Goal: Task Accomplishment & Management: Complete application form

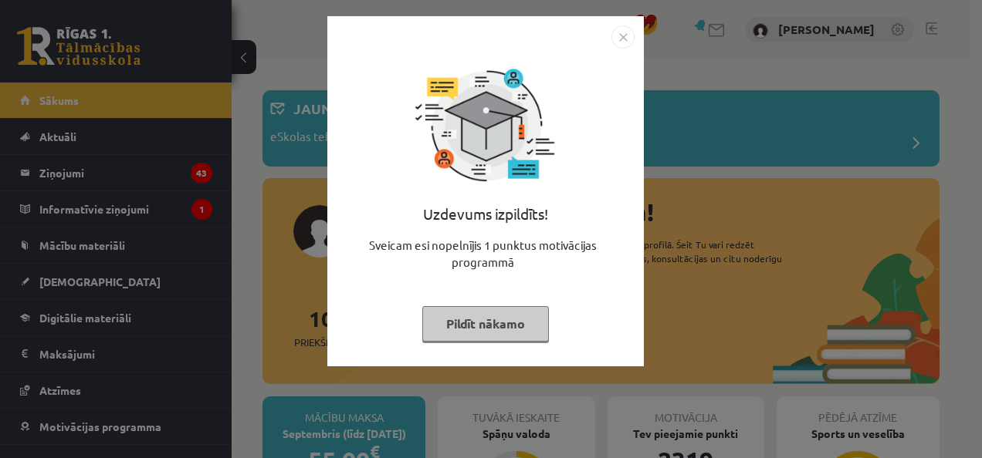
click at [622, 40] on img "Close" at bounding box center [622, 36] width 23 height 23
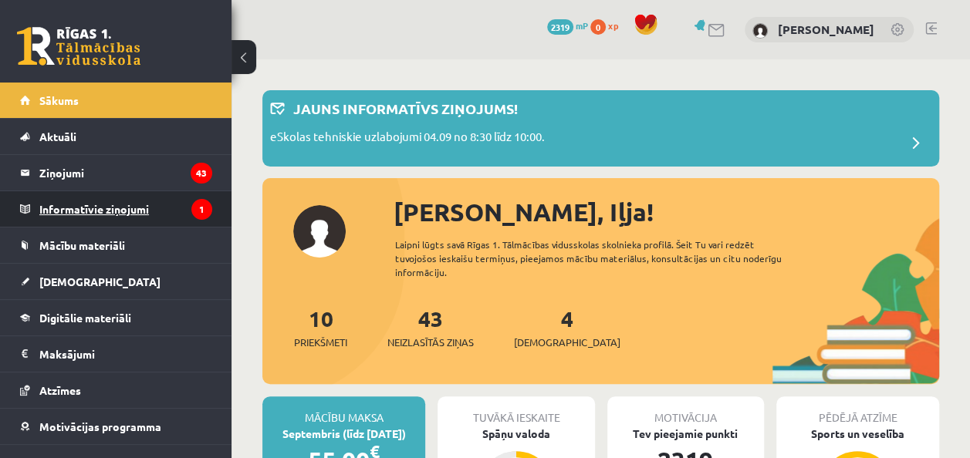
click at [145, 219] on legend "Informatīvie ziņojumi 1" at bounding box center [125, 208] width 173 height 35
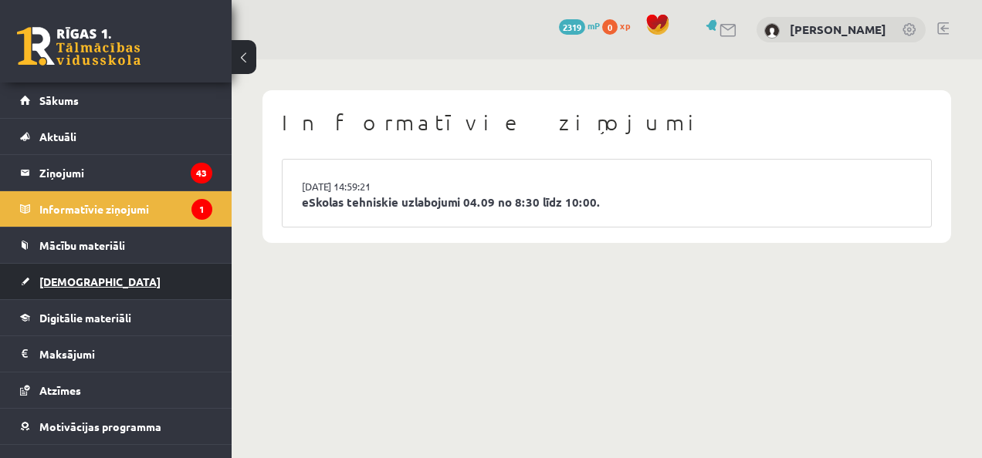
click at [77, 275] on span "[DEMOGRAPHIC_DATA]" at bounding box center [99, 282] width 121 height 14
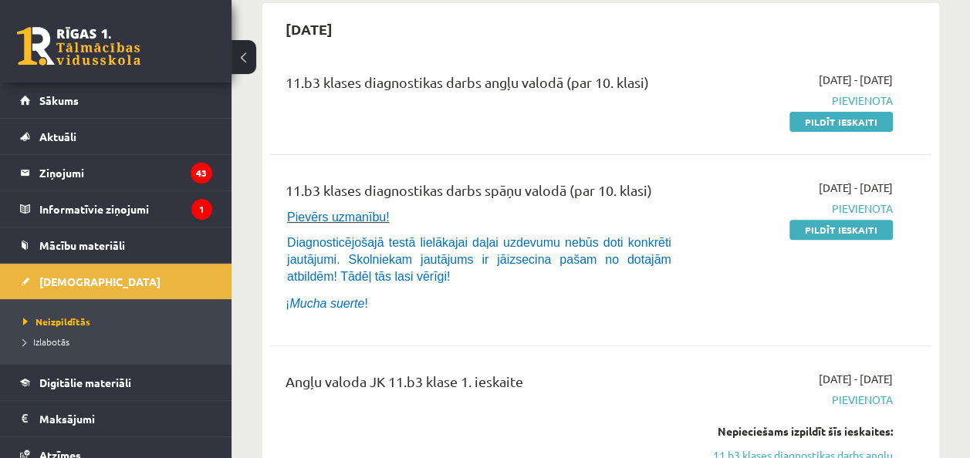
scroll to position [133, 0]
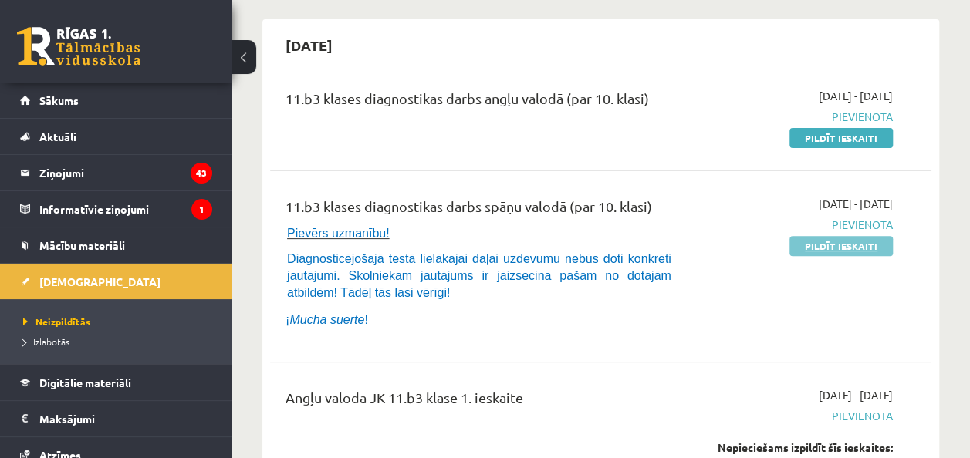
click at [826, 247] on link "Pildīt ieskaiti" at bounding box center [840, 246] width 103 height 20
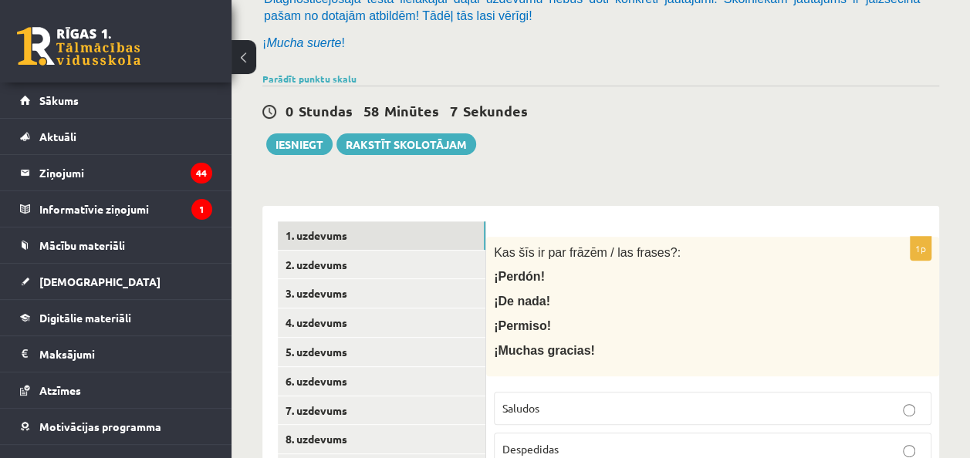
scroll to position [303, 0]
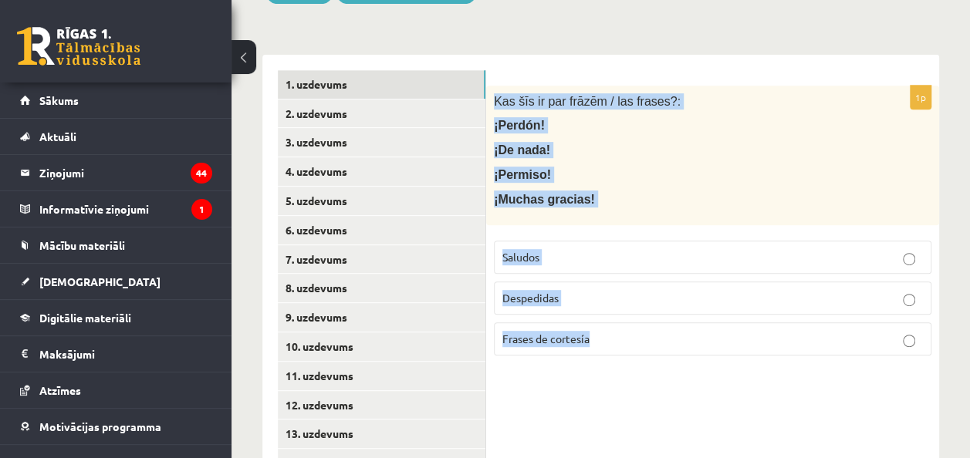
drag, startPoint x: 494, startPoint y: 97, endPoint x: 623, endPoint y: 333, distance: 269.0
click at [623, 333] on div "1p Kas šīs ir par frāzēm / las frases?: ¡Perdón! ¡De nada! ¡Permiso! ¡Muchas gr…" at bounding box center [712, 227] width 453 height 282
copy div "Kas šīs ir par frāzēm / las frases?: ¡Perdón! ¡De nada! ¡Permiso! ¡Muchas graci…"
click at [617, 360] on div "1p Kas šīs ir par frāzēm / las frases?: ¡Perdón! ¡De nada! ¡Permiso! ¡Muchas gr…" at bounding box center [712, 227] width 453 height 282
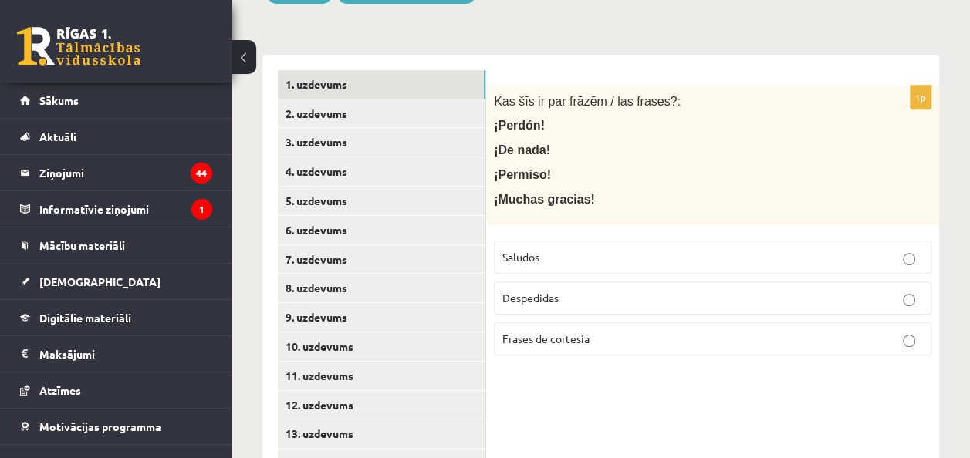
click at [617, 343] on p "Frases de cortesía" at bounding box center [712, 339] width 421 height 16
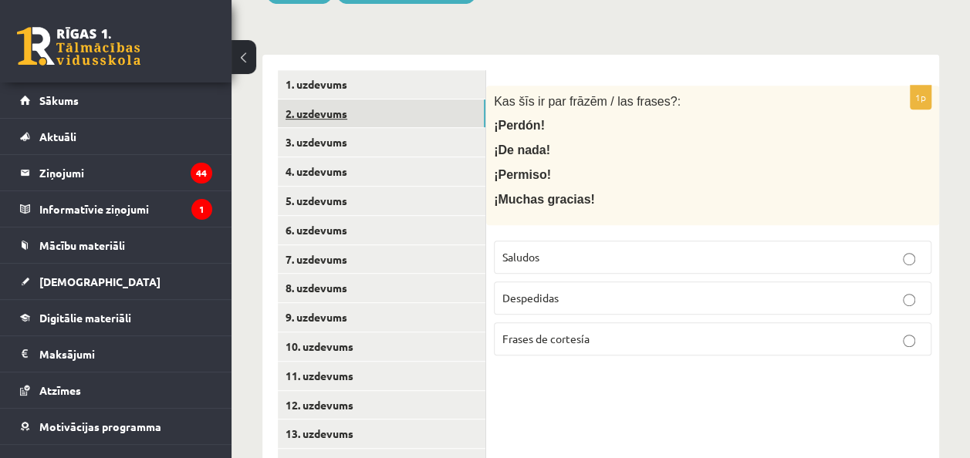
click at [335, 113] on link "2. uzdevums" at bounding box center [382, 114] width 208 height 29
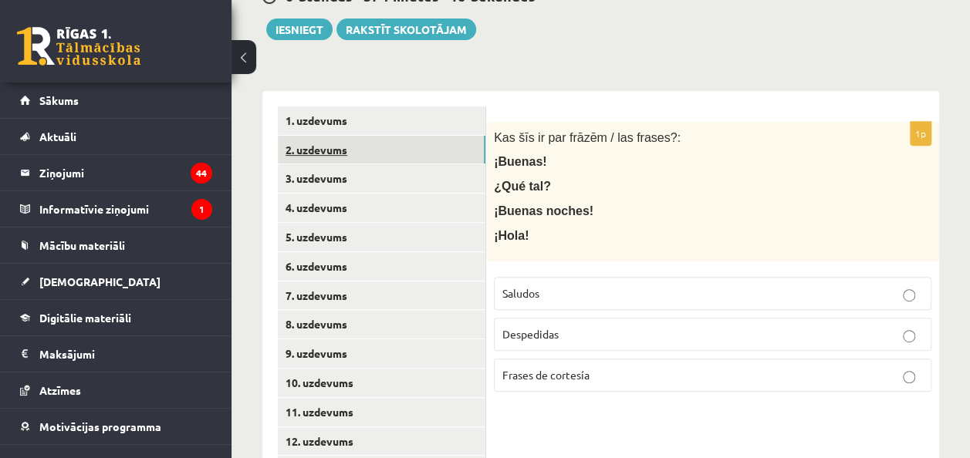
scroll to position [282, 0]
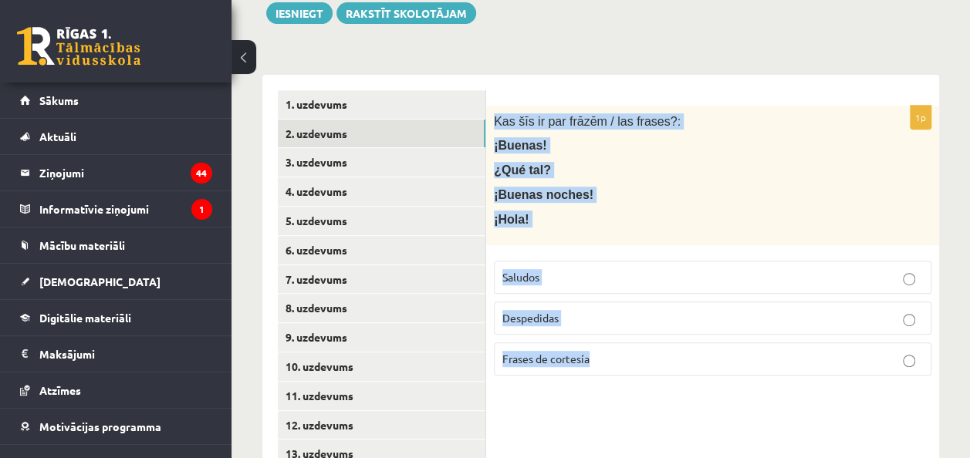
drag, startPoint x: 494, startPoint y: 117, endPoint x: 617, endPoint y: 347, distance: 261.0
click at [617, 347] on div "1p Kas šīs ir par frāzēm / las frases?: ¡Buenas! ¿Qué tal? ¡Buenas noches! ¡Hol…" at bounding box center [712, 247] width 453 height 282
copy div "Kas šīs ir par frāzēm / las frases?: ¡Buenas! ¿Qué tal? ¡Buenas noches! ¡Hola! …"
click at [593, 281] on p "Saludos" at bounding box center [712, 277] width 421 height 16
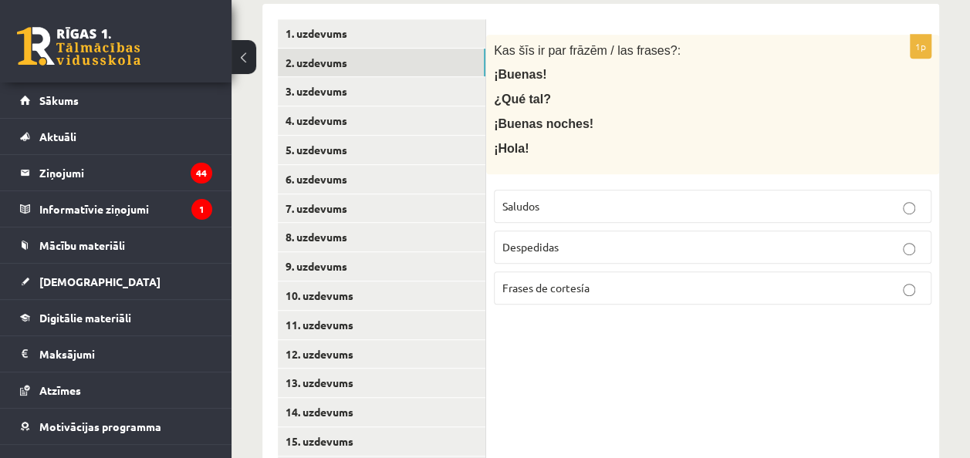
scroll to position [352, 0]
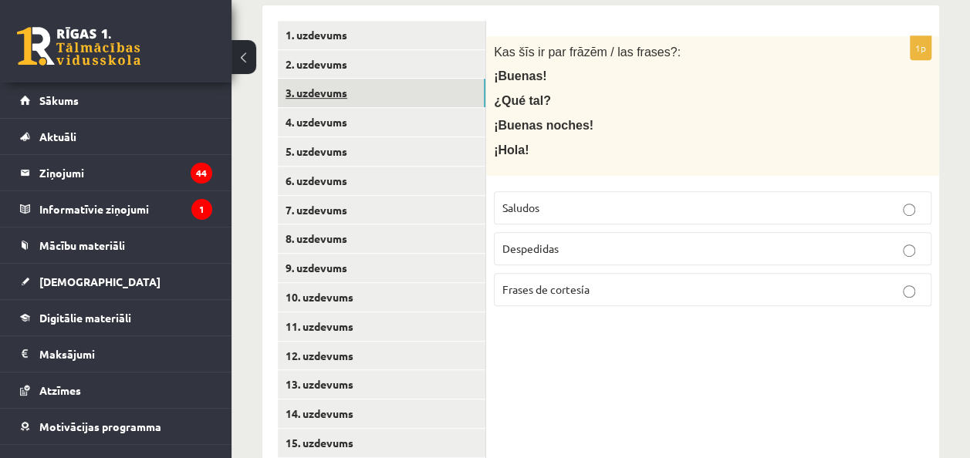
click at [357, 96] on link "3. uzdevums" at bounding box center [382, 93] width 208 height 29
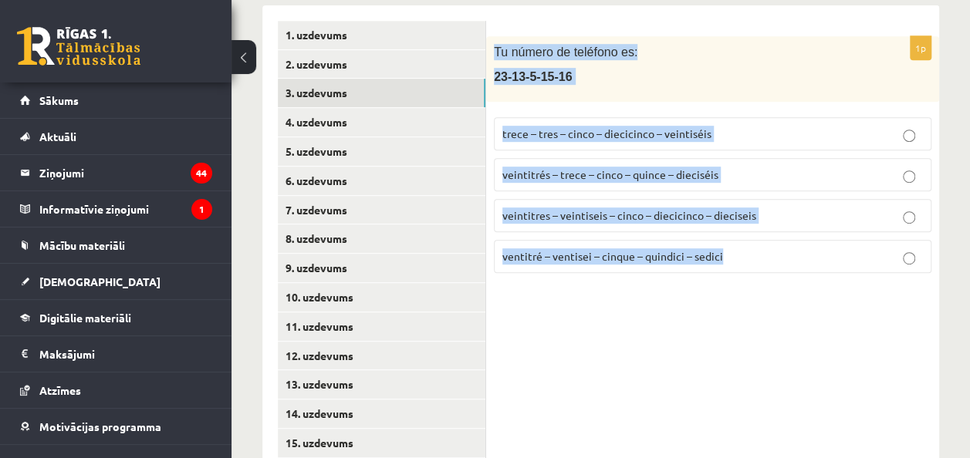
drag, startPoint x: 491, startPoint y: 42, endPoint x: 735, endPoint y: 255, distance: 323.8
click at [735, 255] on div "1p Tu número de teléfono es: 23-13-5-15-16 trece – tres – cinco – diecicinco – …" at bounding box center [712, 160] width 453 height 249
copy div "Tu número de teléfono es: 23-13-5-15-16 trece – tres – cinco – diecicinco – vei…"
click at [658, 62] on div "Tu número de teléfono es: 23-13-5-15-16" at bounding box center [712, 69] width 453 height 66
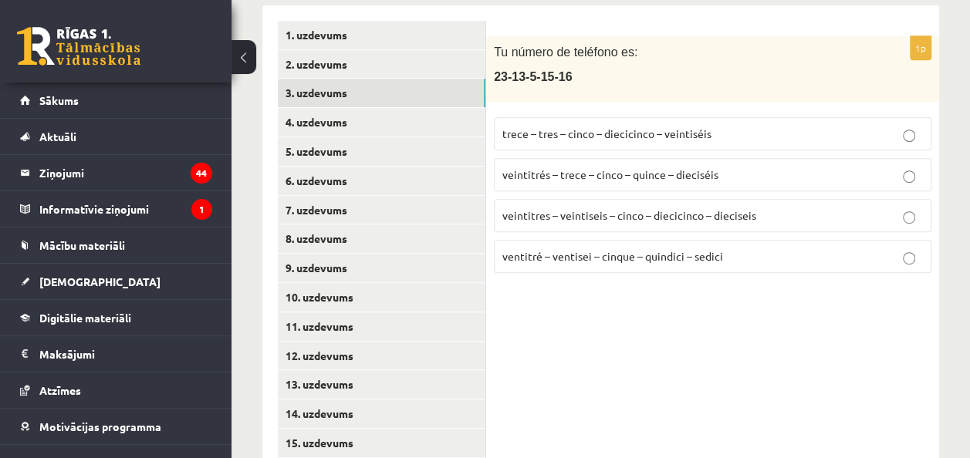
click at [592, 186] on label "veintitrés – trece – cinco – quince – dieciséis" at bounding box center [713, 174] width 438 height 33
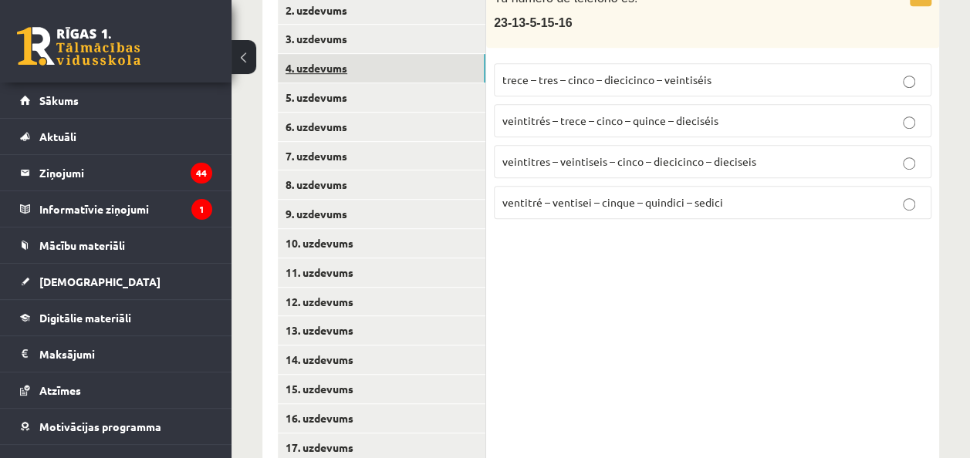
click at [336, 60] on link "4. uzdevums" at bounding box center [382, 68] width 208 height 29
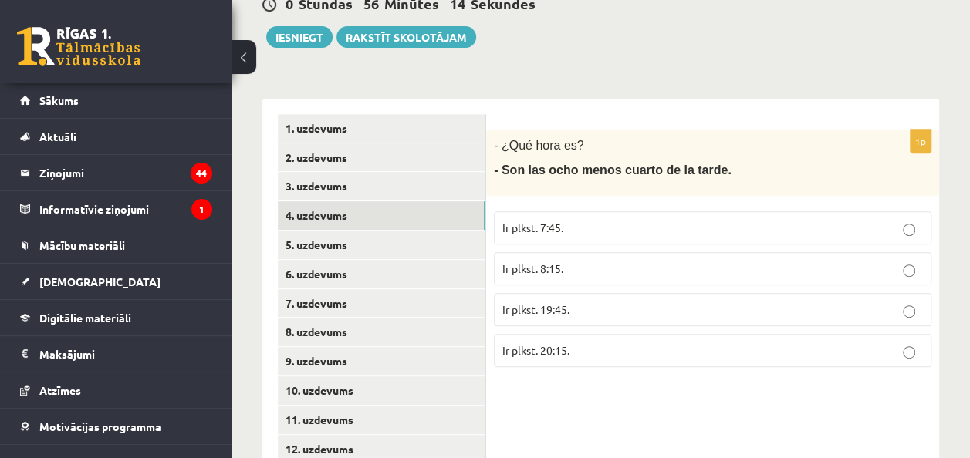
scroll to position [258, 0]
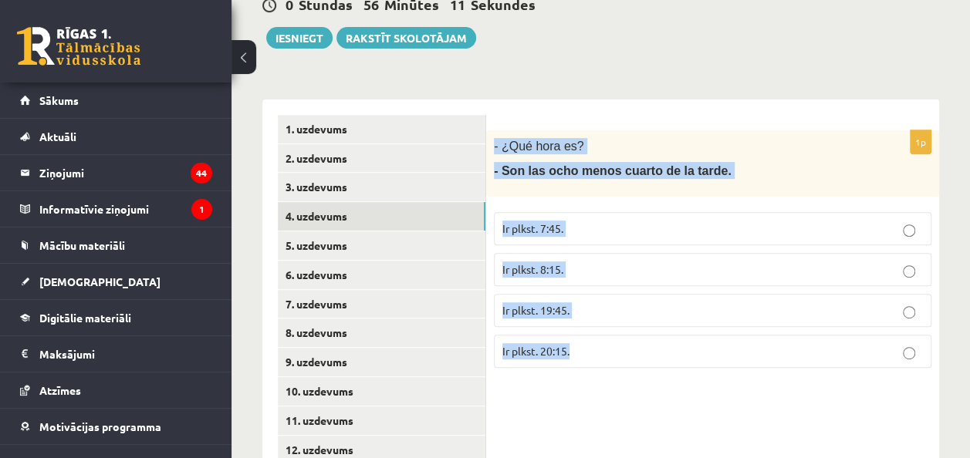
drag, startPoint x: 492, startPoint y: 142, endPoint x: 607, endPoint y: 357, distance: 243.8
click at [607, 357] on div "1p - ¿Qué hora es? - Son las ocho menos cuarto de la tarde. Ir plkst. 7:45. Ir …" at bounding box center [712, 255] width 453 height 250
copy div "- ¿Qué hora es? - Son las ocho menos cuarto de la tarde. Ir plkst. 7:45. Ir plk…"
click at [656, 310] on p "Ir plkst. 19:45." at bounding box center [712, 311] width 421 height 16
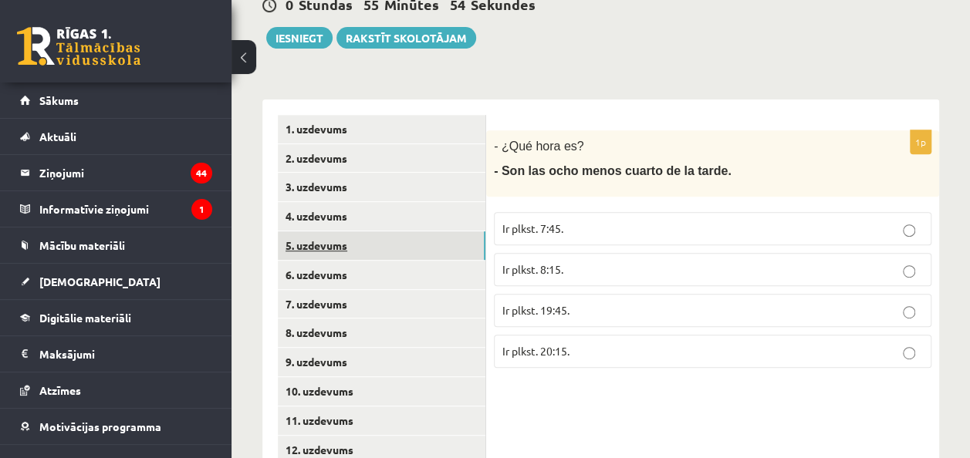
click at [341, 245] on link "5. uzdevums" at bounding box center [382, 246] width 208 height 29
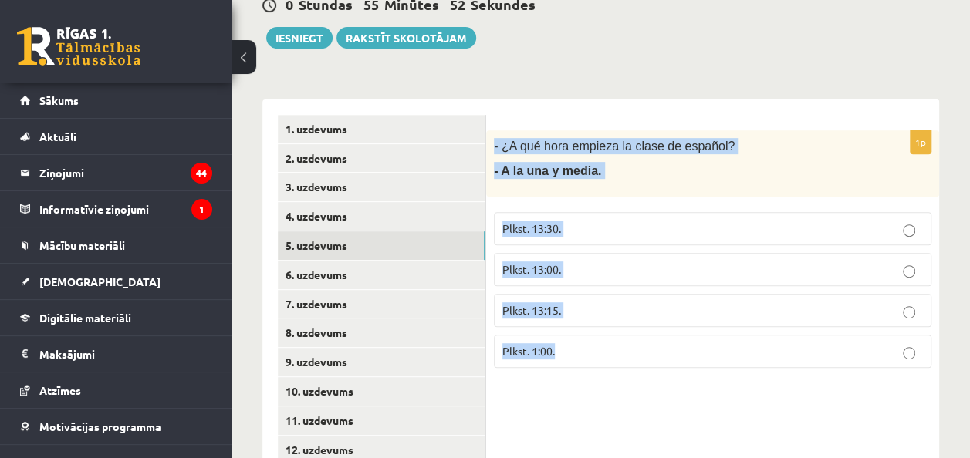
drag, startPoint x: 491, startPoint y: 144, endPoint x: 602, endPoint y: 353, distance: 236.8
click at [602, 353] on div "1p - ¿A qué hora empieza la clase de español? - A la una y media. Plkst. 13:30.…" at bounding box center [712, 255] width 453 height 250
copy div "- ¿A qué hora empieza la clase de español? - A la una y media. Plkst. 13:30. Pl…"
click at [619, 218] on label "Plkst. 13:30." at bounding box center [713, 228] width 438 height 33
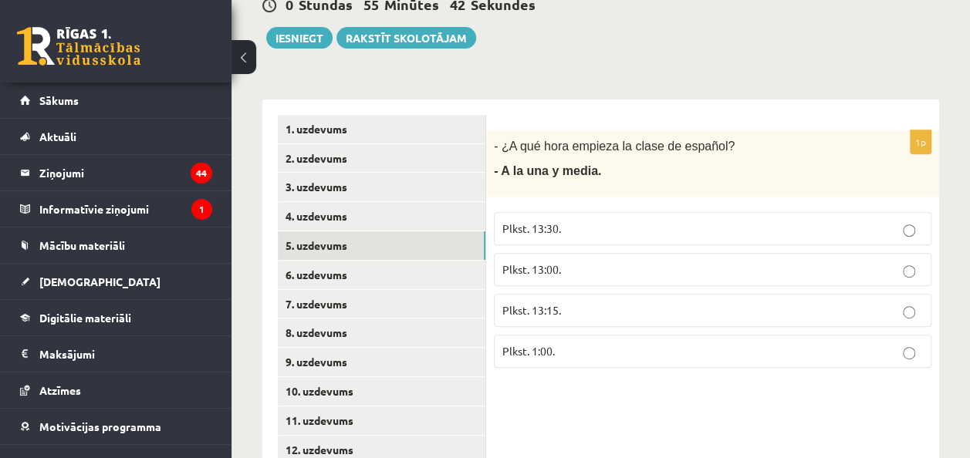
scroll to position [318, 0]
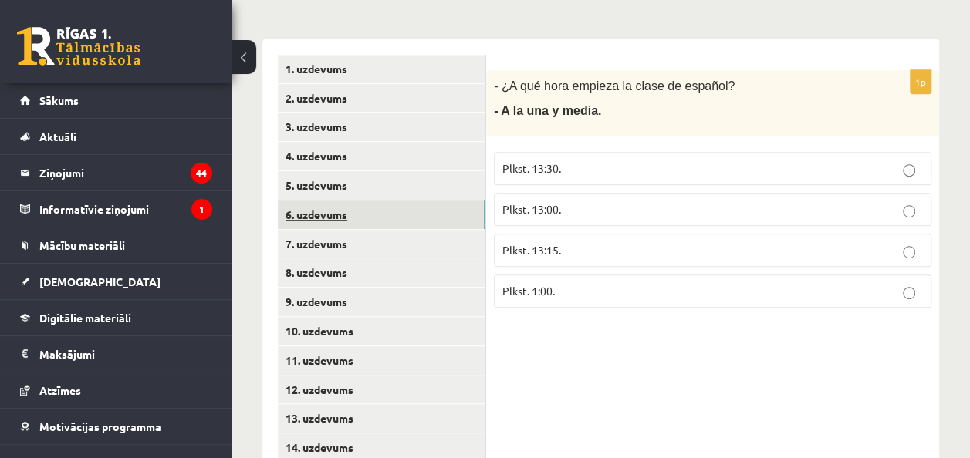
click at [341, 211] on link "6. uzdevums" at bounding box center [382, 215] width 208 height 29
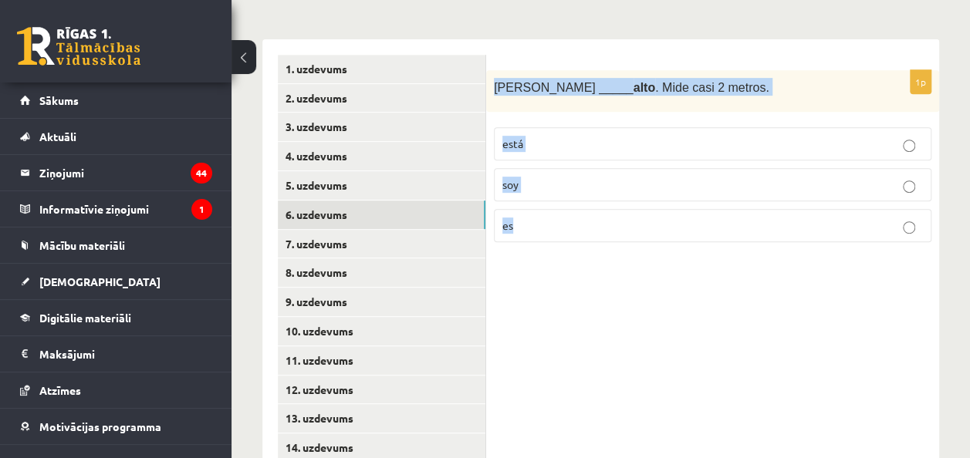
drag, startPoint x: 492, startPoint y: 83, endPoint x: 549, endPoint y: 218, distance: 146.3
click at [549, 218] on div "1p Antonio _____ alto . Mide casi 2 metros. está soy es" at bounding box center [712, 162] width 453 height 185
copy div "Antonio _____ alto . Mide casi 2 metros. está soy es"
click at [590, 232] on label "es" at bounding box center [713, 225] width 438 height 33
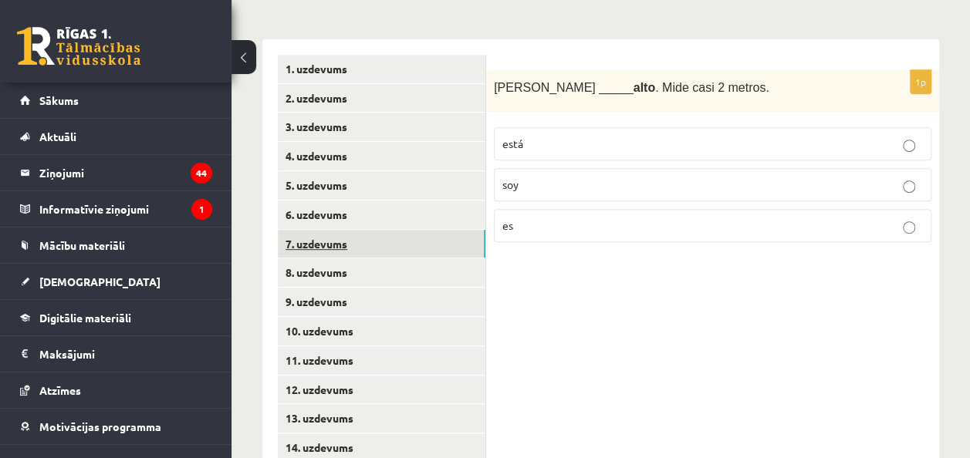
click at [326, 246] on link "7. uzdevums" at bounding box center [382, 244] width 208 height 29
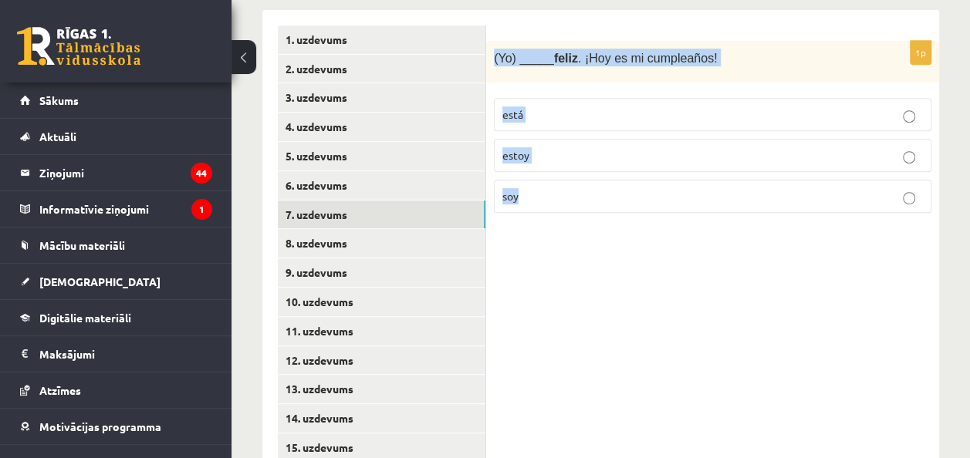
drag, startPoint x: 495, startPoint y: 53, endPoint x: 602, endPoint y: 185, distance: 170.1
click at [602, 185] on div "1p (Yo) _____ feliz . ¡Hoy es mi cumpleaños! está estoy soy" at bounding box center [712, 133] width 453 height 185
copy div "(Yo) _____ feliz . ¡Hoy es mi cumpleaños! está estoy soy"
click at [603, 160] on p "estoy" at bounding box center [712, 155] width 421 height 16
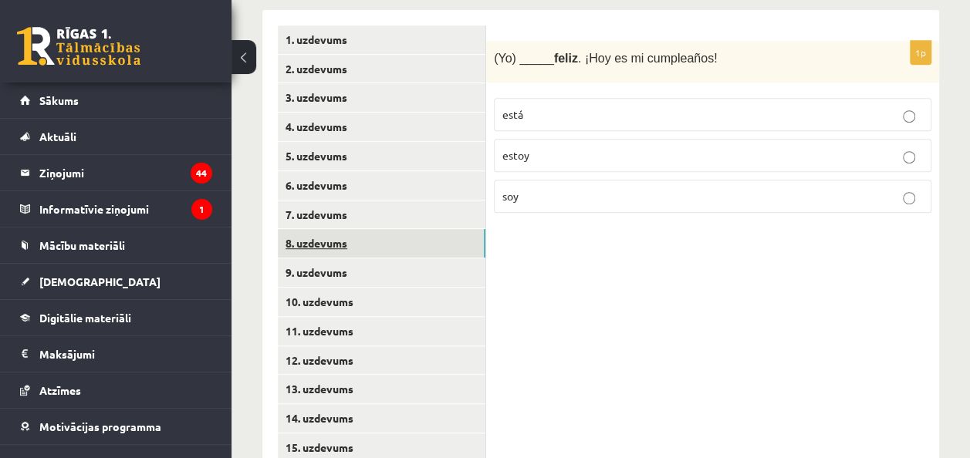
click at [357, 245] on link "8. uzdevums" at bounding box center [382, 243] width 208 height 29
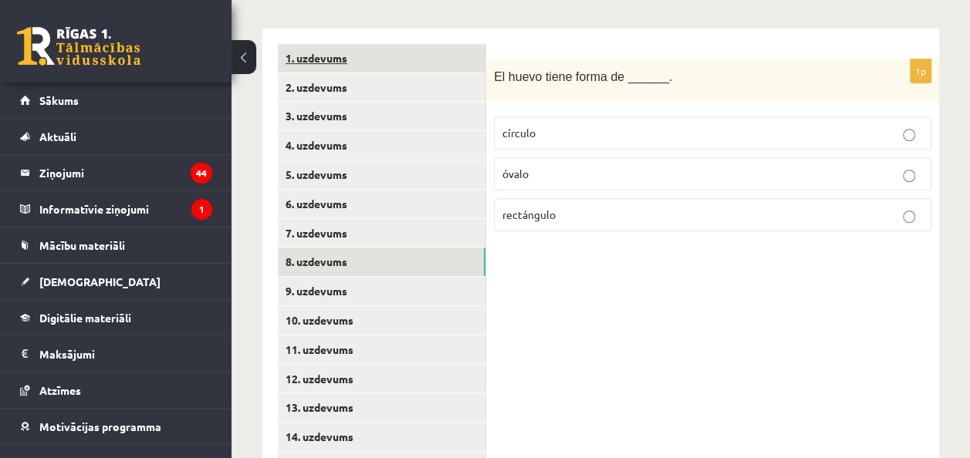
scroll to position [327, 0]
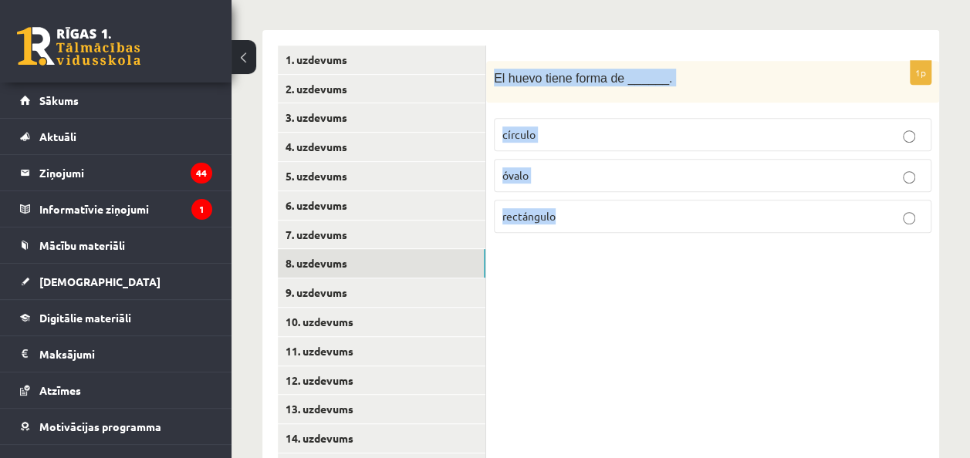
drag, startPoint x: 493, startPoint y: 74, endPoint x: 607, endPoint y: 212, distance: 179.2
click at [607, 212] on div "1p El huevo tiene forma de ______. círculo óvalo rectángulo" at bounding box center [712, 153] width 453 height 185
copy div "El huevo tiene forma de ______. círculo óvalo rectángulo"
click at [546, 163] on label "óvalo" at bounding box center [713, 175] width 438 height 33
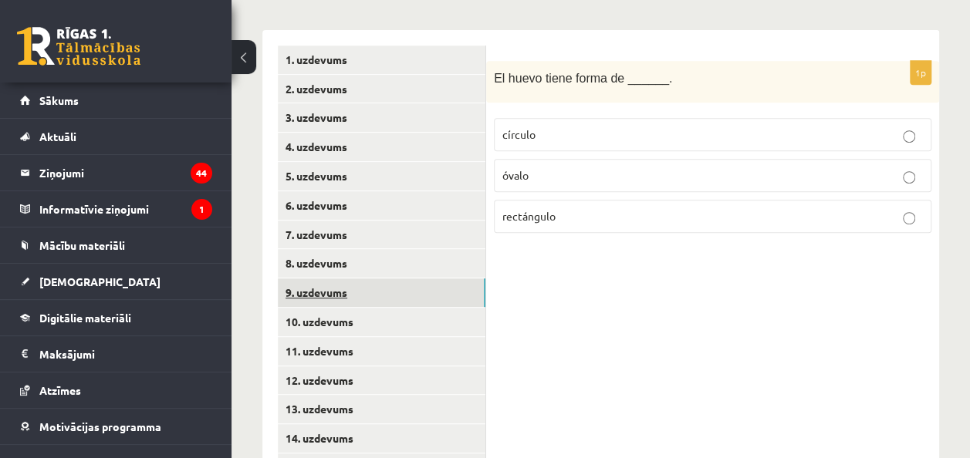
click at [335, 289] on link "9. uzdevums" at bounding box center [382, 293] width 208 height 29
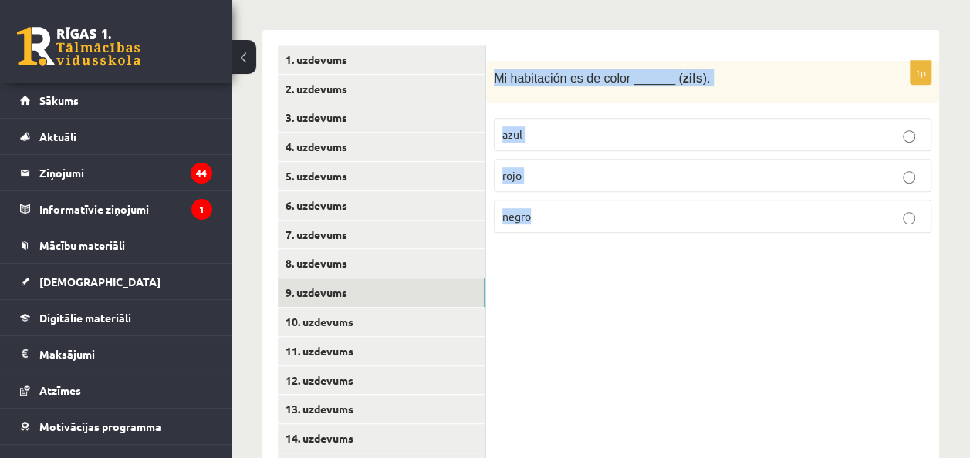
drag, startPoint x: 492, startPoint y: 79, endPoint x: 556, endPoint y: 207, distance: 142.9
click at [556, 207] on div "1p Mi habitación es de color ______ ( zils ). azul rojo negro" at bounding box center [712, 153] width 453 height 185
copy div "Mi habitación es de color ______ ( zils ). azul rojo negro"
click at [590, 133] on p "azul" at bounding box center [712, 135] width 421 height 16
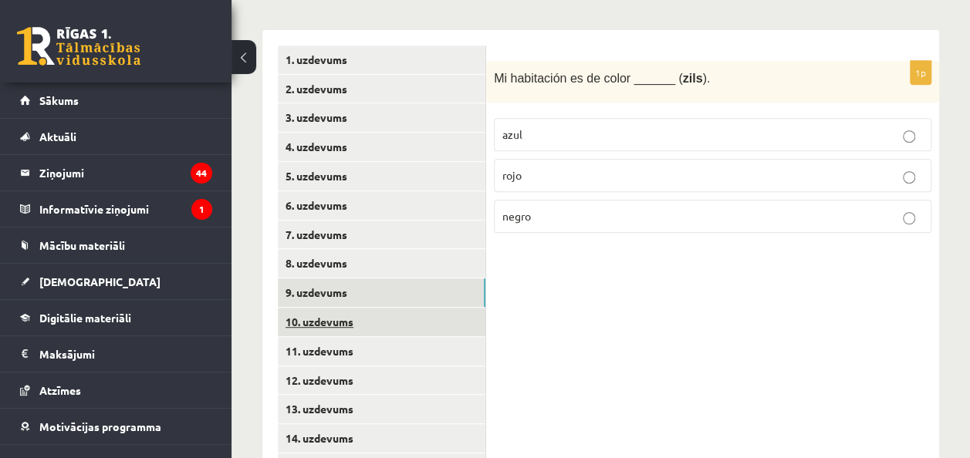
click at [343, 322] on link "10. uzdevums" at bounding box center [382, 322] width 208 height 29
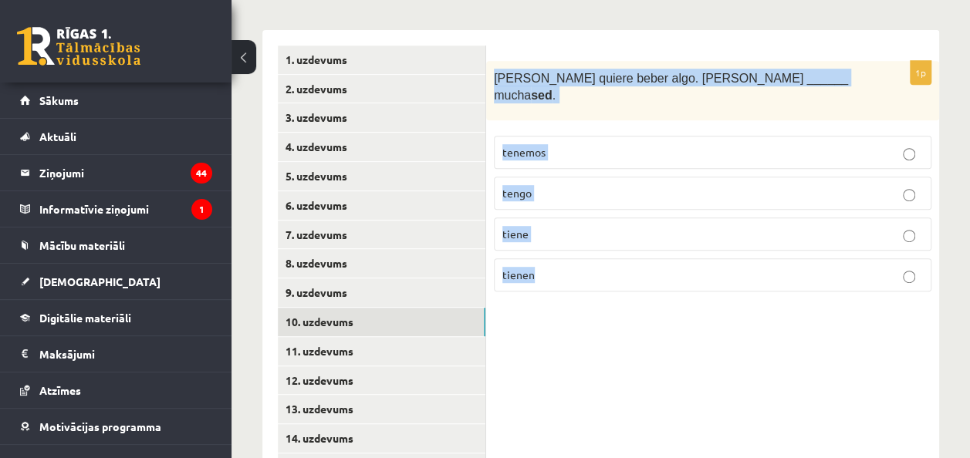
drag, startPoint x: 495, startPoint y: 78, endPoint x: 576, endPoint y: 255, distance: 194.1
click at [576, 255] on div "1p Ana quiere beber algo. Ana ______ mucha sed . tenemos tengo tiene tienen" at bounding box center [712, 182] width 453 height 243
copy div "Ana quiere beber algo. Ana ______ mucha sed . tenemos tengo tiene tienen"
click at [605, 226] on p "tiene" at bounding box center [712, 234] width 421 height 16
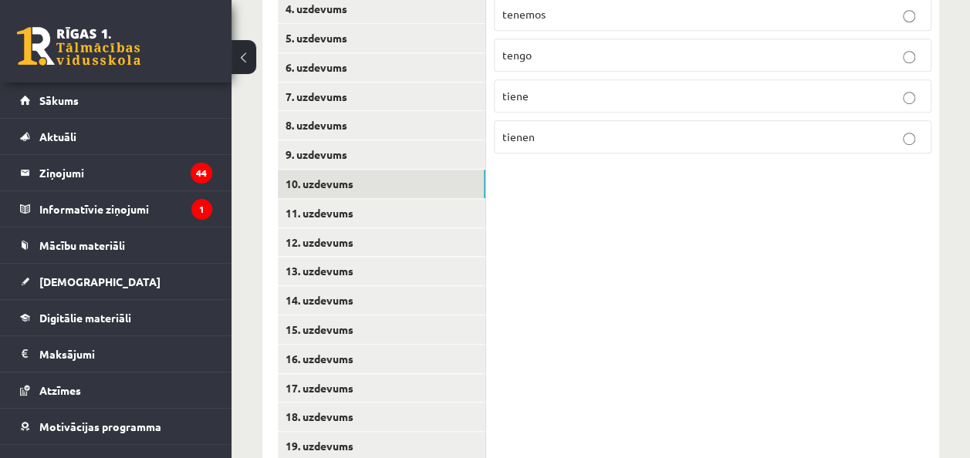
scroll to position [468, 0]
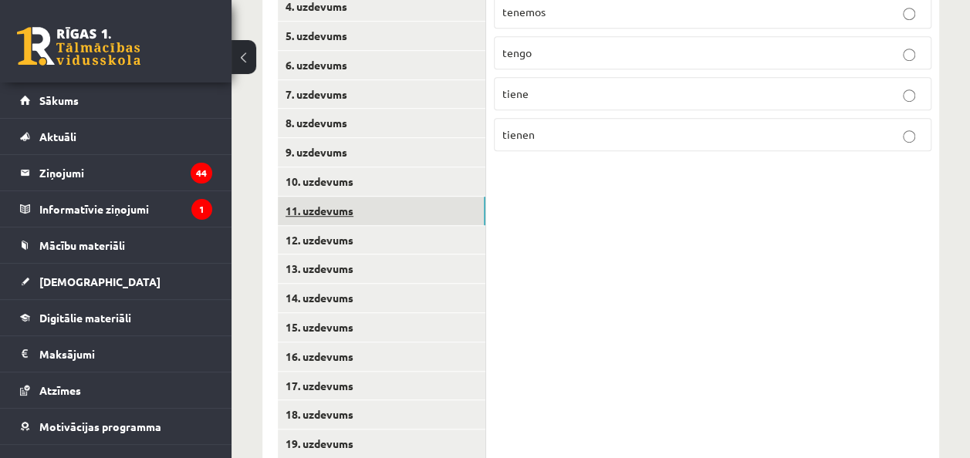
click at [367, 213] on link "11. uzdevums" at bounding box center [382, 211] width 208 height 29
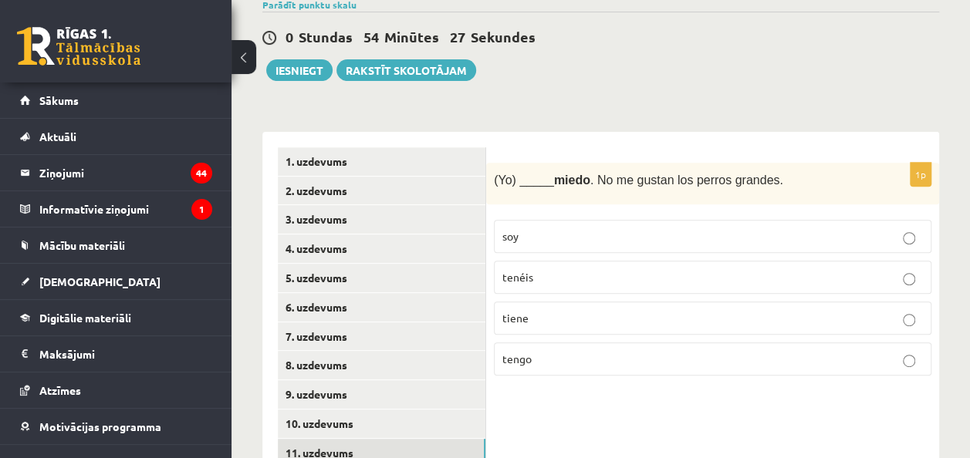
scroll to position [222, 0]
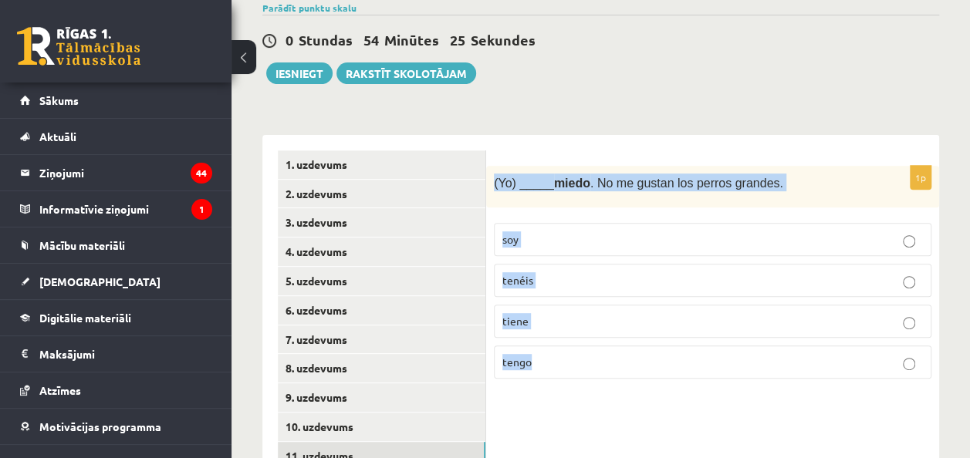
drag, startPoint x: 494, startPoint y: 176, endPoint x: 607, endPoint y: 387, distance: 239.3
click at [607, 387] on div "1p (Yo) _____ miedo . No me gustan los perros grandes. soy tenéis tiene tengo" at bounding box center [712, 279] width 453 height 226
click at [603, 354] on p "tengo" at bounding box center [712, 362] width 421 height 16
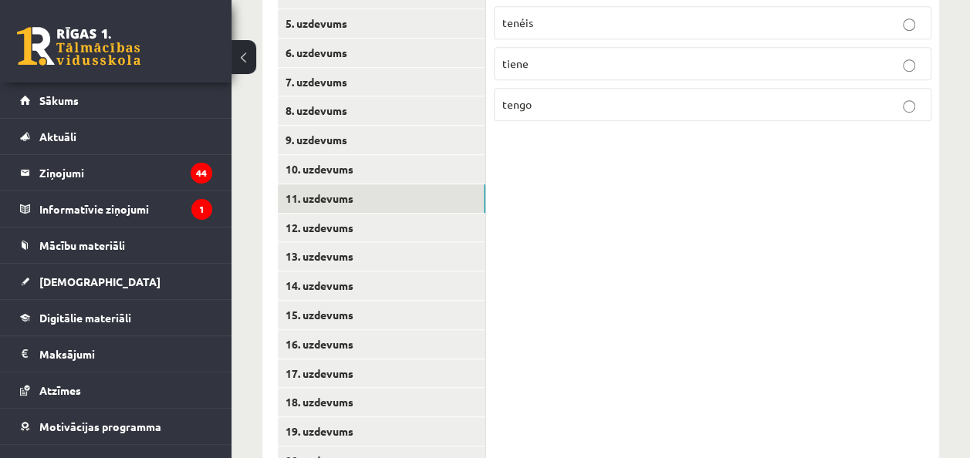
scroll to position [563, 0]
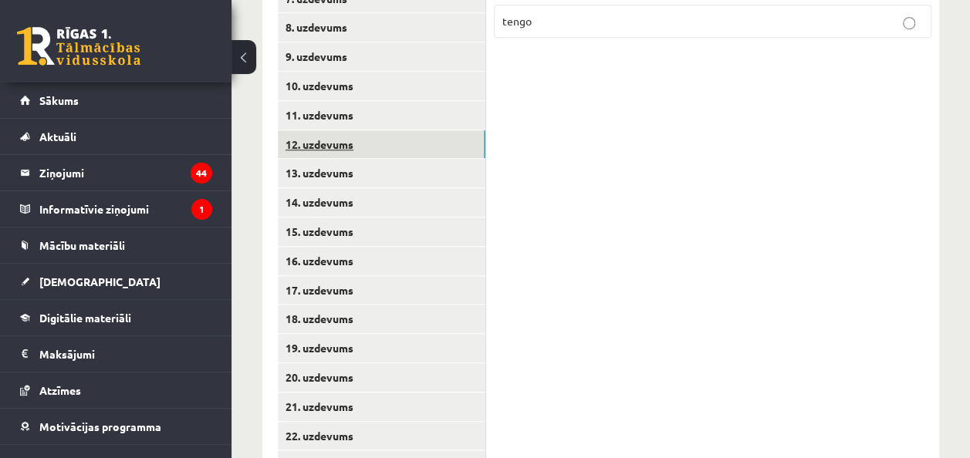
click at [361, 148] on link "12. uzdevums" at bounding box center [382, 144] width 208 height 29
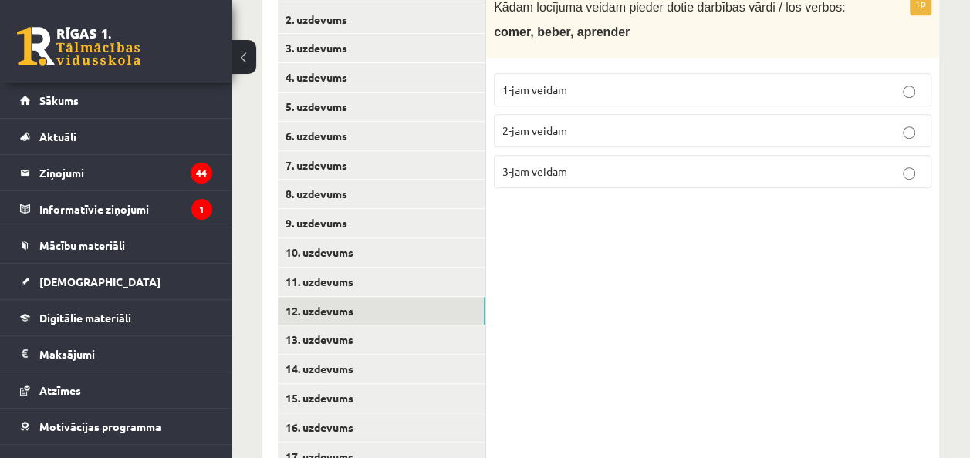
scroll to position [333, 0]
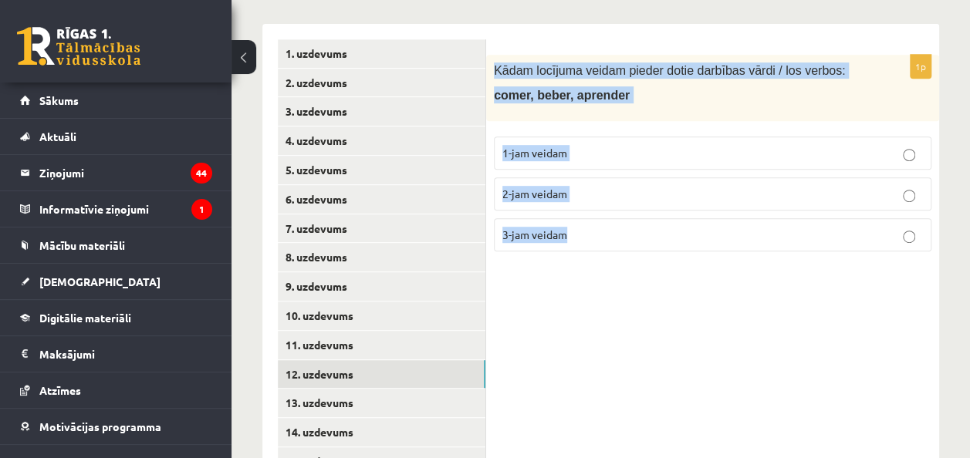
drag, startPoint x: 495, startPoint y: 62, endPoint x: 625, endPoint y: 238, distance: 218.6
click at [625, 238] on div "1p Kādam locījuma veidam pieder dotie darbības vārdi / los verbos: comer, beber…" at bounding box center [712, 159] width 453 height 209
click at [613, 191] on p "2-jam veidam" at bounding box center [712, 194] width 421 height 16
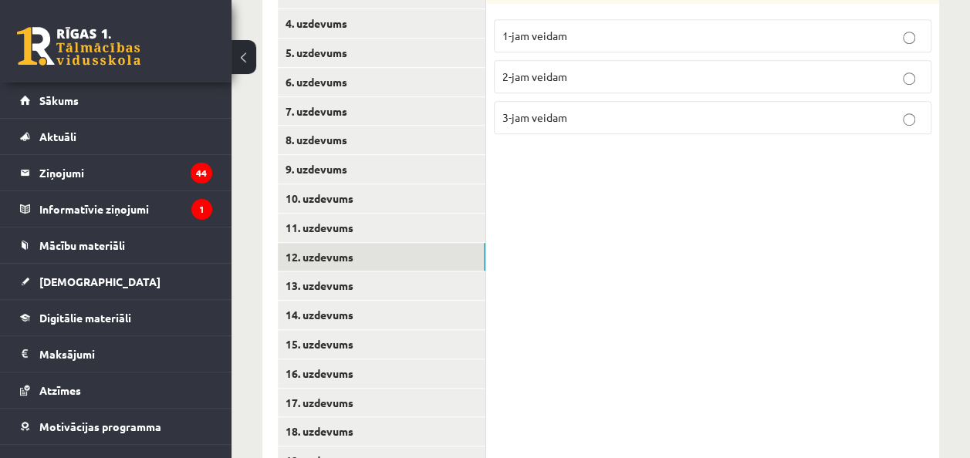
scroll to position [461, 0]
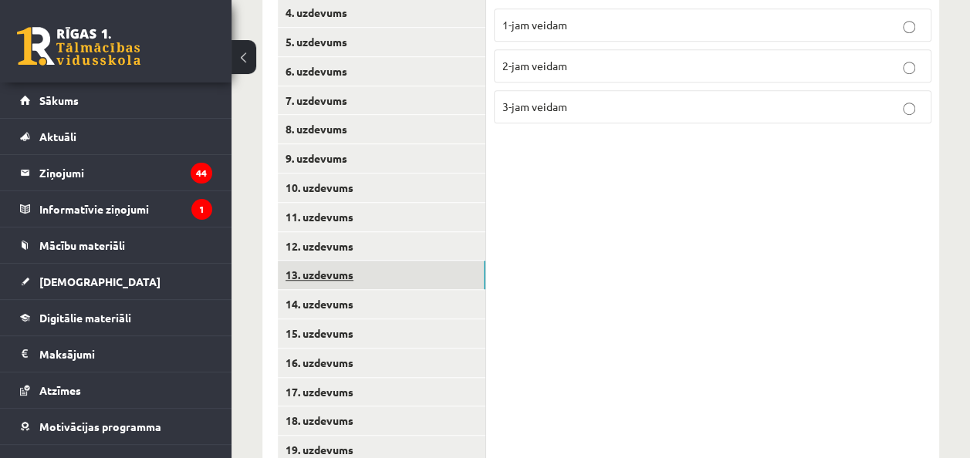
click at [349, 269] on link "13. uzdevums" at bounding box center [382, 275] width 208 height 29
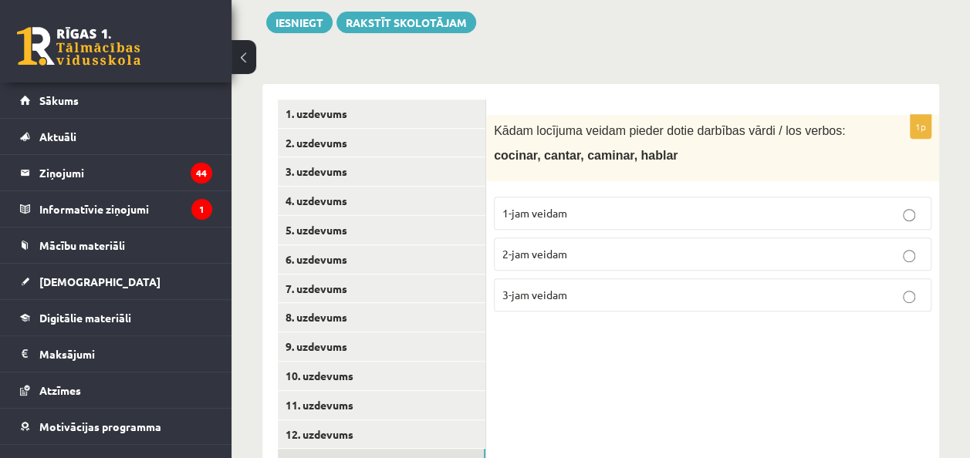
scroll to position [259, 0]
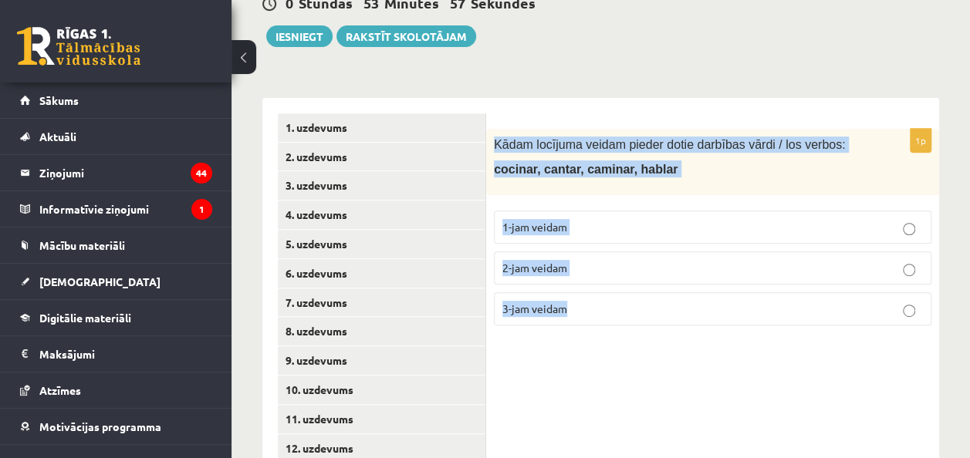
drag, startPoint x: 492, startPoint y: 136, endPoint x: 608, endPoint y: 301, distance: 202.1
click at [608, 301] on div "1p Kādam locījuma veidam pieder dotie darbības vārdi / los verbos: cocinar, can…" at bounding box center [712, 233] width 453 height 209
click at [642, 217] on label "1-jam veidam" at bounding box center [713, 227] width 438 height 33
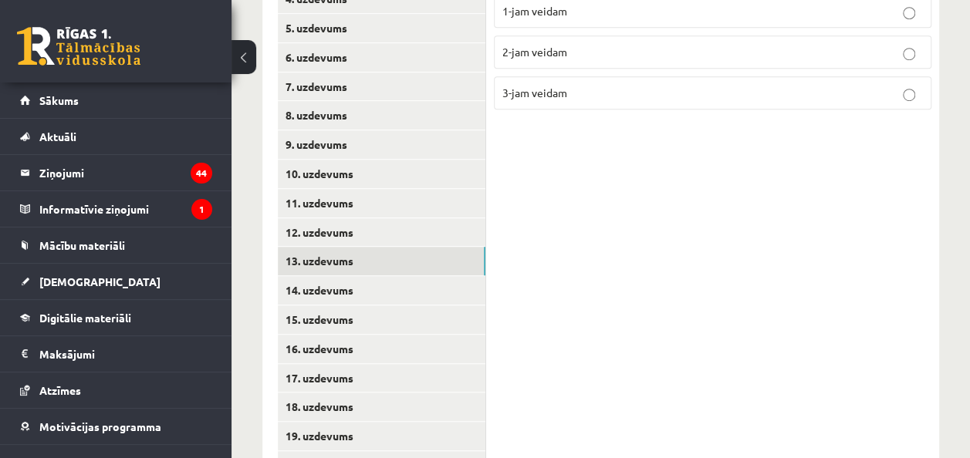
scroll to position [499, 0]
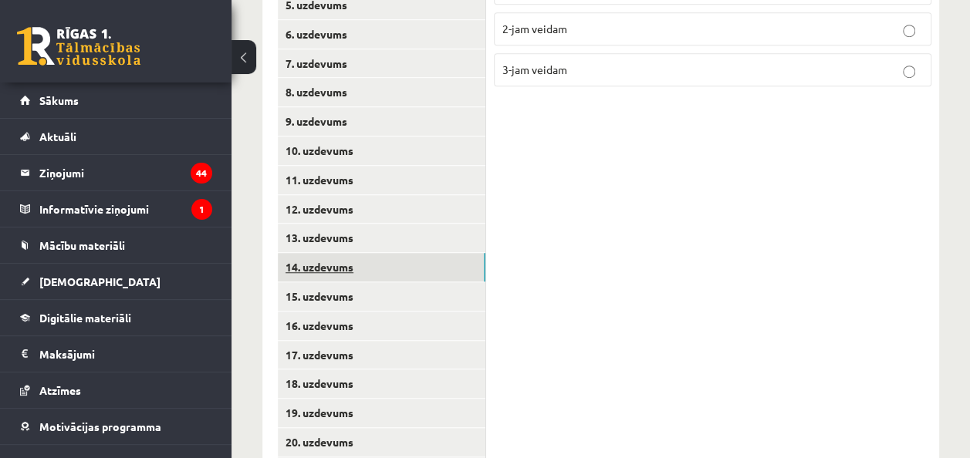
click at [346, 265] on link "14. uzdevums" at bounding box center [382, 267] width 208 height 29
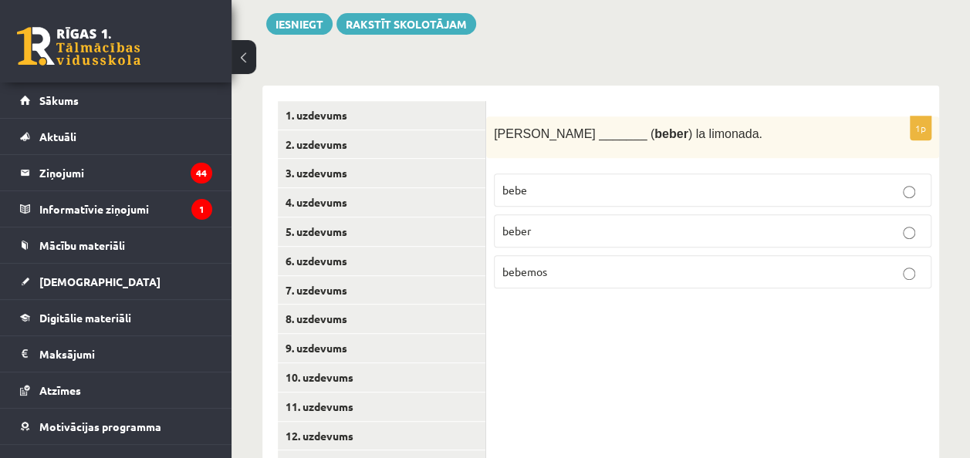
scroll to position [272, 0]
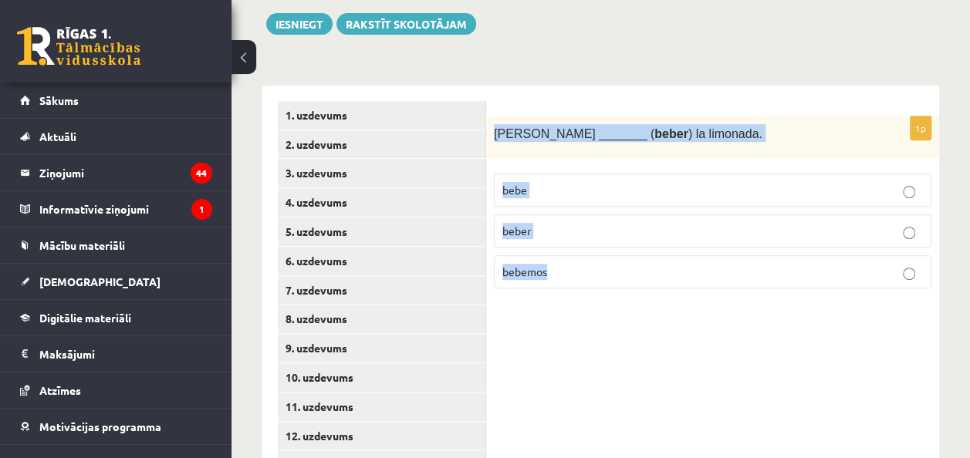
drag, startPoint x: 492, startPoint y: 133, endPoint x: 590, endPoint y: 281, distance: 177.2
click at [590, 281] on div "1p Enrique _______ ( beber ) la limonada. bebe beber bebemos" at bounding box center [712, 209] width 453 height 185
click at [626, 194] on p "bebe" at bounding box center [712, 190] width 421 height 16
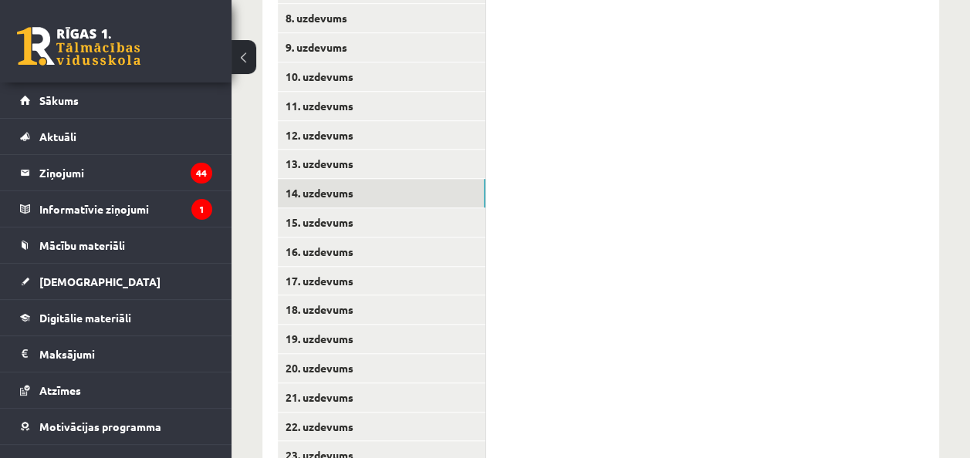
scroll to position [574, 0]
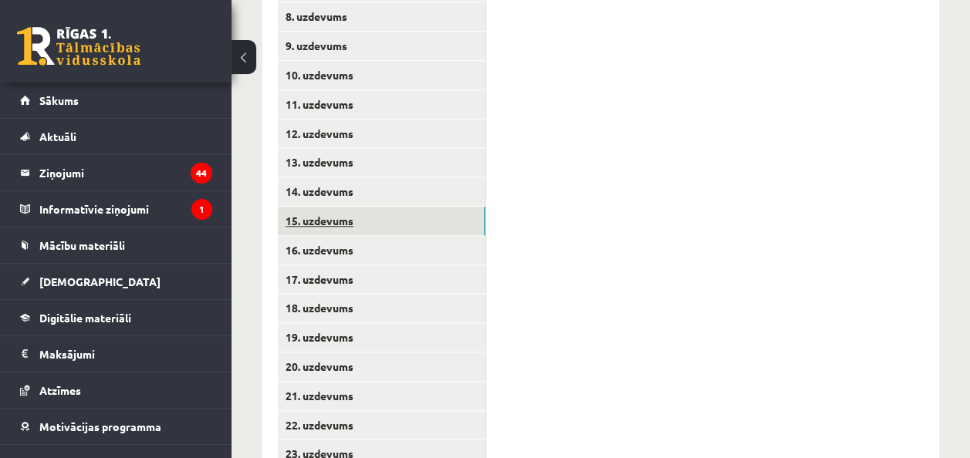
click at [352, 225] on link "15. uzdevums" at bounding box center [382, 221] width 208 height 29
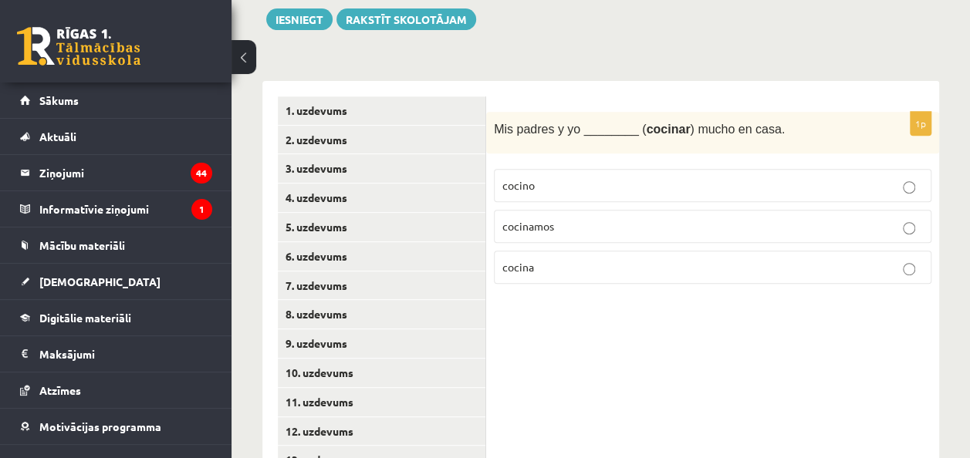
scroll to position [275, 0]
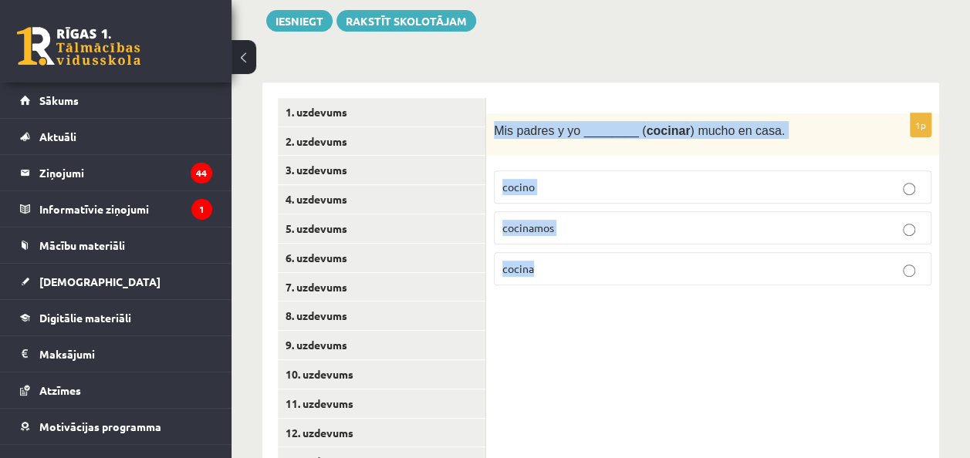
drag, startPoint x: 489, startPoint y: 127, endPoint x: 571, endPoint y: 255, distance: 151.3
click at [571, 255] on div "1p Mis padres y yo ________ ( cocinar ) mucho en casa. cocino cocinamos cocina" at bounding box center [712, 205] width 453 height 185
click at [589, 232] on p "cocinamos" at bounding box center [712, 228] width 421 height 16
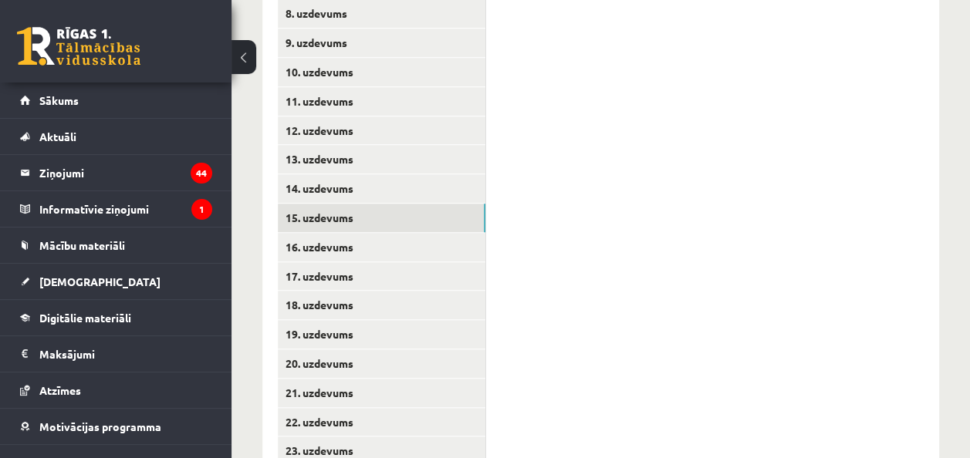
scroll to position [591, 0]
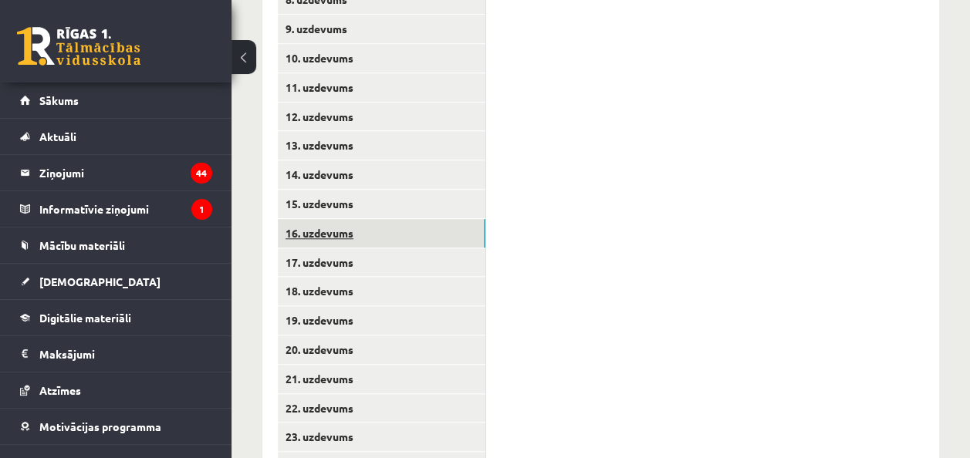
click at [355, 228] on link "16. uzdevums" at bounding box center [382, 233] width 208 height 29
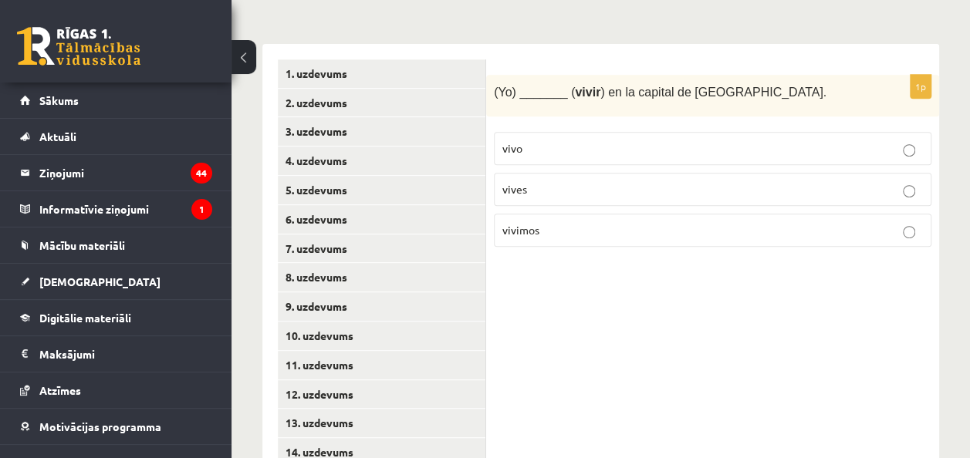
scroll to position [248, 0]
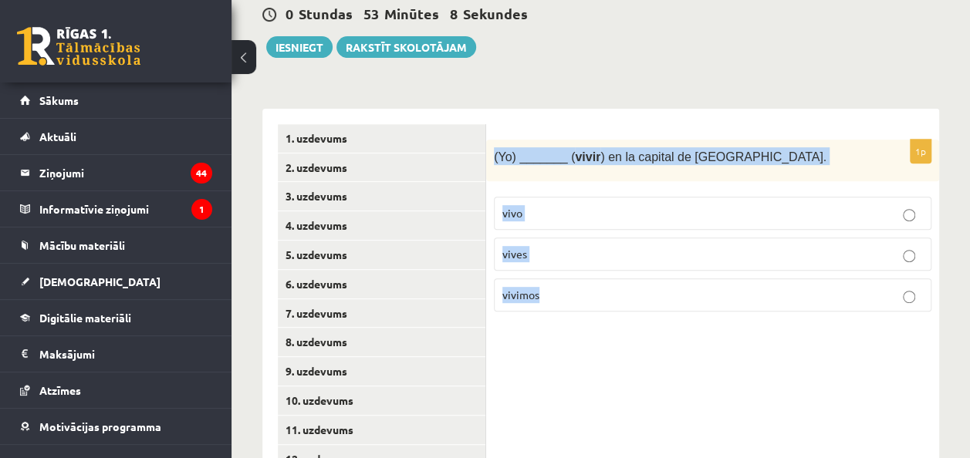
drag, startPoint x: 494, startPoint y: 147, endPoint x: 560, endPoint y: 284, distance: 151.9
click at [560, 284] on div "1p (Yo) _______ ( vivir ) en la capital de Letonia. vivo vives vivimos" at bounding box center [712, 232] width 453 height 185
click at [601, 209] on p "vivo" at bounding box center [712, 213] width 421 height 16
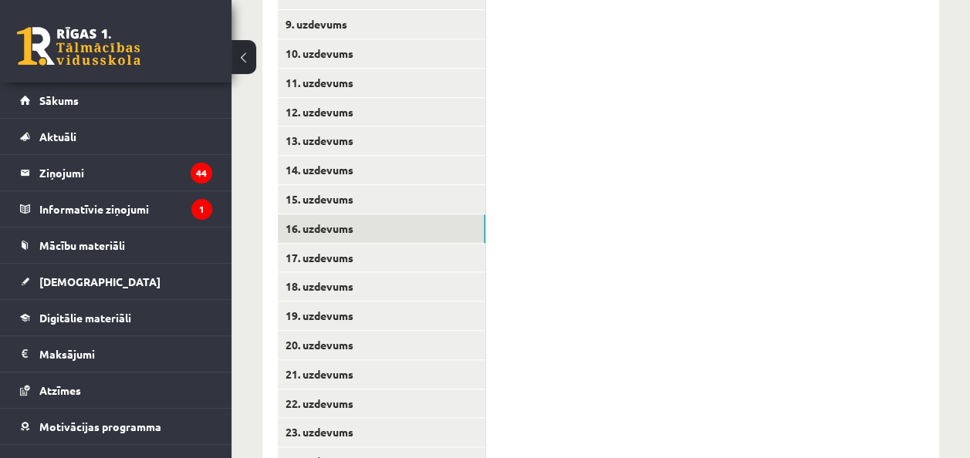
scroll to position [636, 0]
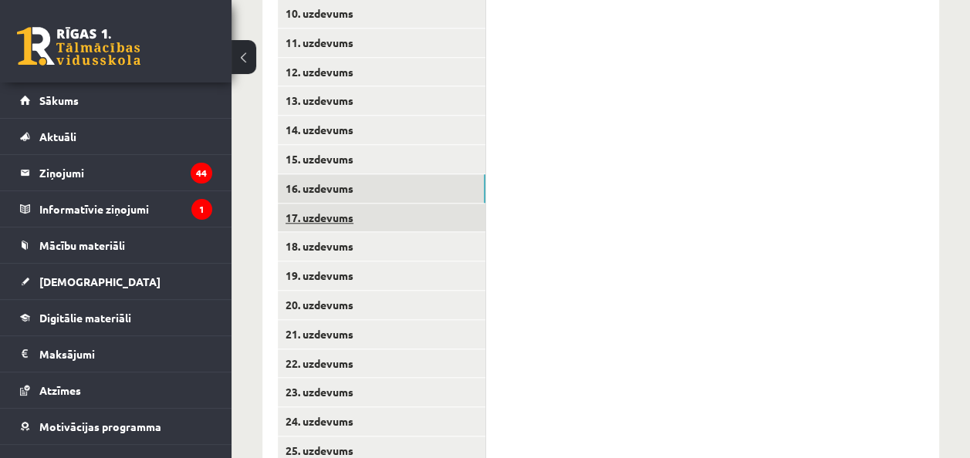
click at [343, 208] on link "17. uzdevums" at bounding box center [382, 218] width 208 height 29
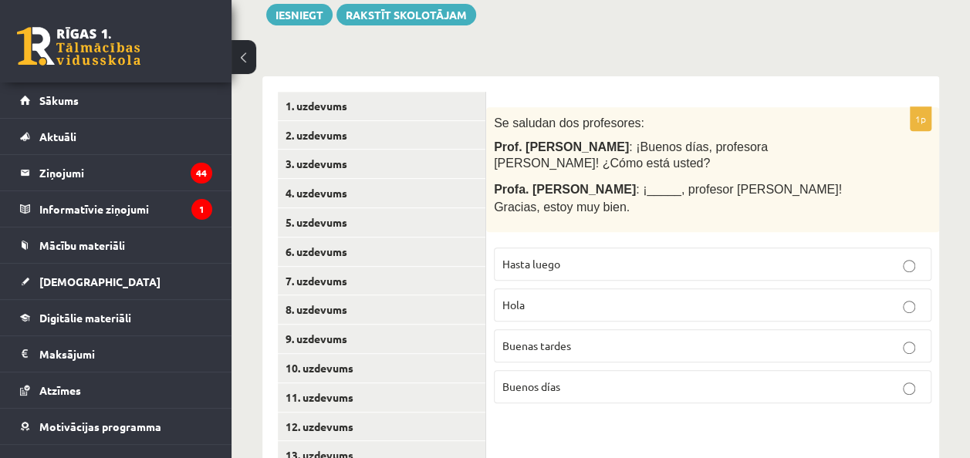
scroll to position [253, 0]
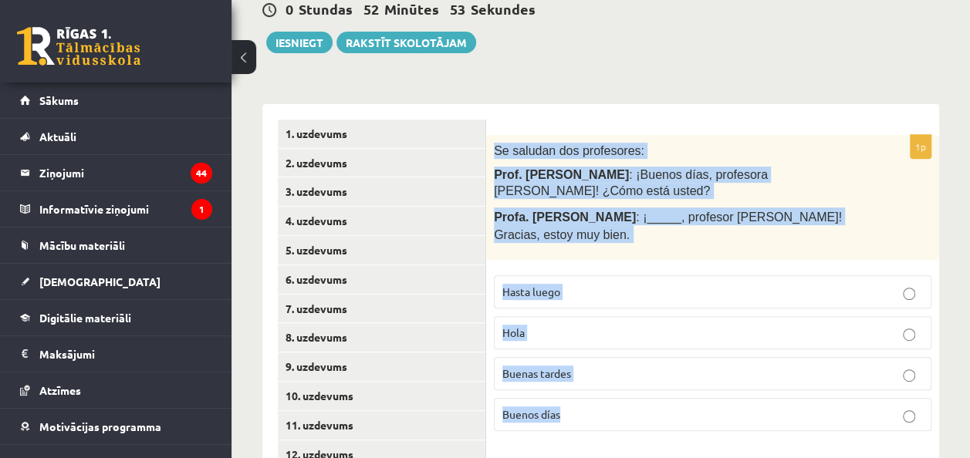
drag, startPoint x: 494, startPoint y: 146, endPoint x: 641, endPoint y: 361, distance: 260.5
click at [641, 361] on div "1p Se saludan dos profesores: Prof. Juan Pérez : ¡Buenos días, profesora Gómez!…" at bounding box center [712, 289] width 453 height 309
click at [631, 407] on p "Buenos días" at bounding box center [712, 415] width 421 height 16
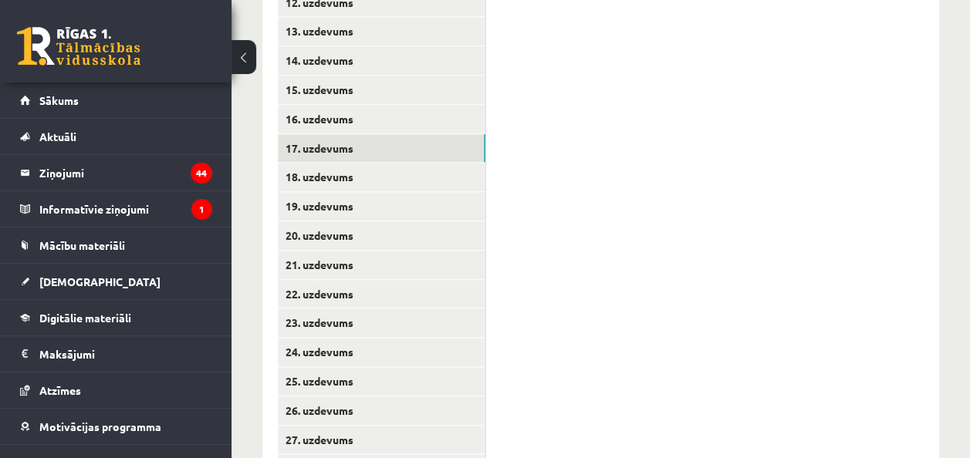
scroll to position [732, 0]
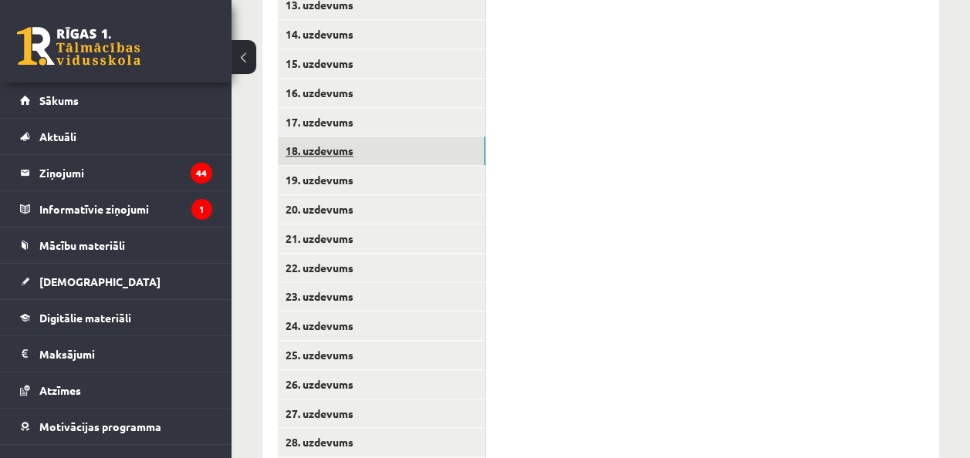
click at [332, 154] on link "18. uzdevums" at bounding box center [382, 151] width 208 height 29
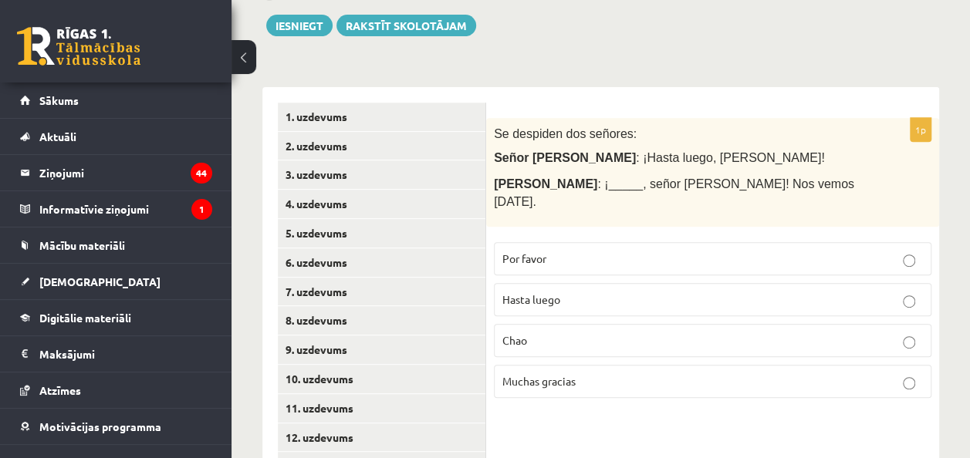
scroll to position [267, 0]
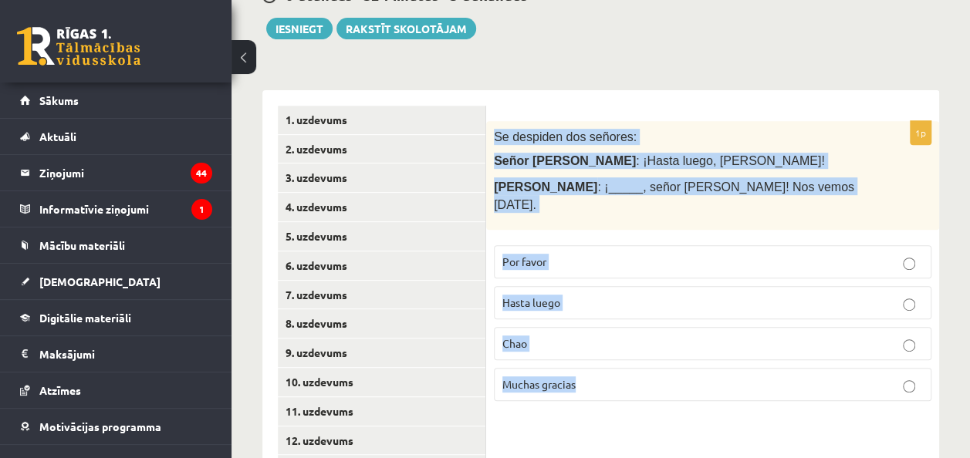
drag, startPoint x: 489, startPoint y: 131, endPoint x: 619, endPoint y: 357, distance: 260.0
click at [619, 357] on div "1p Se despiden dos señores: Señor López : ¡Hasta luego, señora González! Señora…" at bounding box center [712, 267] width 453 height 292
click at [637, 295] on p "Hasta luego" at bounding box center [712, 303] width 421 height 16
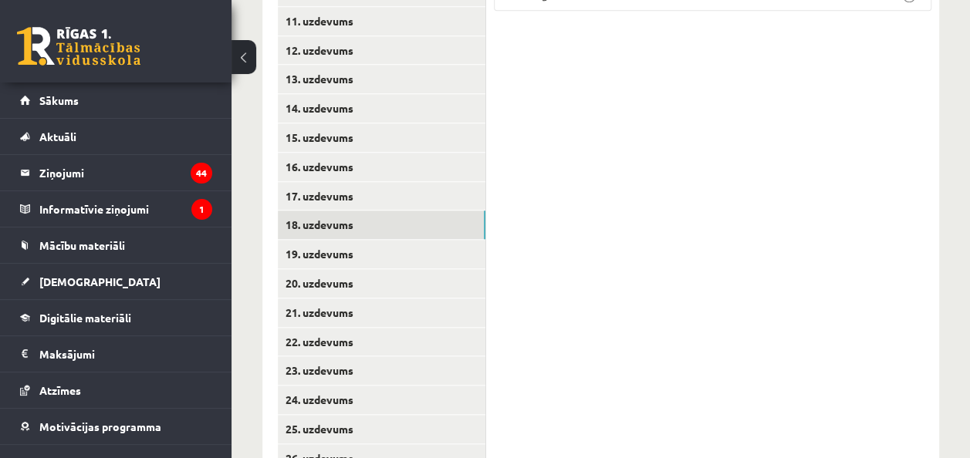
scroll to position [679, 0]
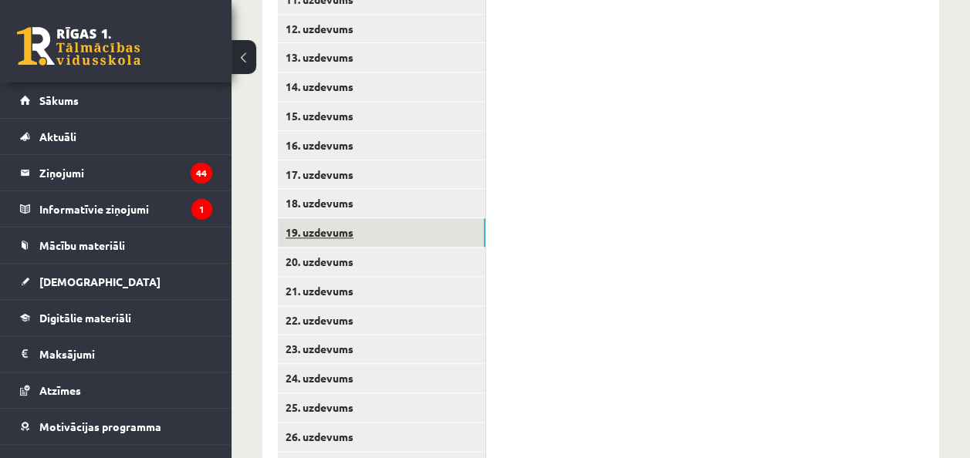
click at [327, 234] on link "19. uzdevums" at bounding box center [382, 232] width 208 height 29
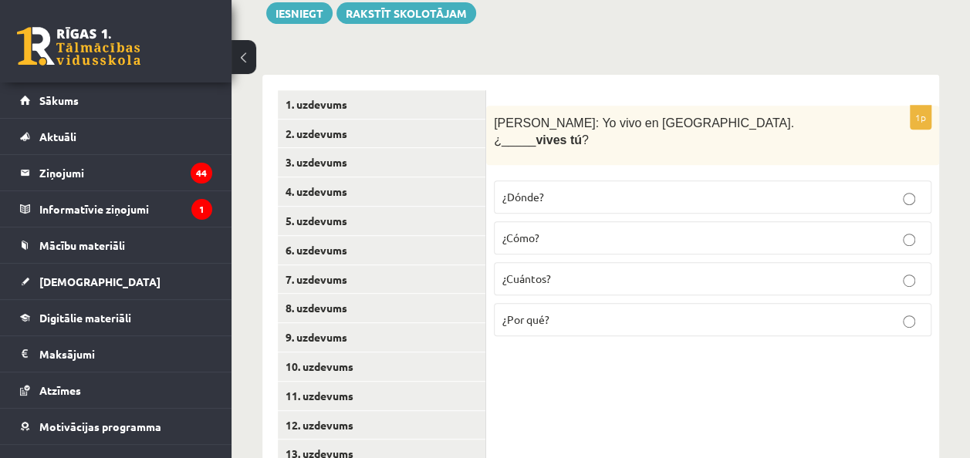
scroll to position [253, 0]
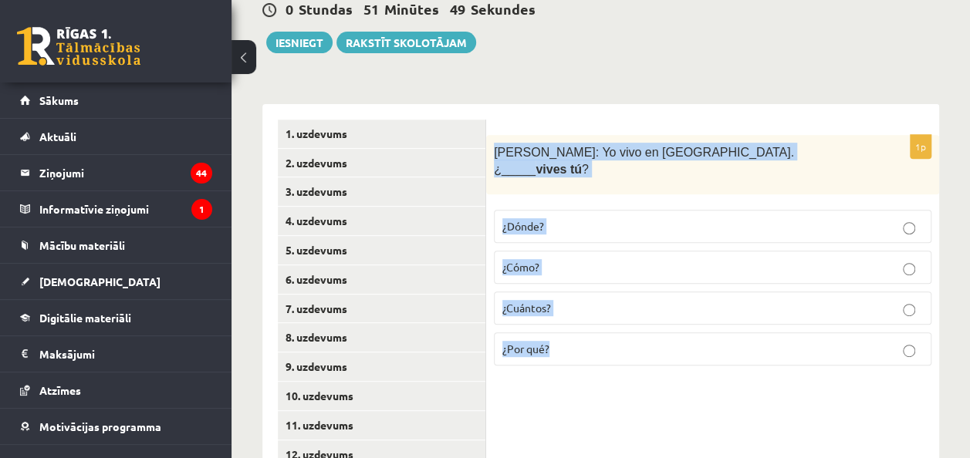
drag, startPoint x: 492, startPoint y: 150, endPoint x: 614, endPoint y: 320, distance: 210.1
click at [614, 320] on div "1p Alberto: Yo vivo en Madrid. ¿_____ vives tú ? ¿Dónde? ¿Cómo? ¿Cuántos? ¿Por …" at bounding box center [712, 256] width 453 height 243
click at [586, 218] on p "¿Dónde?" at bounding box center [712, 226] width 421 height 16
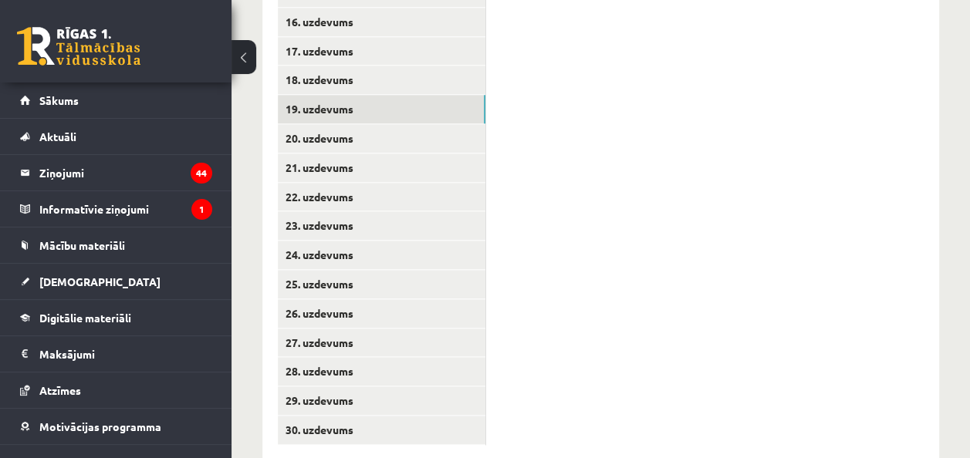
scroll to position [835, 0]
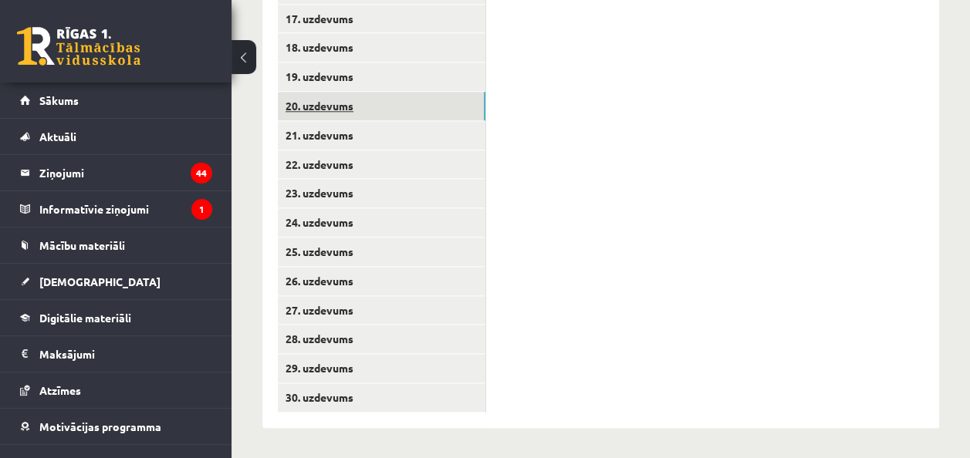
click at [351, 103] on link "20. uzdevums" at bounding box center [382, 106] width 208 height 29
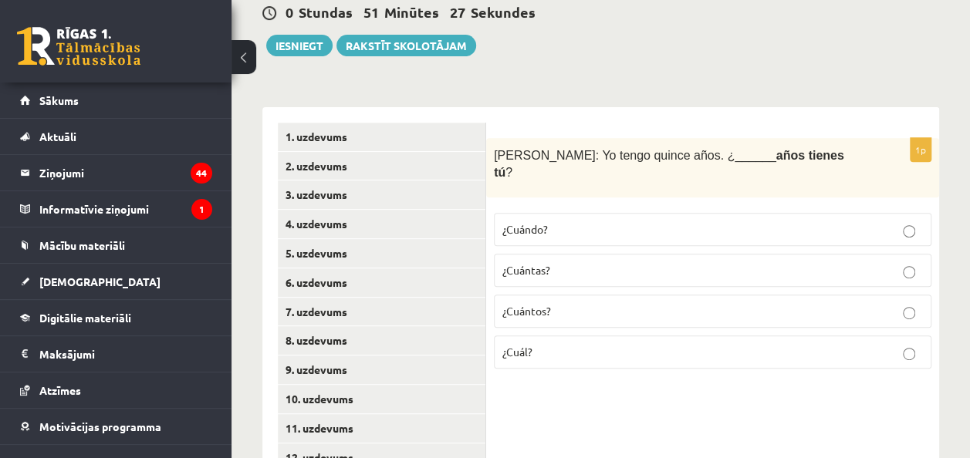
scroll to position [224, 0]
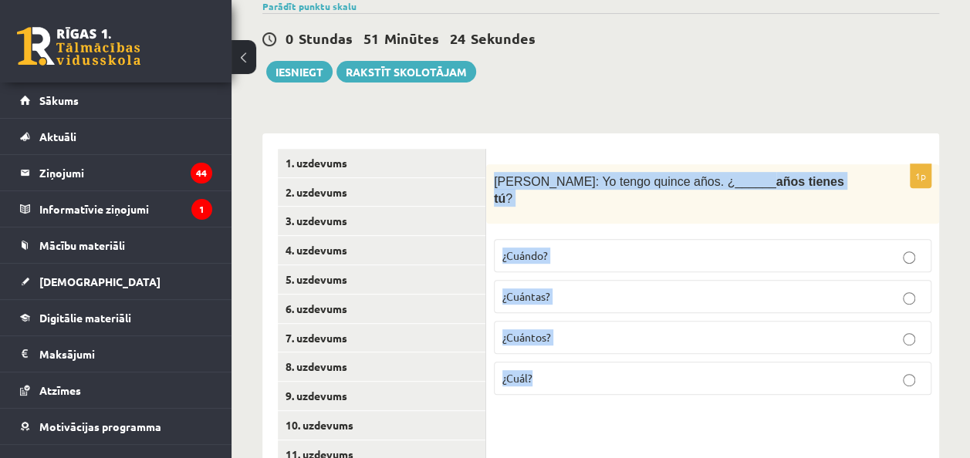
drag, startPoint x: 489, startPoint y: 177, endPoint x: 600, endPoint y: 367, distance: 220.6
click at [600, 367] on div "1p Inés: Yo tengo quince años. ¿______ años tienes tú ? ¿Cuándo? ¿Cuántas? ¿Cuá…" at bounding box center [712, 285] width 453 height 243
click at [620, 330] on p "¿Cuántos?" at bounding box center [712, 338] width 421 height 16
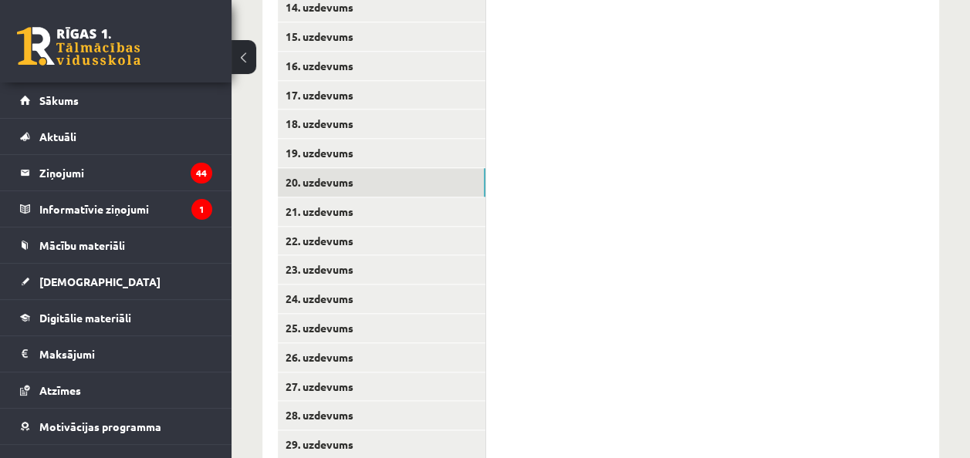
scroll to position [762, 0]
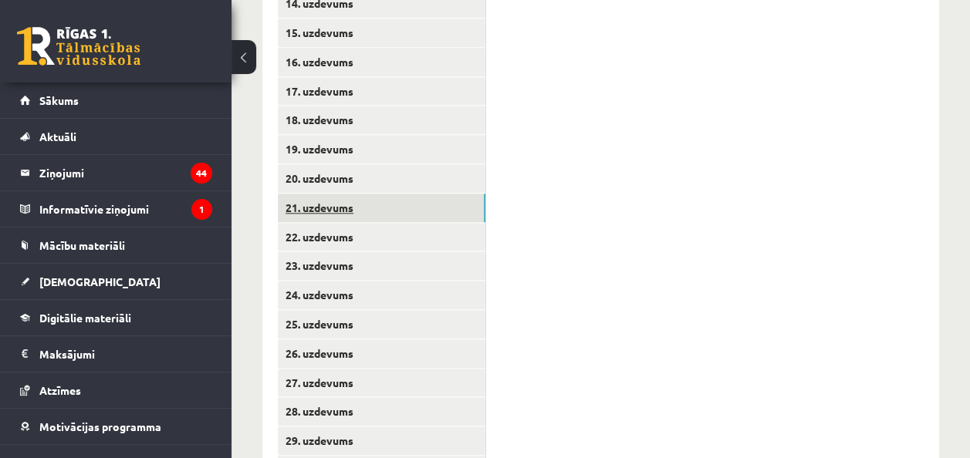
click at [357, 211] on link "21. uzdevums" at bounding box center [382, 208] width 208 height 29
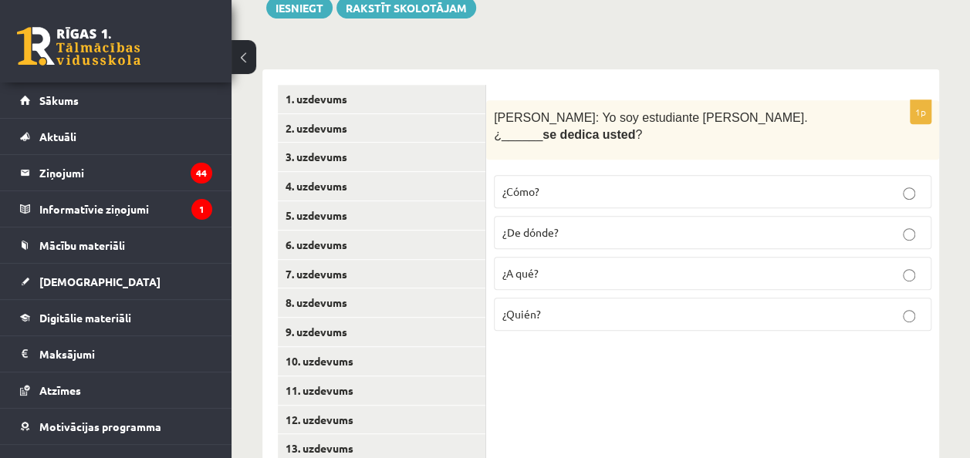
scroll to position [291, 0]
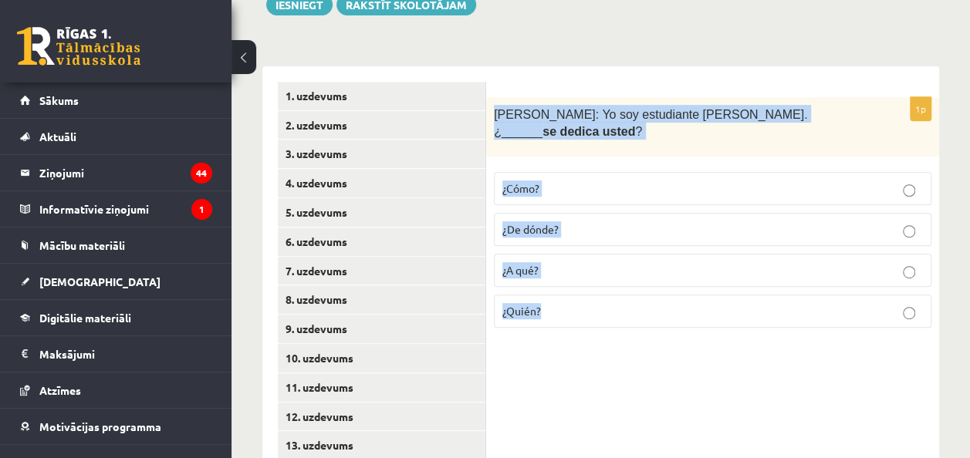
drag, startPoint x: 492, startPoint y: 111, endPoint x: 628, endPoint y: 340, distance: 266.2
click at [574, 254] on label "¿A qué?" at bounding box center [713, 270] width 438 height 33
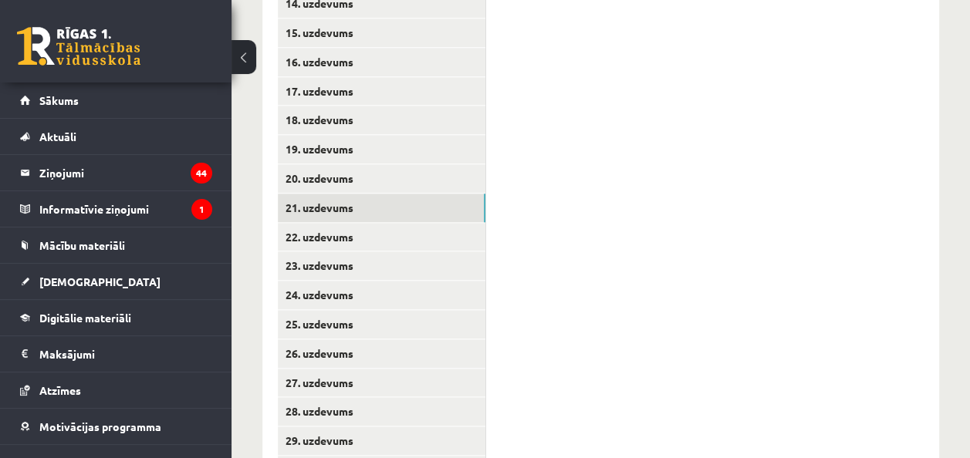
scroll to position [765, 0]
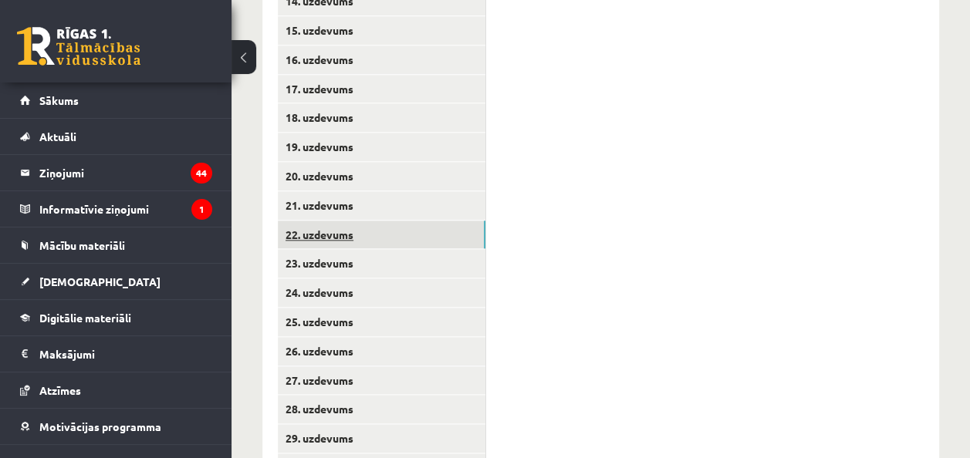
click at [363, 238] on link "22. uzdevums" at bounding box center [382, 235] width 208 height 29
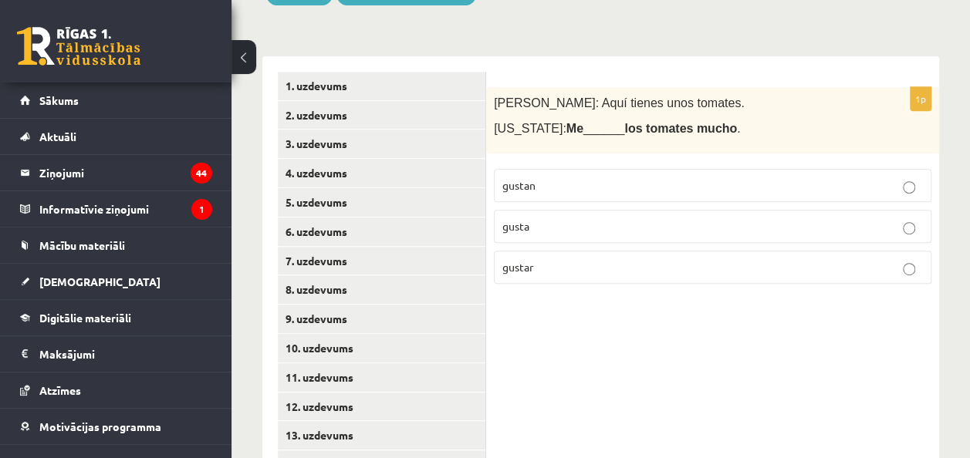
scroll to position [282, 0]
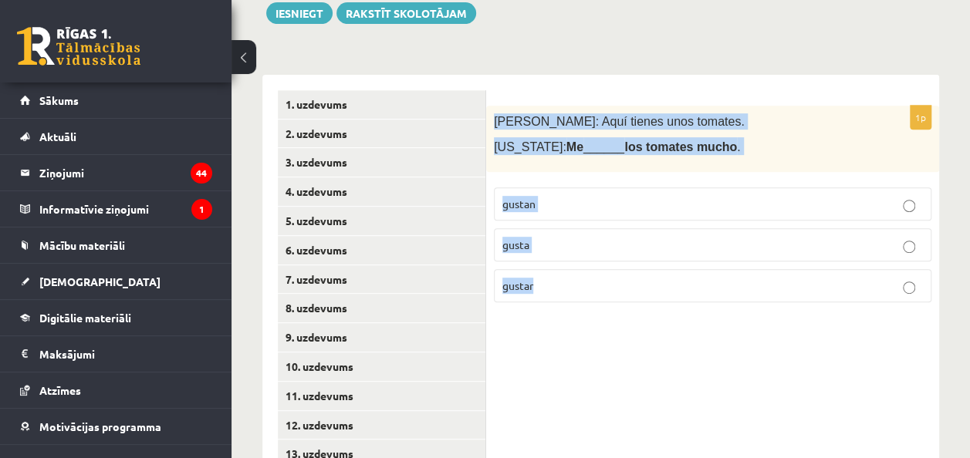
drag, startPoint x: 493, startPoint y: 117, endPoint x: 536, endPoint y: 312, distance: 199.2
click at [536, 312] on div "1p Pedro: Aquí tienes unos tomates. Virginia: Me ______ los tomates mucho . gus…" at bounding box center [712, 210] width 453 height 209
click at [590, 199] on p "gustan" at bounding box center [712, 204] width 421 height 16
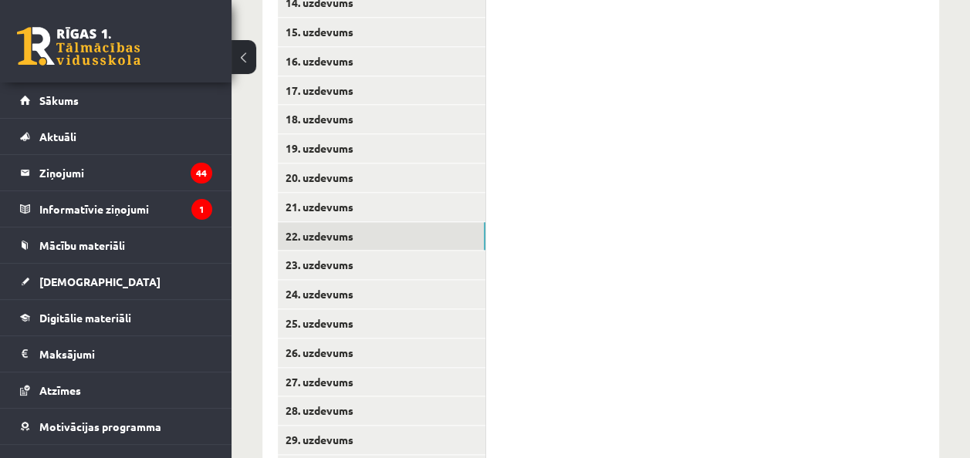
scroll to position [835, 0]
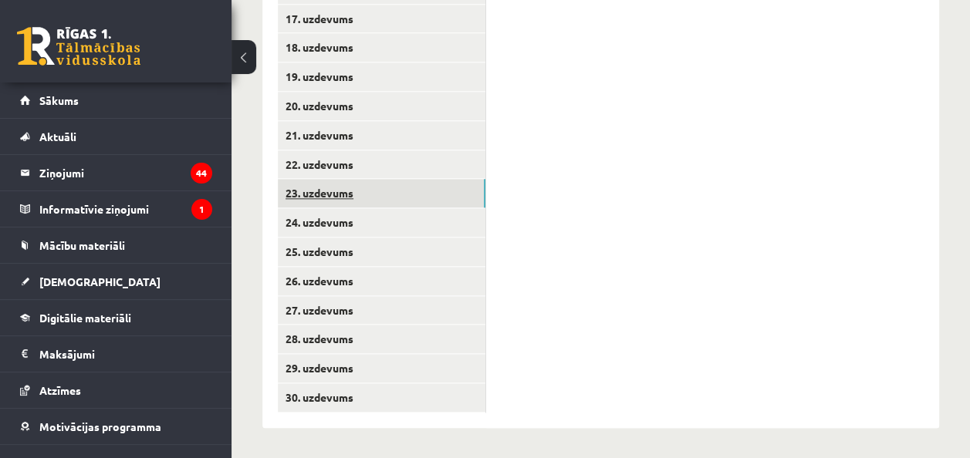
click at [349, 191] on link "23. uzdevums" at bounding box center [382, 193] width 208 height 29
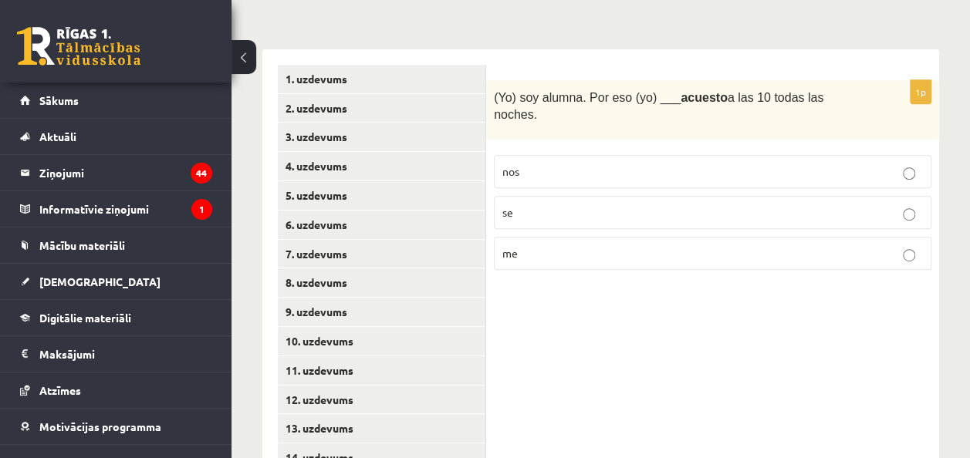
scroll to position [306, 0]
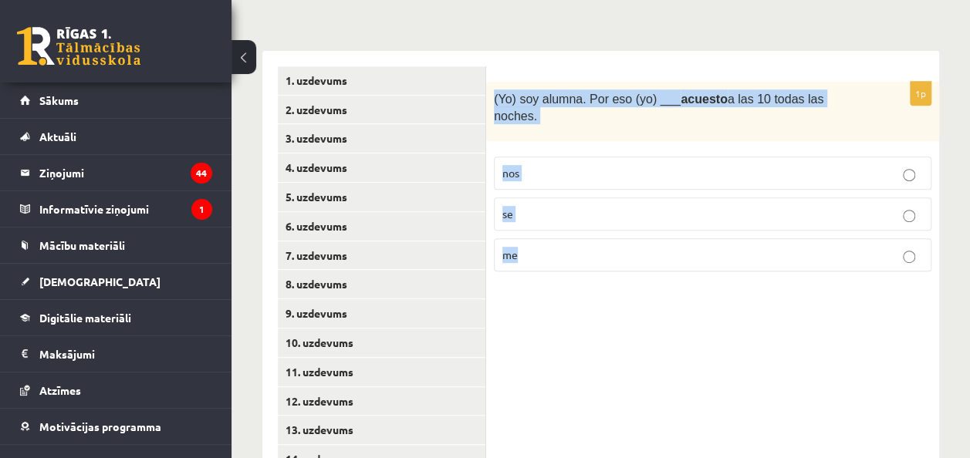
drag, startPoint x: 492, startPoint y: 97, endPoint x: 594, endPoint y: 242, distance: 176.6
click at [594, 242] on div "1p (Yo) soy alumna. Por eso (yo) ___ acuesto a las 10 todas las noches. nos se …" at bounding box center [712, 183] width 453 height 202
click at [617, 247] on p "me" at bounding box center [712, 255] width 421 height 16
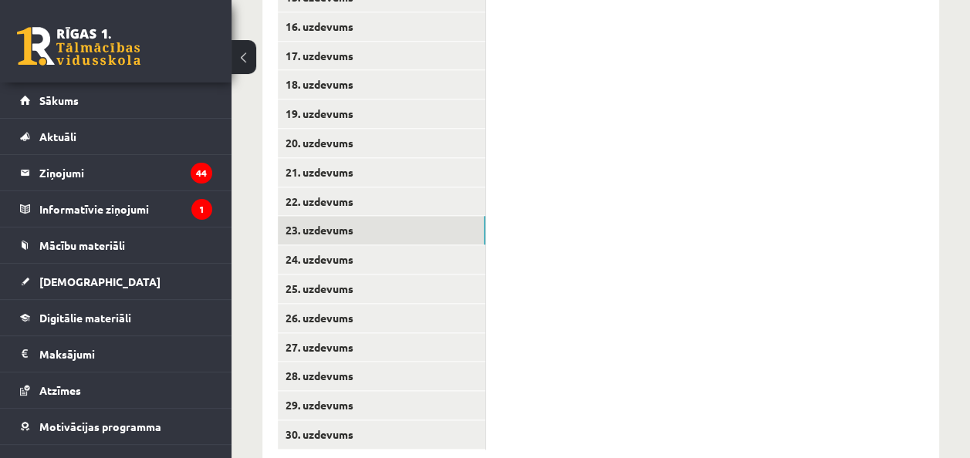
scroll to position [799, 0]
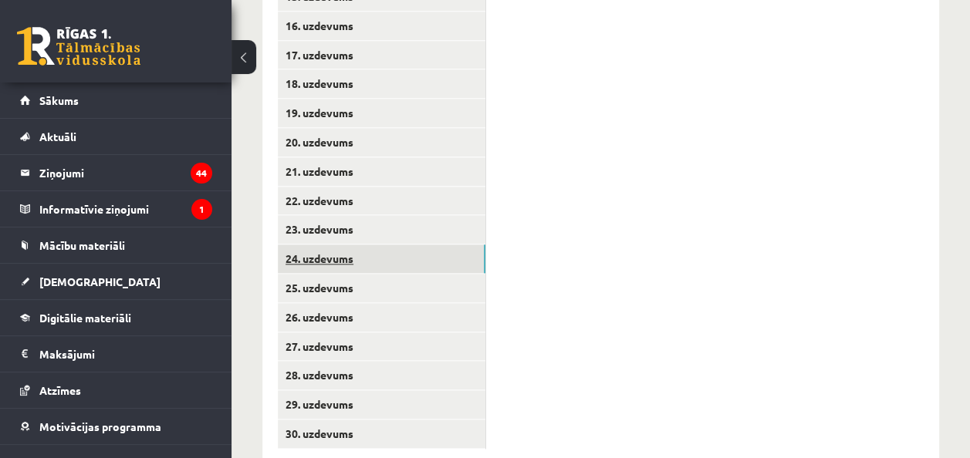
click at [338, 265] on link "24. uzdevums" at bounding box center [382, 259] width 208 height 29
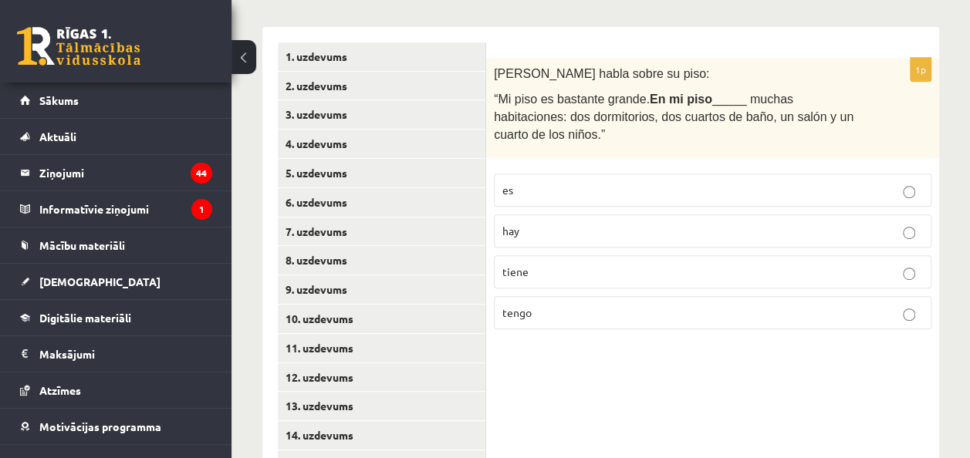
scroll to position [326, 0]
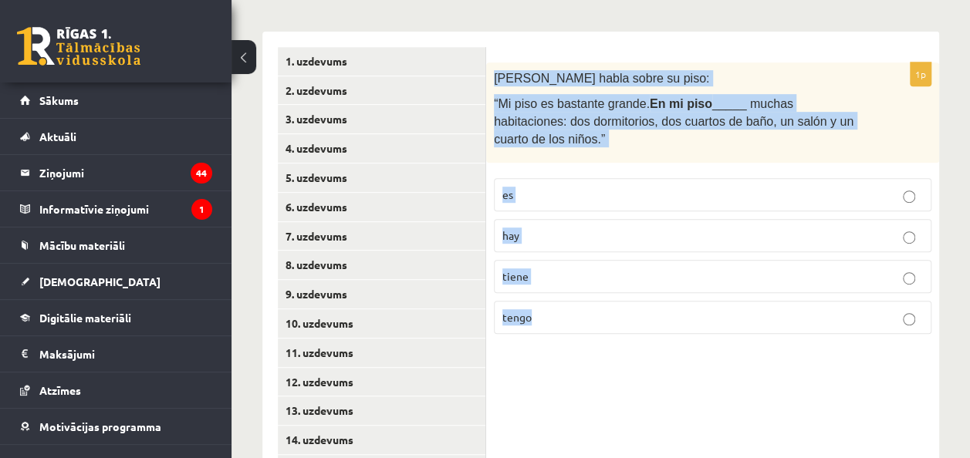
drag, startPoint x: 491, startPoint y: 77, endPoint x: 563, endPoint y: 313, distance: 246.1
click at [563, 313] on div "1p Rodrigo habla sobre su piso: “Mi piso es bastante grande. En mi piso _____ m…" at bounding box center [712, 205] width 453 height 284
click at [603, 235] on p "hay" at bounding box center [712, 236] width 421 height 16
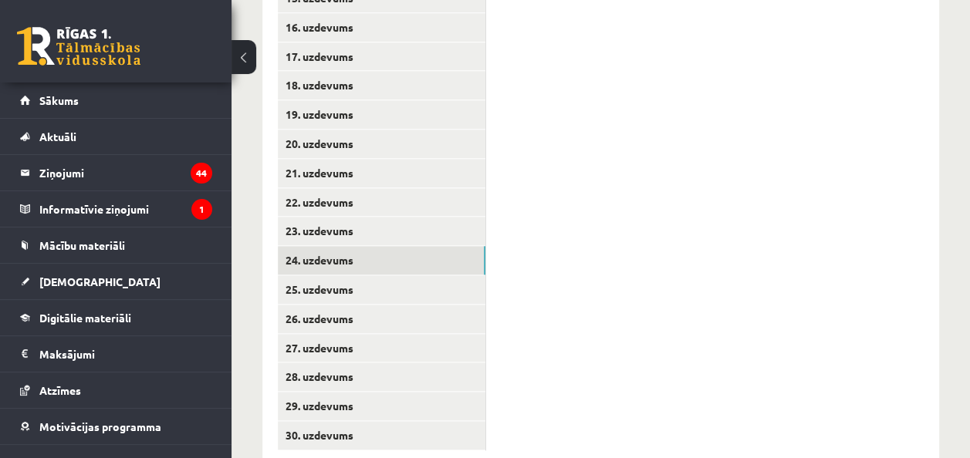
scroll to position [835, 0]
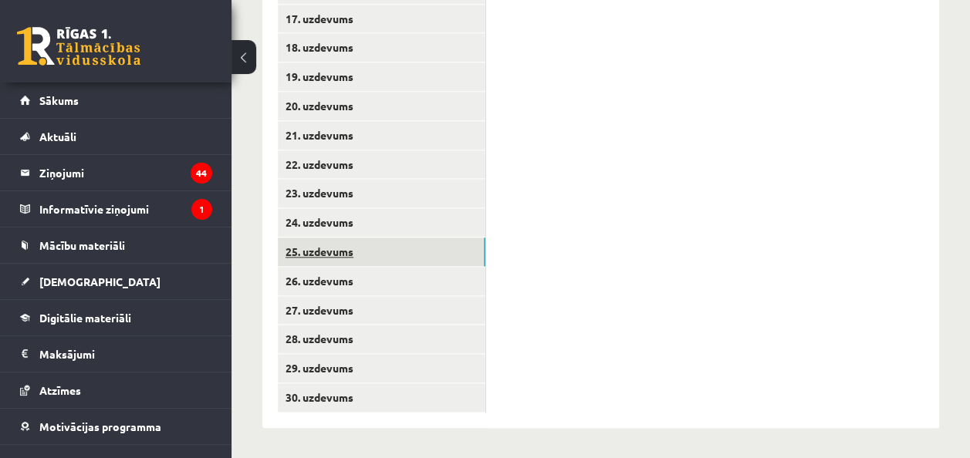
click at [338, 247] on link "25. uzdevums" at bounding box center [382, 252] width 208 height 29
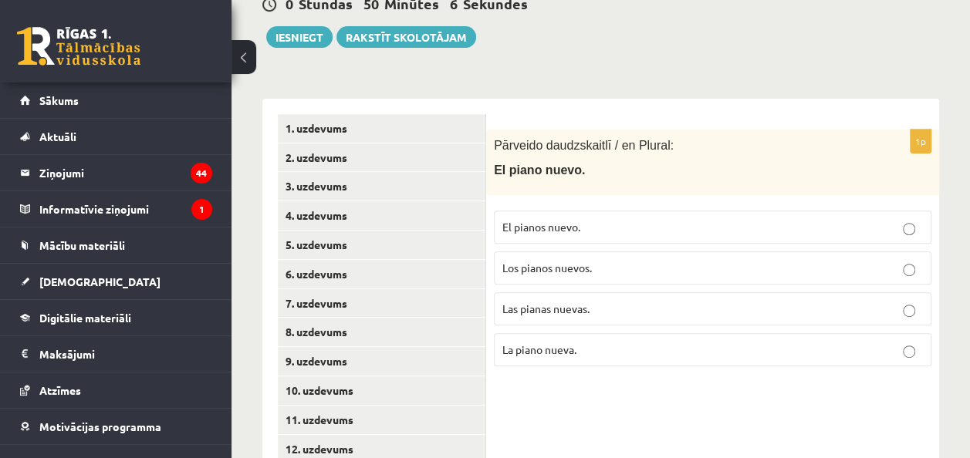
scroll to position [258, 0]
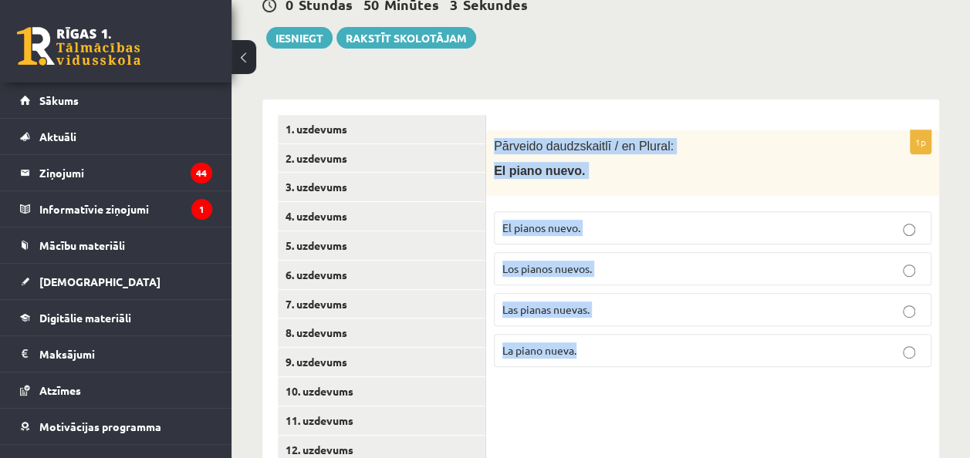
drag, startPoint x: 493, startPoint y: 144, endPoint x: 625, endPoint y: 340, distance: 236.3
click at [625, 340] on div "1p Pārveido daudzskaitlī / en Plural: El piano nuevo. El pianos nuevo. Los pian…" at bounding box center [712, 254] width 453 height 249
click at [625, 267] on p "Los pianos nuevos." at bounding box center [712, 269] width 421 height 16
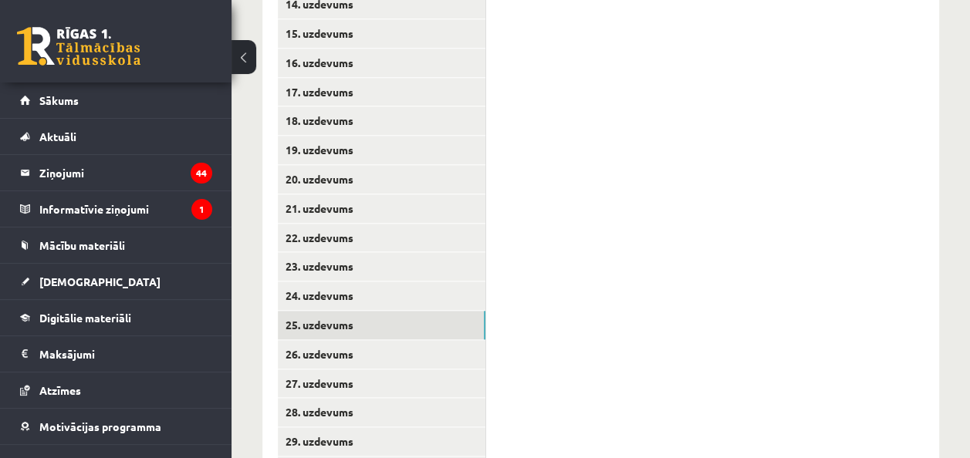
scroll to position [835, 0]
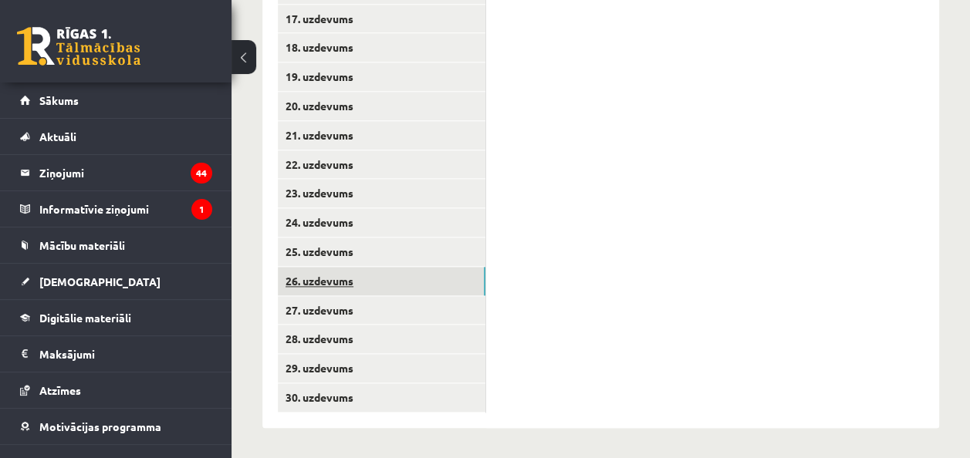
click at [358, 286] on link "26. uzdevums" at bounding box center [382, 281] width 208 height 29
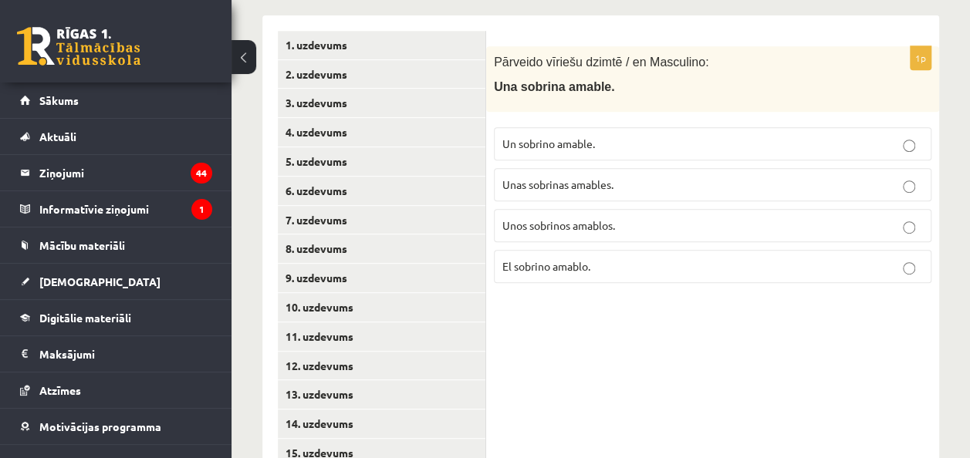
scroll to position [330, 0]
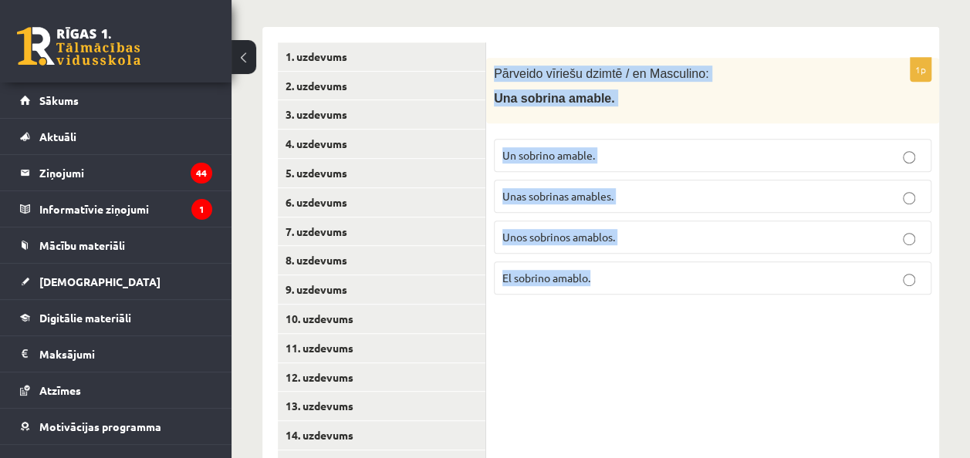
drag, startPoint x: 493, startPoint y: 66, endPoint x: 644, endPoint y: 283, distance: 264.0
click at [644, 283] on div "1p Pārveido vīriešu dzimtē / en Masculino: Una sobrina amable. Un sobrino amabl…" at bounding box center [712, 182] width 453 height 249
click at [633, 156] on p "Un sobrino amable." at bounding box center [712, 155] width 421 height 16
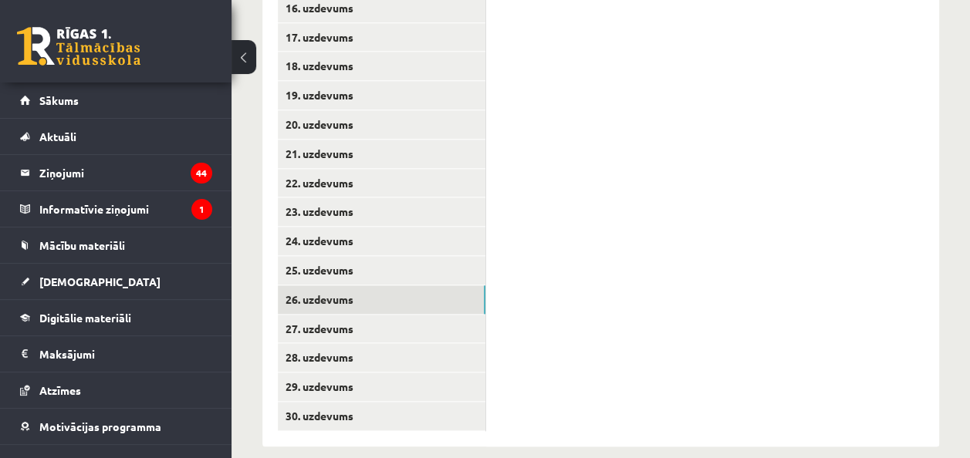
scroll to position [835, 0]
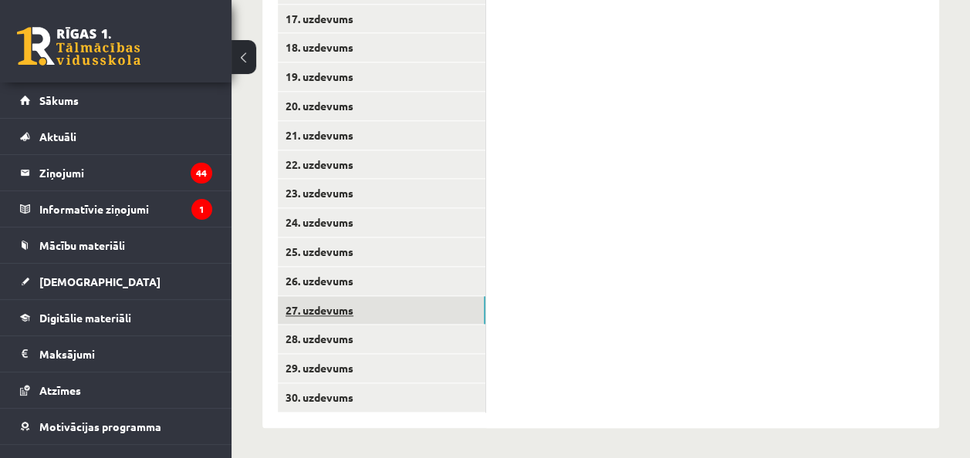
click at [322, 303] on link "27. uzdevums" at bounding box center [382, 310] width 208 height 29
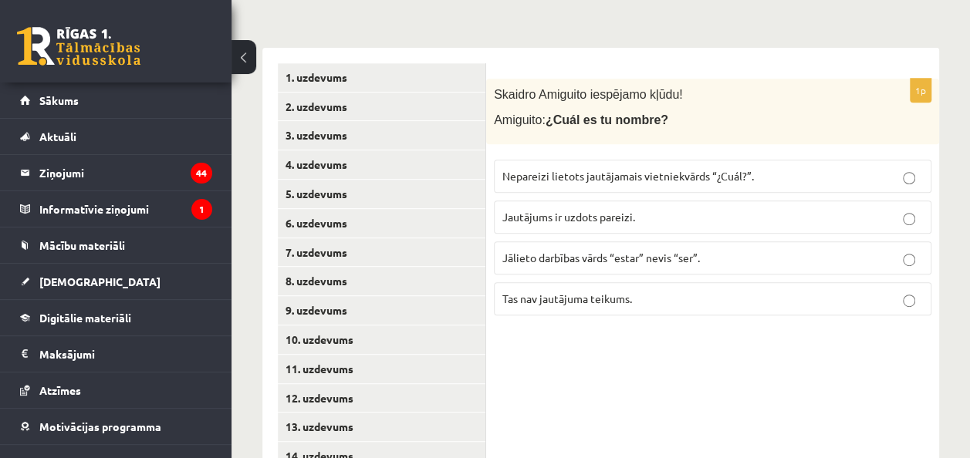
scroll to position [309, 0]
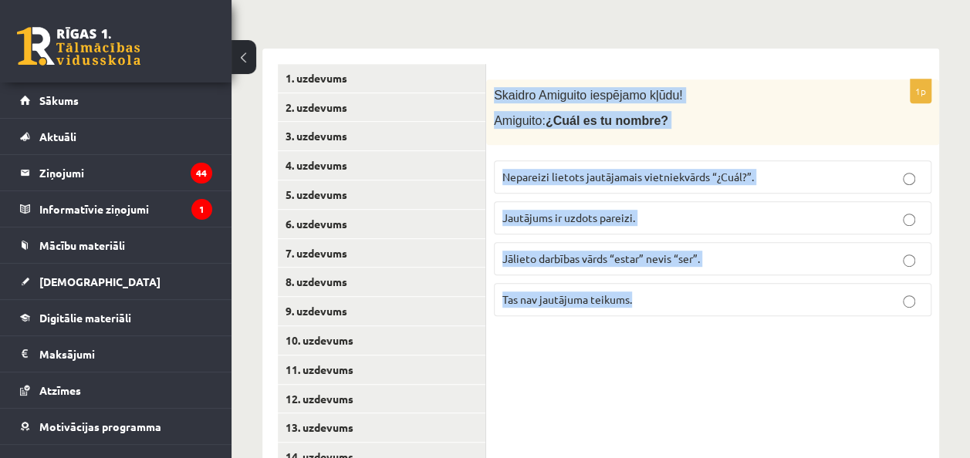
drag, startPoint x: 492, startPoint y: 96, endPoint x: 658, endPoint y: 309, distance: 270.1
click at [658, 309] on div "1p Skaidro Amiguito iespējamo kļūdu! Amiguito: ¿Cuál es tu nombre? Nepareizi li…" at bounding box center [712, 203] width 453 height 249
click at [658, 221] on p "Jautājums ir uzdots pareizi." at bounding box center [712, 218] width 421 height 16
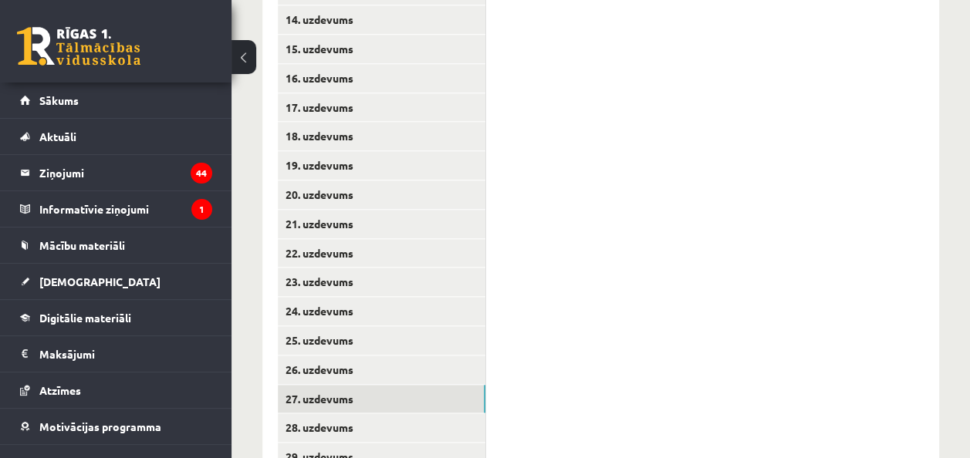
scroll to position [835, 0]
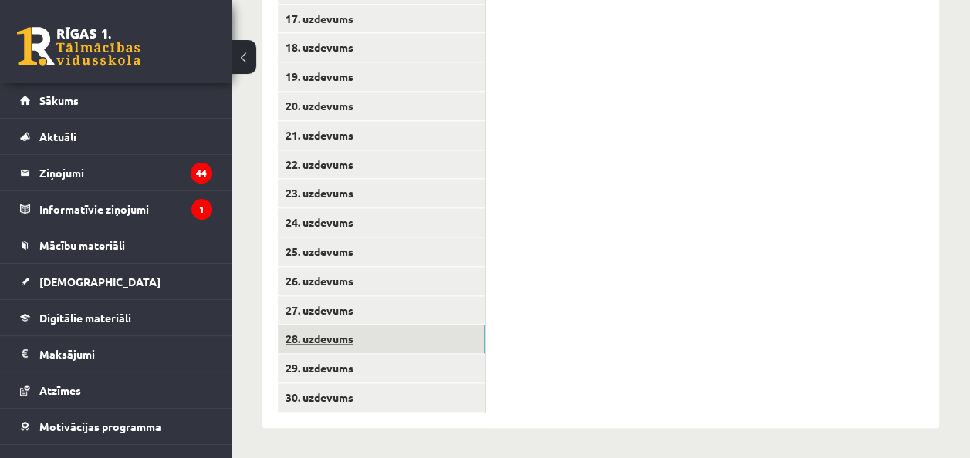
click at [340, 337] on link "28. uzdevums" at bounding box center [382, 339] width 208 height 29
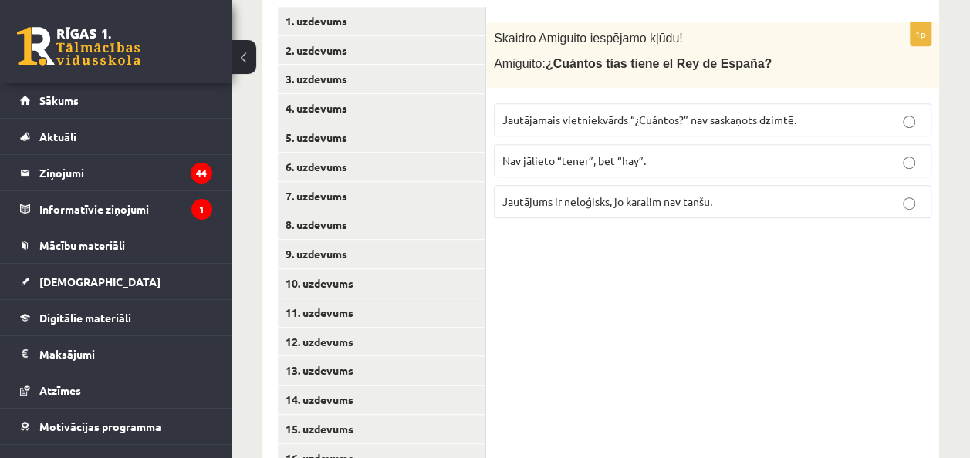
scroll to position [260, 0]
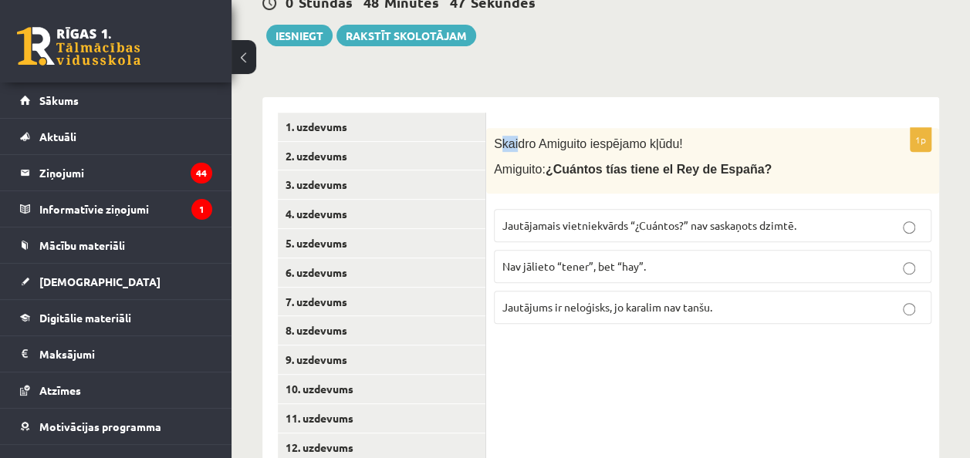
drag, startPoint x: 501, startPoint y: 142, endPoint x: 516, endPoint y: 150, distance: 17.3
click at [516, 150] on p "Skaidro Amiguito iespējamo kļūdu!" at bounding box center [674, 144] width 360 height 16
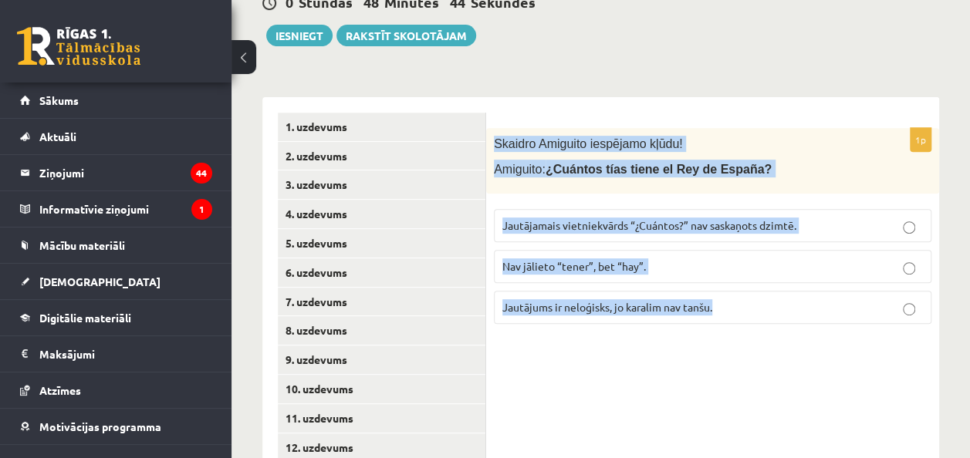
drag, startPoint x: 492, startPoint y: 142, endPoint x: 734, endPoint y: 353, distance: 321.6
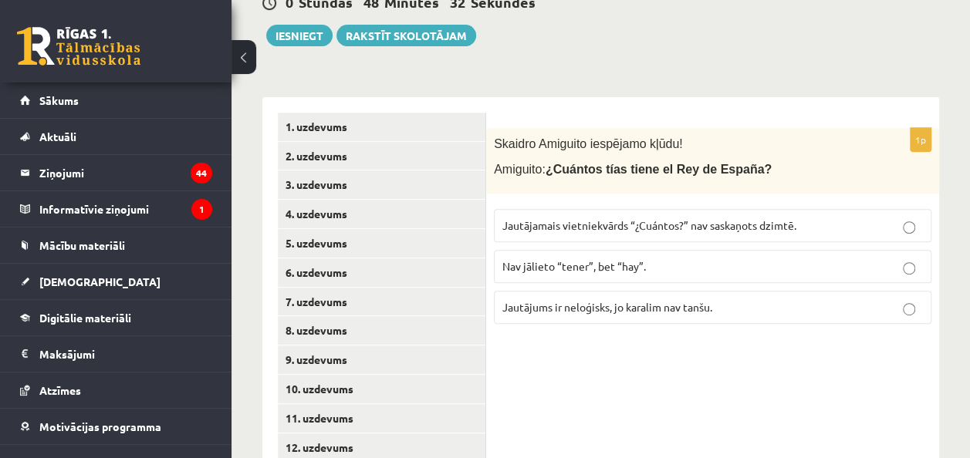
click at [708, 228] on span "Jautājamais vietniekvārds “¿Cuántos?” nav saskaņots dzimtē." at bounding box center [649, 225] width 294 height 14
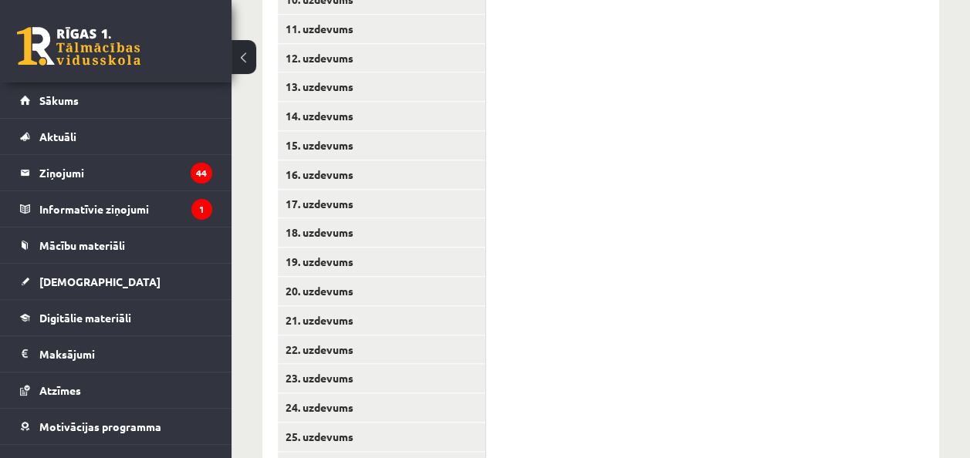
scroll to position [801, 0]
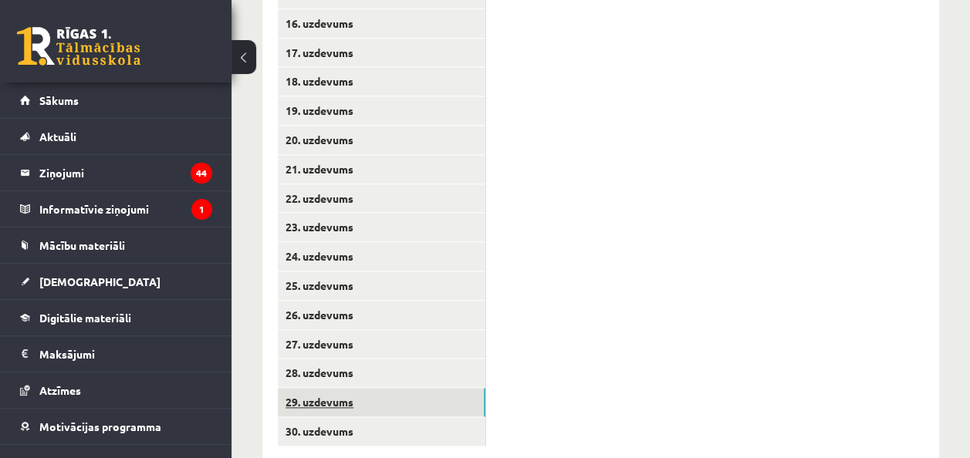
click at [322, 397] on link "29. uzdevums" at bounding box center [382, 402] width 208 height 29
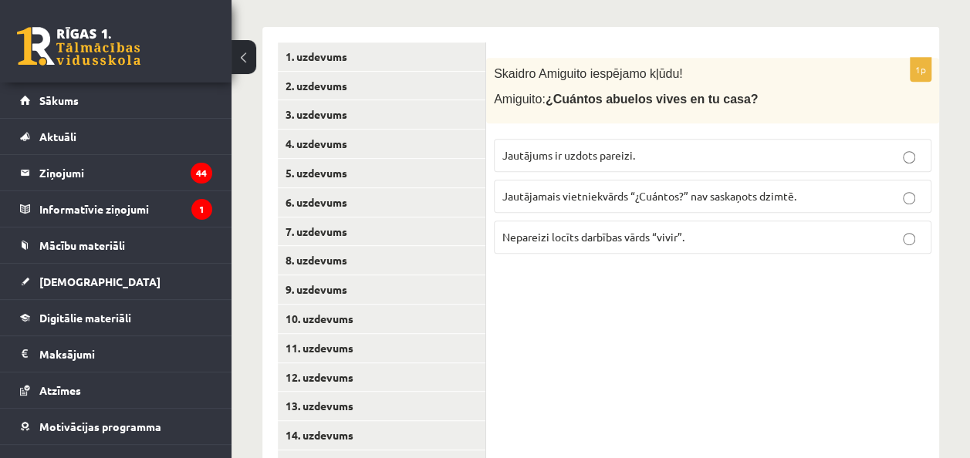
scroll to position [329, 0]
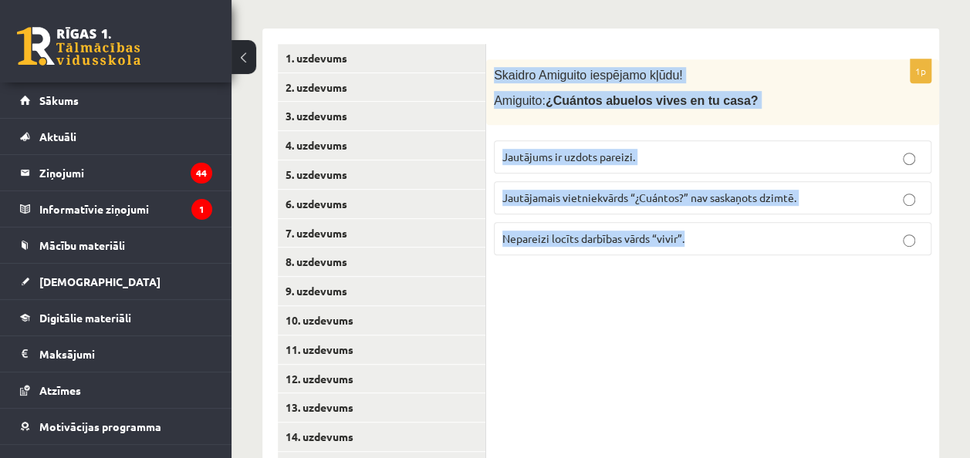
drag, startPoint x: 494, startPoint y: 73, endPoint x: 701, endPoint y: 289, distance: 299.1
click at [717, 232] on p "Nepareizi locīts darbības vārds “vivir”." at bounding box center [712, 239] width 421 height 16
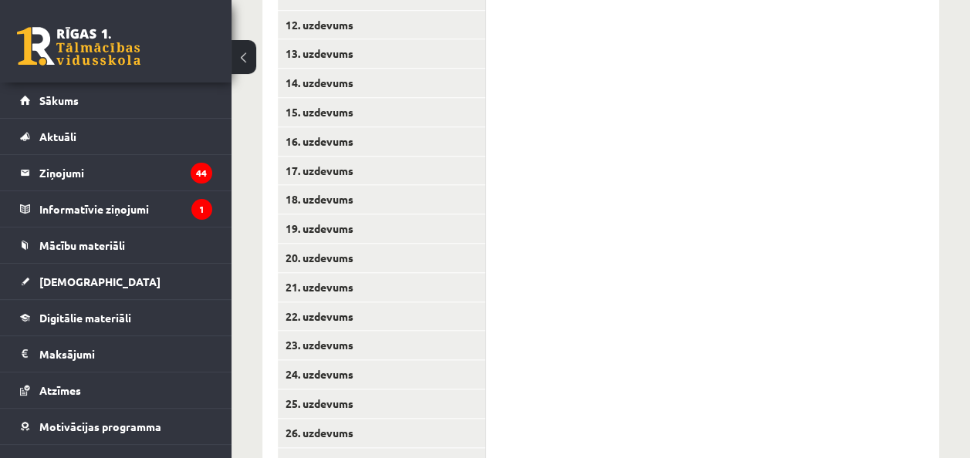
scroll to position [835, 0]
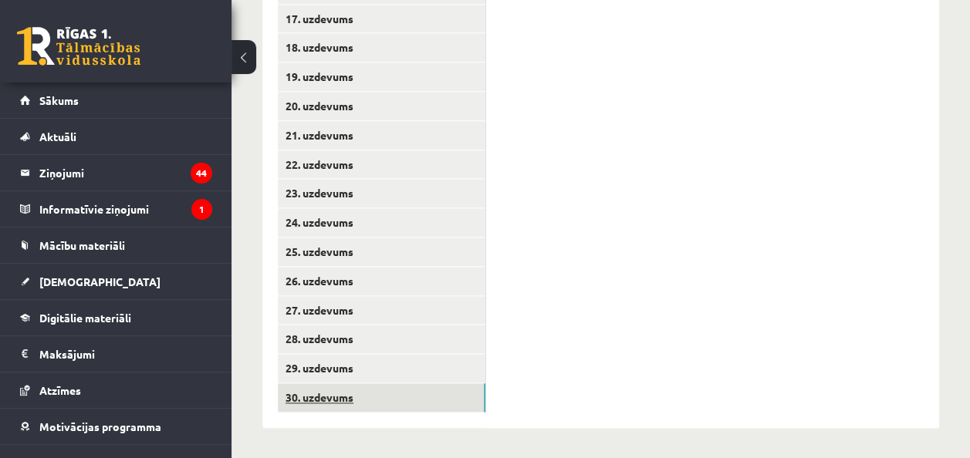
click at [303, 387] on link "30. uzdevums" at bounding box center [382, 398] width 208 height 29
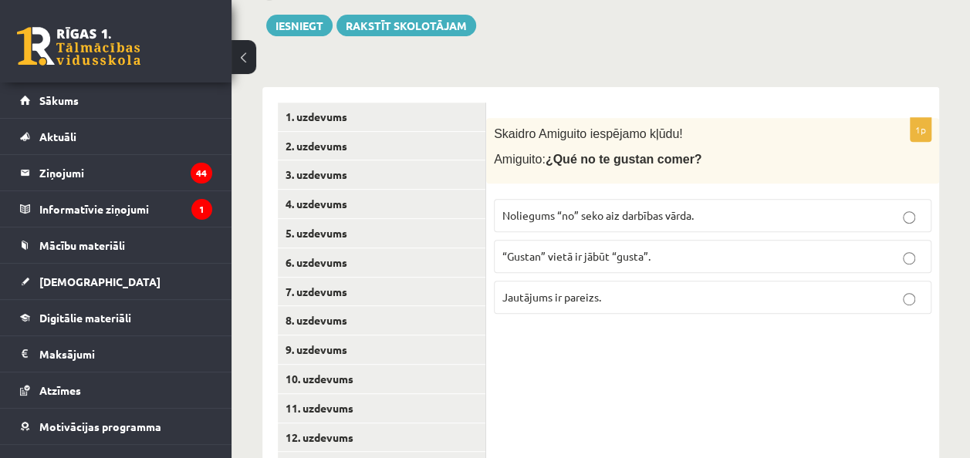
scroll to position [261, 0]
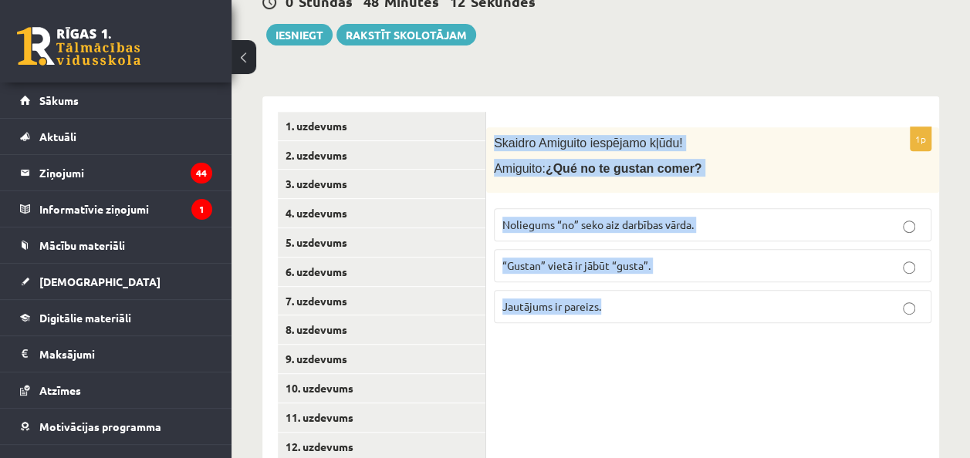
drag, startPoint x: 492, startPoint y: 137, endPoint x: 670, endPoint y: 315, distance: 251.0
click at [670, 315] on div "1p Skaidro Amiguito iespējamo kļūdu! Amiguito: ¿Qué no te gustan comer? Noliegu…" at bounding box center [712, 231] width 453 height 208
click at [735, 220] on p "Noliegums “no” seko aiz darbības vārda." at bounding box center [712, 225] width 421 height 16
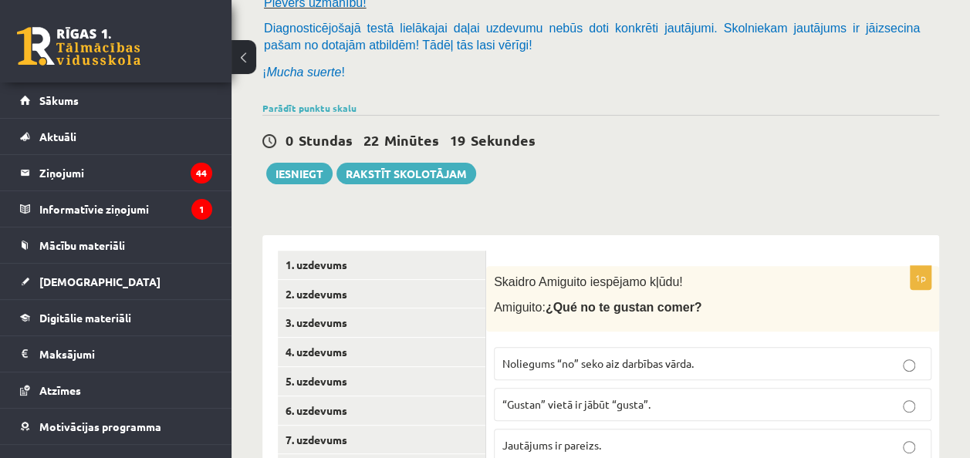
scroll to position [142, 0]
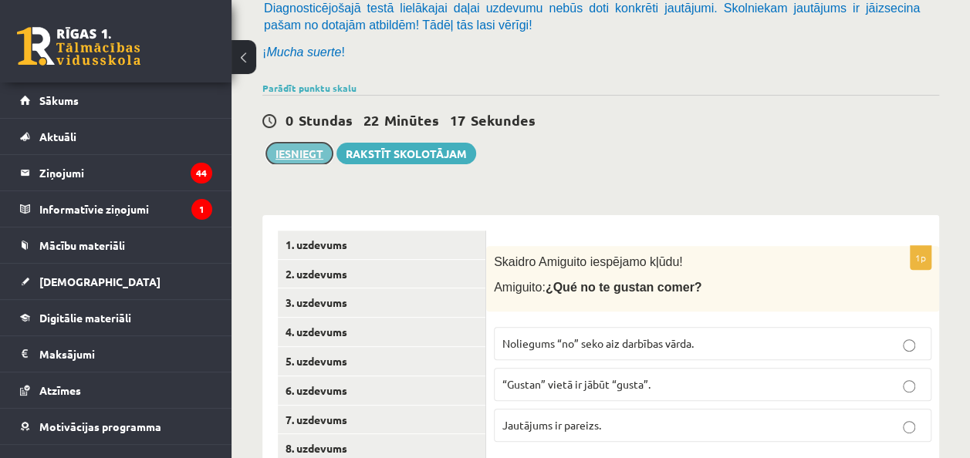
click at [301, 150] on button "Iesniegt" at bounding box center [299, 154] width 66 height 22
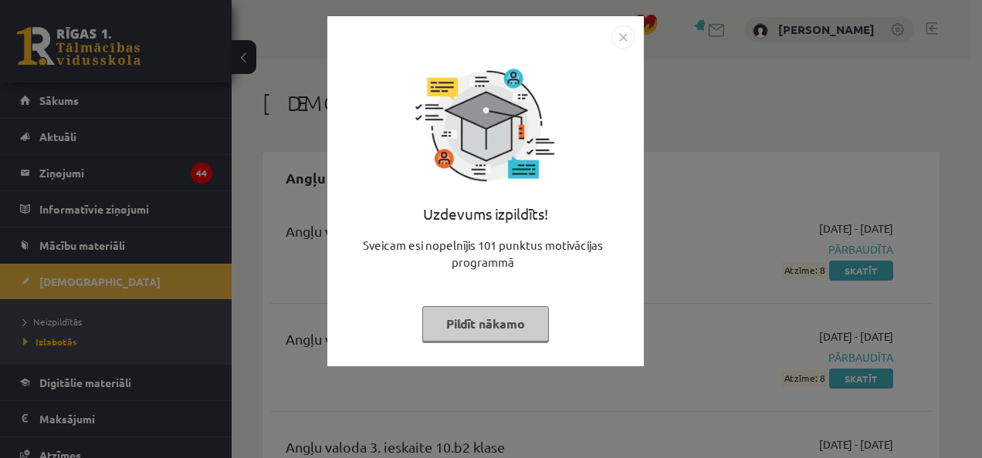
click at [623, 41] on img "Close" at bounding box center [622, 36] width 23 height 23
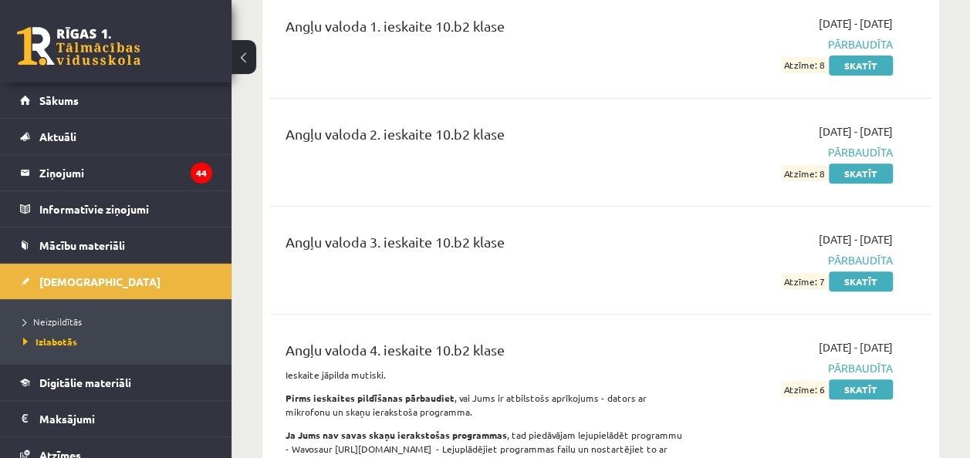
scroll to position [202, 0]
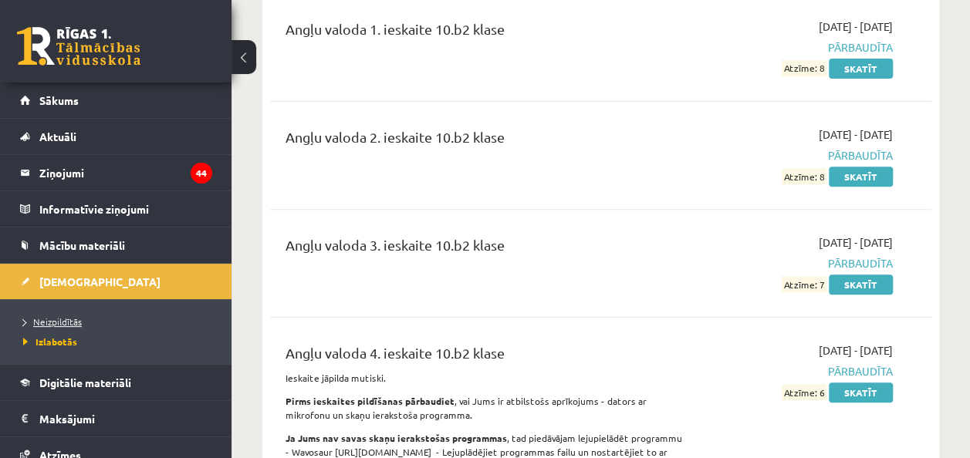
click at [66, 315] on link "Neizpildītās" at bounding box center [119, 322] width 193 height 14
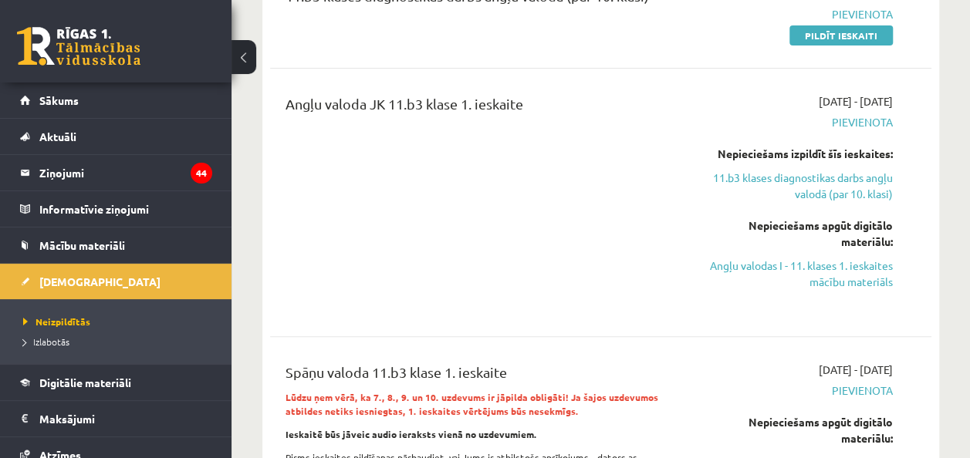
scroll to position [236, 0]
click at [814, 173] on link "11.b3 klases diagnostikas darbs angļu valodā (par 10. klasi)" at bounding box center [799, 185] width 187 height 32
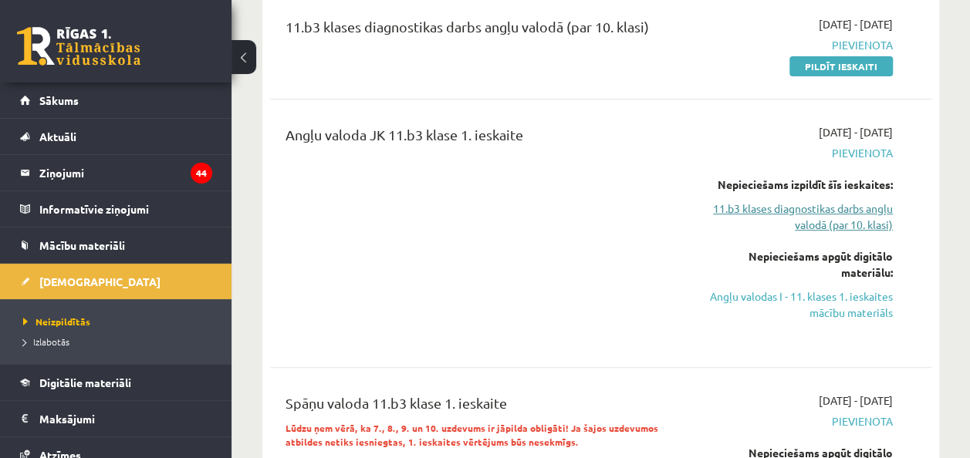
click at [813, 207] on link "11.b3 klases diagnostikas darbs angļu valodā (par 10. klasi)" at bounding box center [799, 217] width 187 height 32
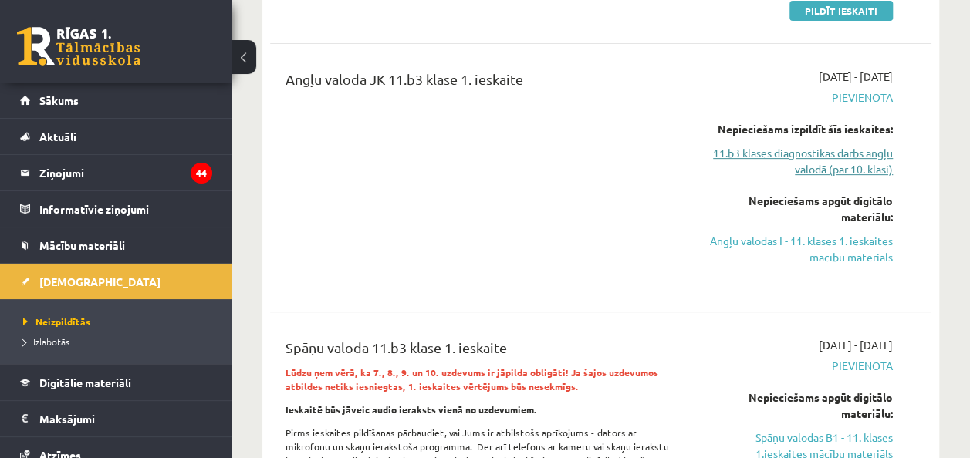
scroll to position [279, 0]
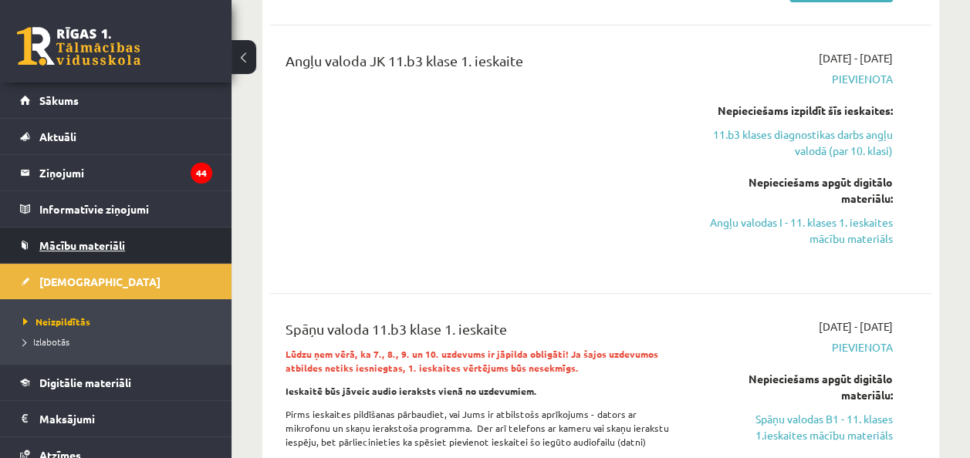
click at [99, 236] on link "Mācību materiāli" at bounding box center [116, 245] width 192 height 35
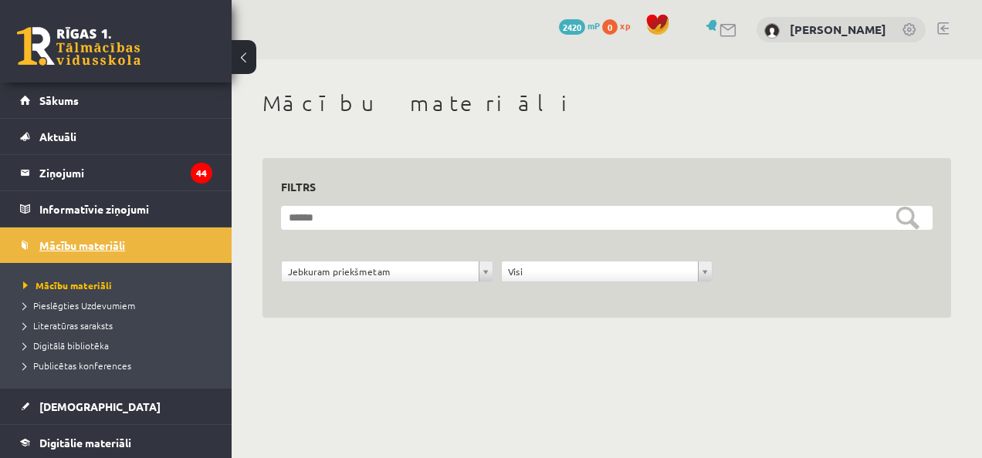
scroll to position [181, 0]
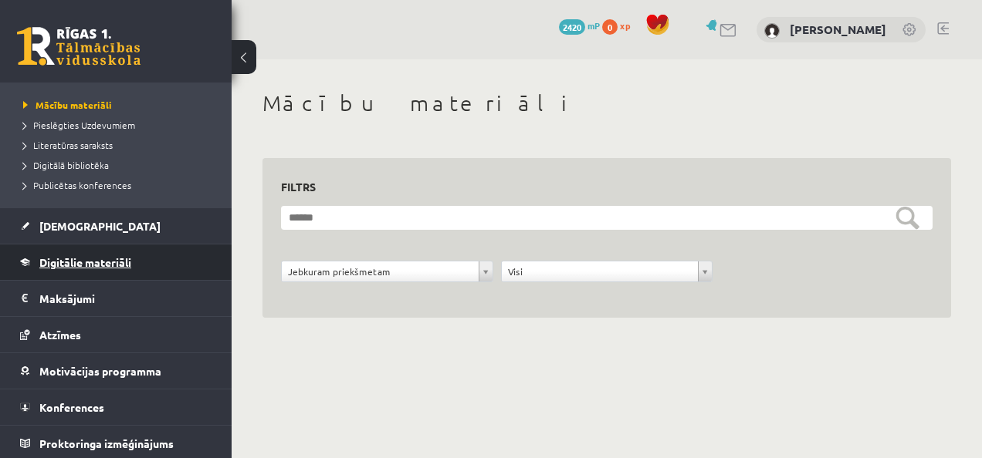
click at [91, 264] on span "Digitālie materiāli" at bounding box center [85, 262] width 92 height 14
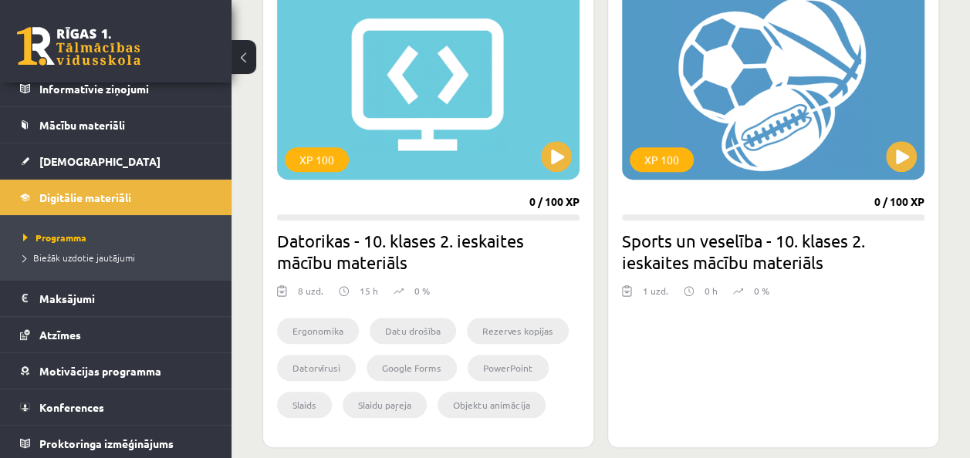
scroll to position [468, 0]
click at [482, 177] on div "XP 100" at bounding box center [428, 83] width 303 height 193
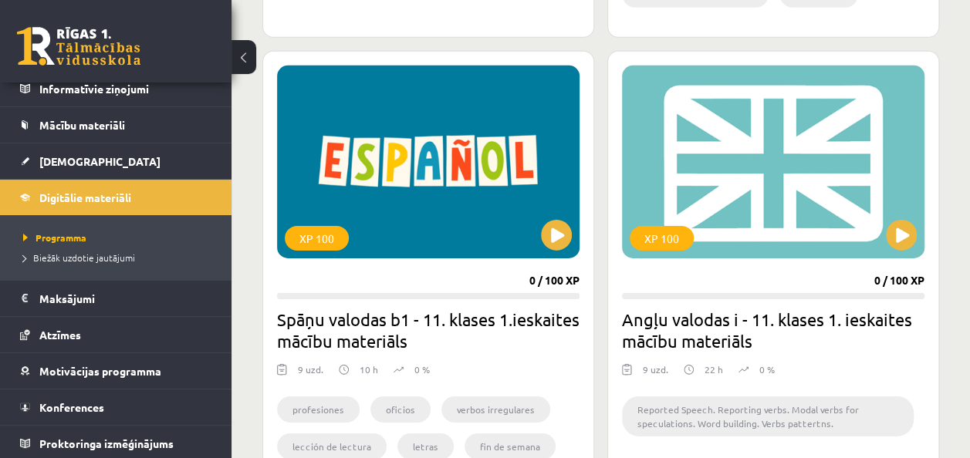
scroll to position [2530, 0]
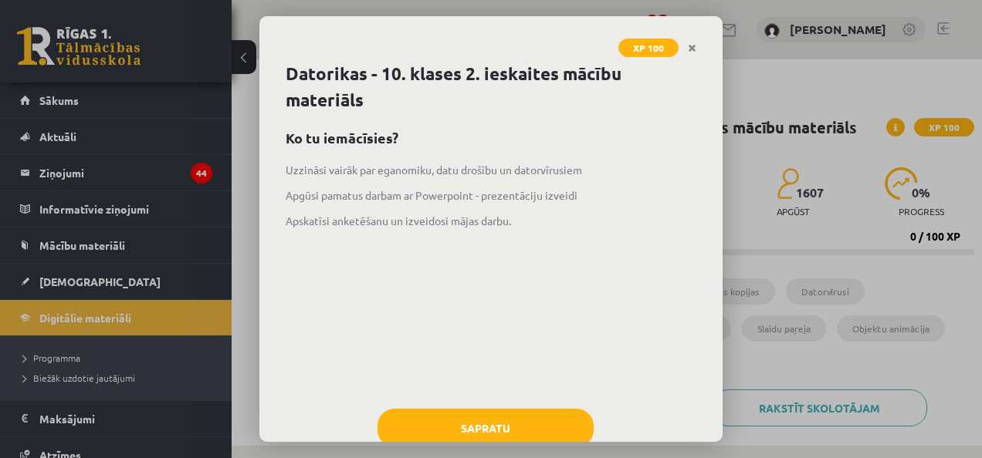
click at [239, 159] on div "XP 100 Datorikas - 10. klases 2. ieskaites mācību materiāls Ko tu iemācīsies? U…" at bounding box center [491, 229] width 982 height 458
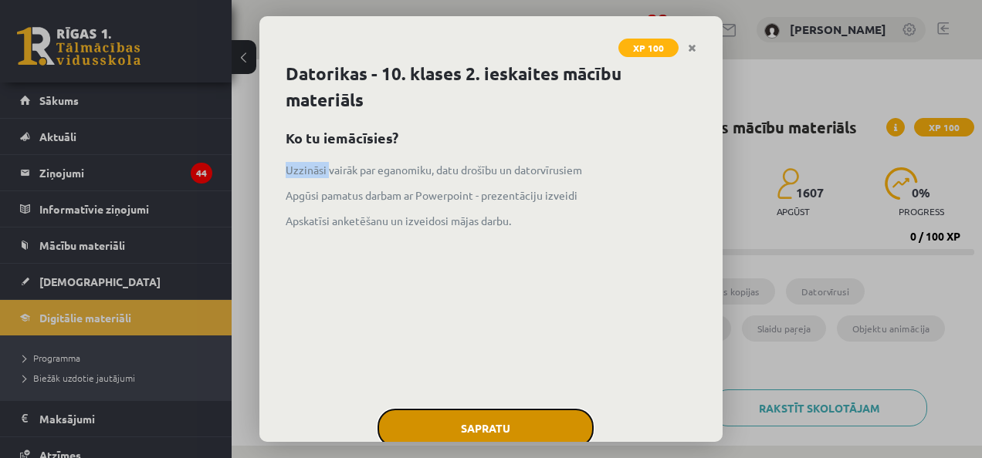
click at [532, 415] on button "Sapratu" at bounding box center [485, 428] width 216 height 39
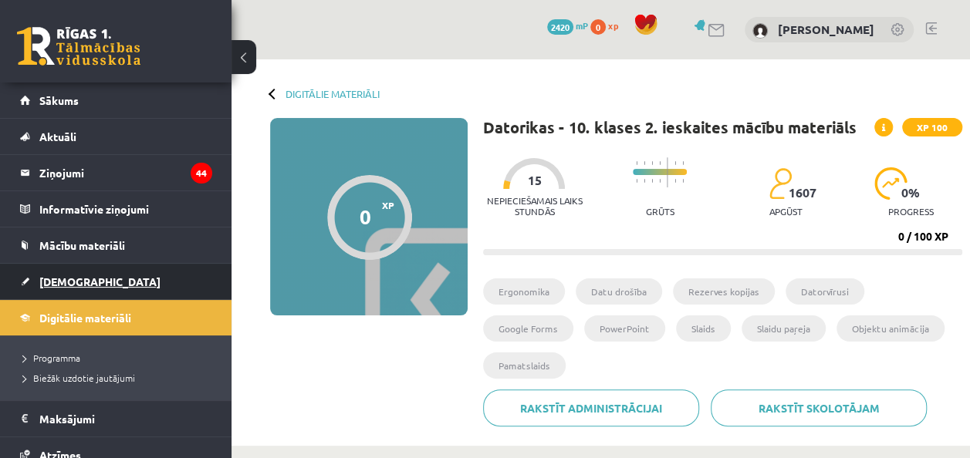
click at [64, 276] on span "[DEMOGRAPHIC_DATA]" at bounding box center [99, 282] width 121 height 14
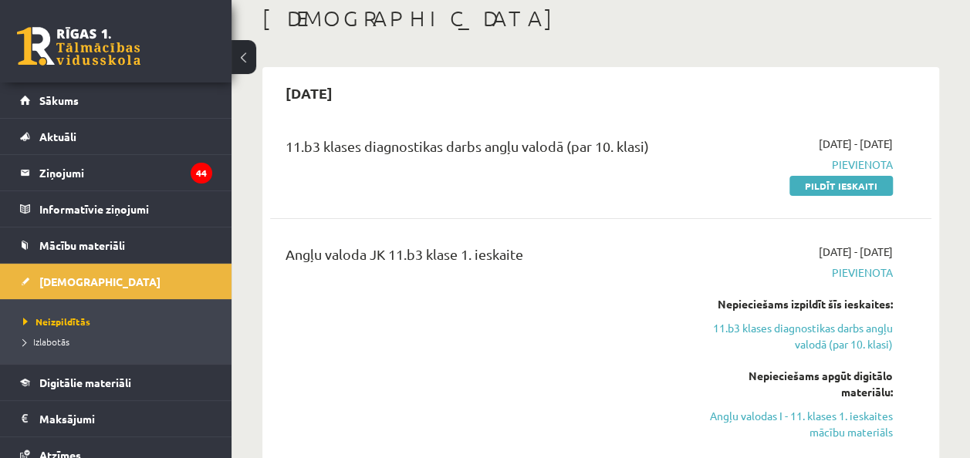
scroll to position [87, 0]
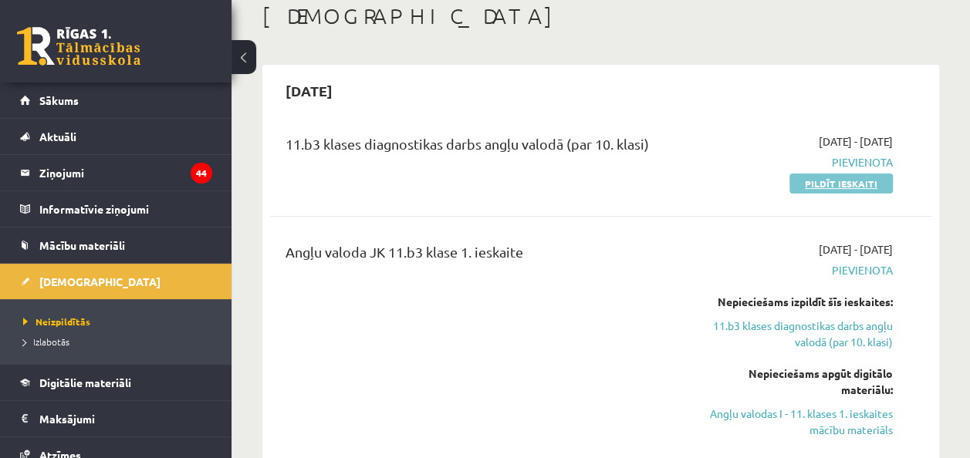
click at [830, 179] on link "Pildīt ieskaiti" at bounding box center [840, 184] width 103 height 20
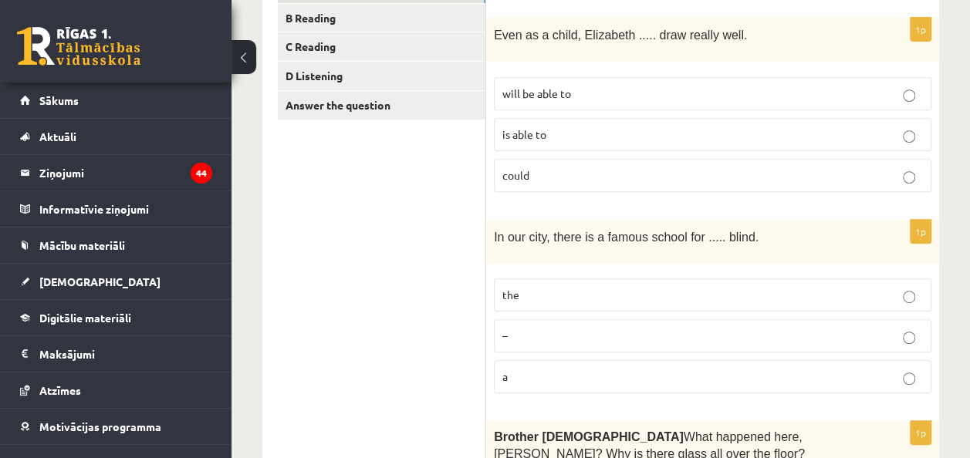
scroll to position [287, 0]
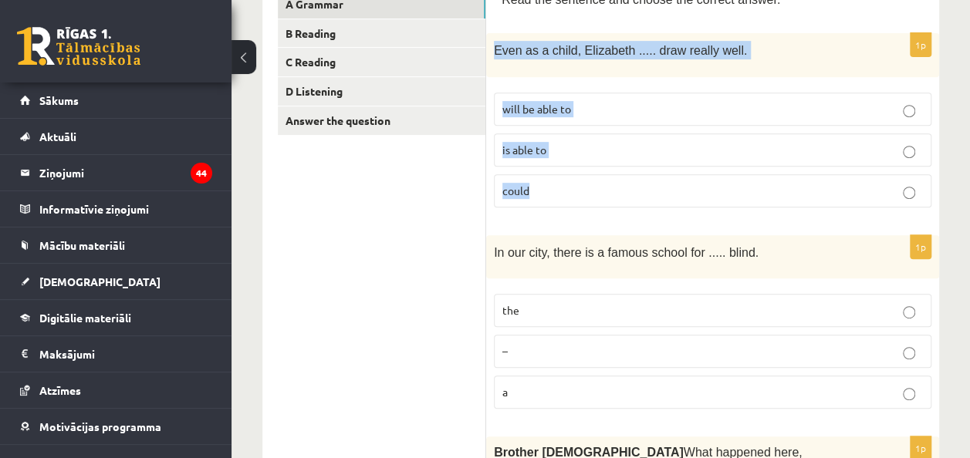
drag, startPoint x: 492, startPoint y: 48, endPoint x: 622, endPoint y: 179, distance: 185.0
click at [622, 179] on div "1p Even as a child, [PERSON_NAME] ..... draw really well. will be able to is ab…" at bounding box center [712, 126] width 453 height 186
copy div "Even as a child, Elizabeth ..... draw really well. will be able to is able to c…"
click at [596, 183] on p "could" at bounding box center [712, 191] width 421 height 16
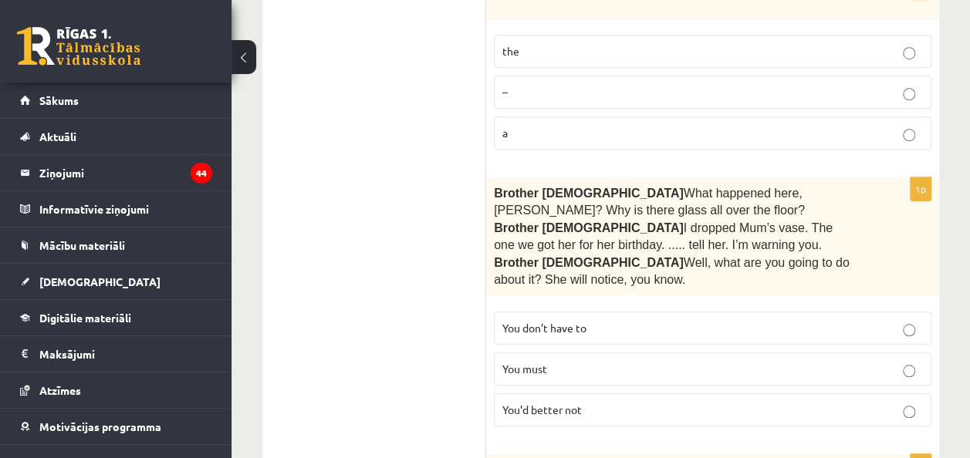
scroll to position [467, 0]
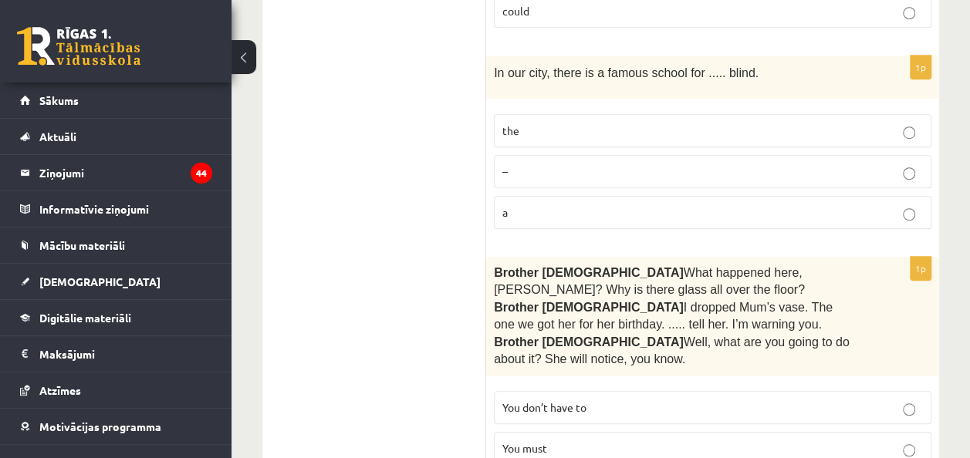
click at [550, 196] on label "a" at bounding box center [713, 212] width 438 height 33
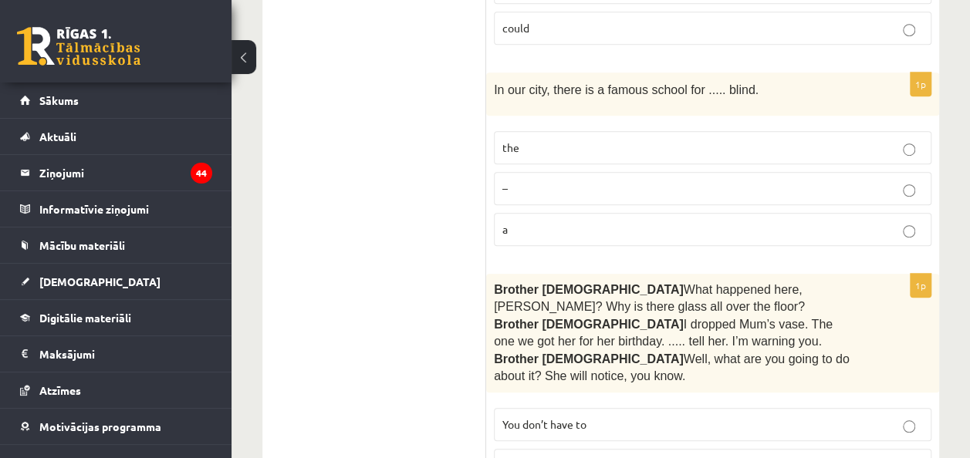
scroll to position [451, 0]
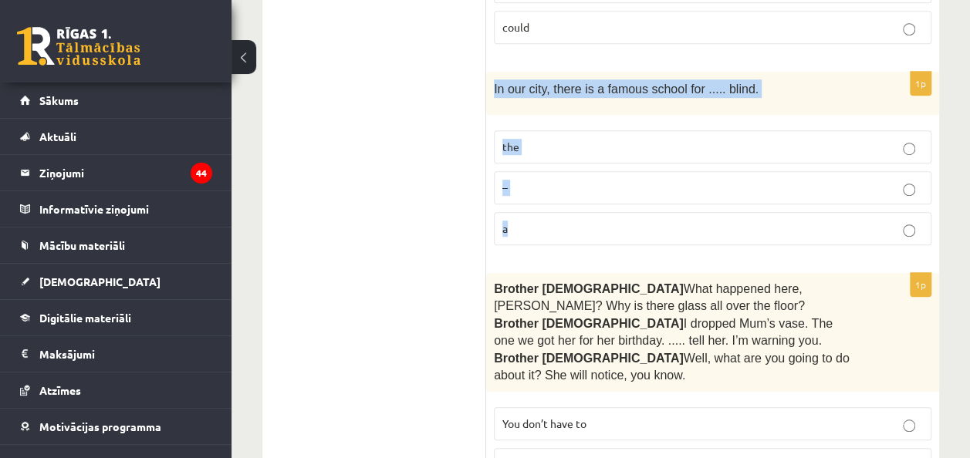
drag, startPoint x: 493, startPoint y: 85, endPoint x: 539, endPoint y: 220, distance: 142.8
click at [539, 220] on div "1p In our city, there is a famous school for ..... blind. the – a" at bounding box center [712, 165] width 453 height 186
copy div "In our city, there is a famous school for ..... blind. the – a"
click at [634, 146] on p "the" at bounding box center [712, 147] width 421 height 16
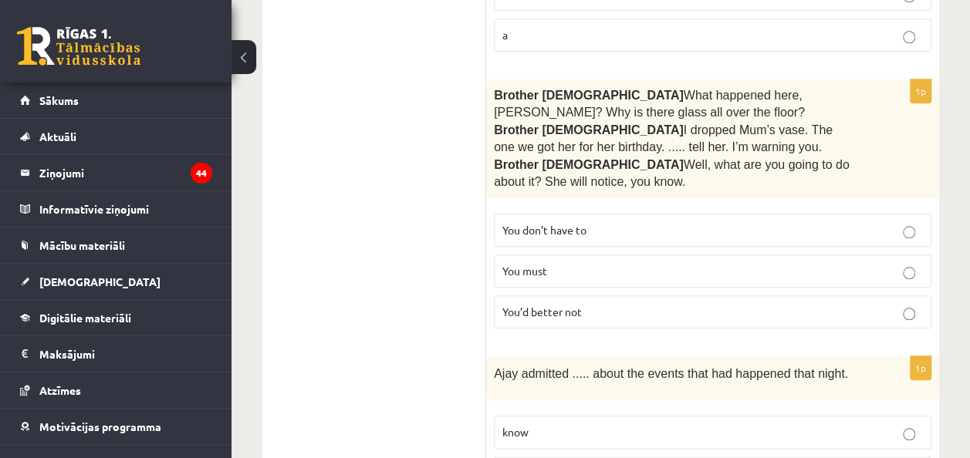
scroll to position [646, 0]
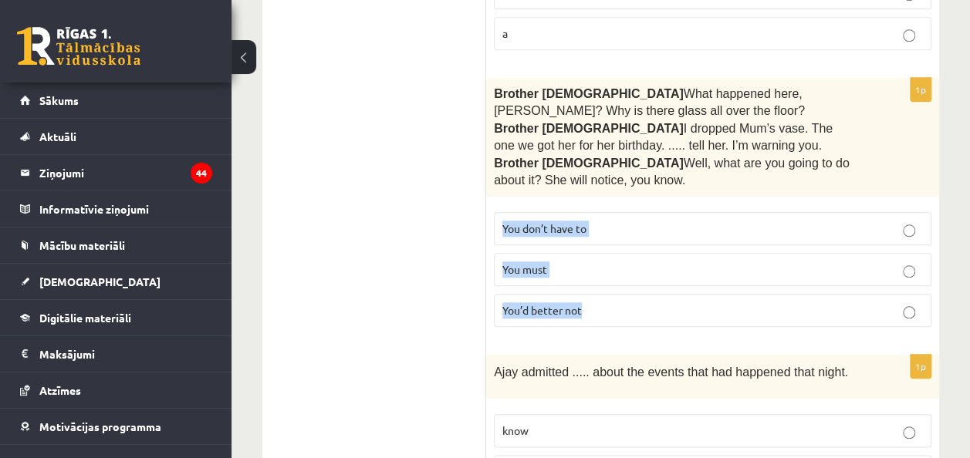
drag, startPoint x: 499, startPoint y: 211, endPoint x: 623, endPoint y: 303, distance: 154.5
click at [623, 303] on fieldset "You don’t have to You must You’d better not" at bounding box center [713, 268] width 438 height 127
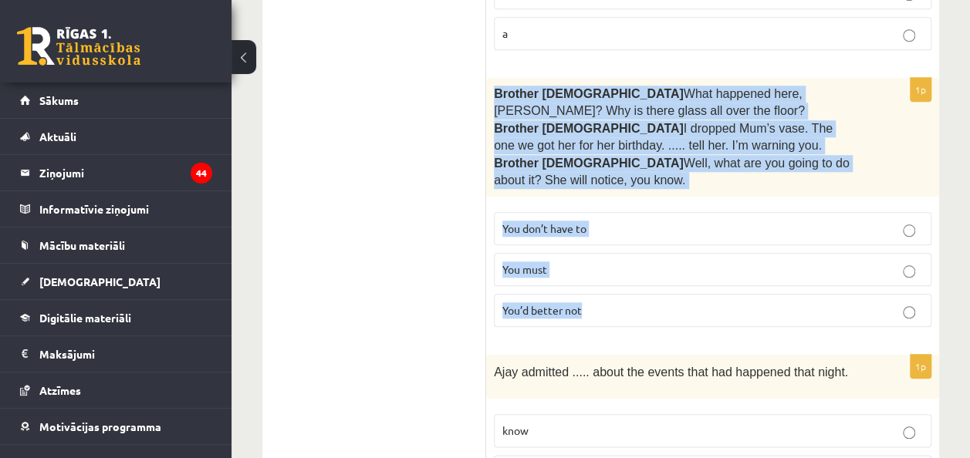
drag, startPoint x: 488, startPoint y: 76, endPoint x: 619, endPoint y: 298, distance: 257.4
click at [619, 298] on div "1p Brother 1  What happened here, Zak? Why is there glass all over the floor? B…" at bounding box center [712, 209] width 453 height 262
copy div "Brother 1  What happened here, Zak? Why is there glass all over the floor? Brot…"
click at [619, 307] on p "You’d better not" at bounding box center [712, 311] width 421 height 16
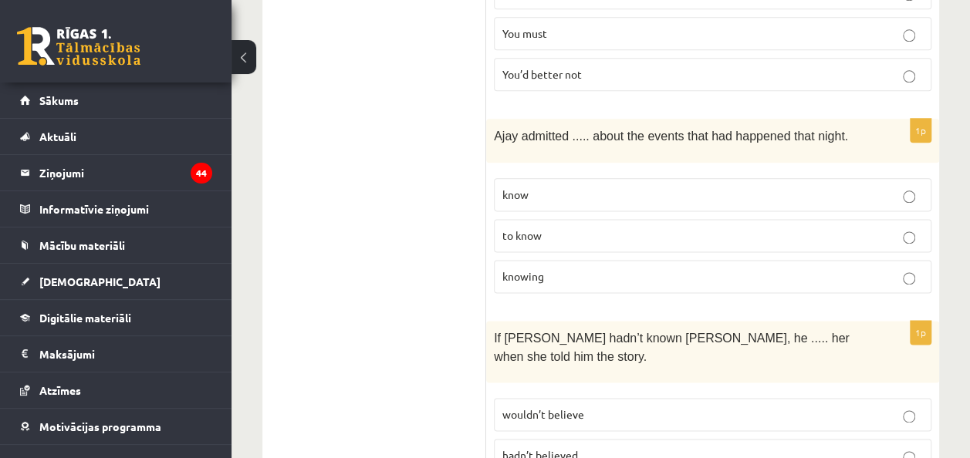
scroll to position [893, 0]
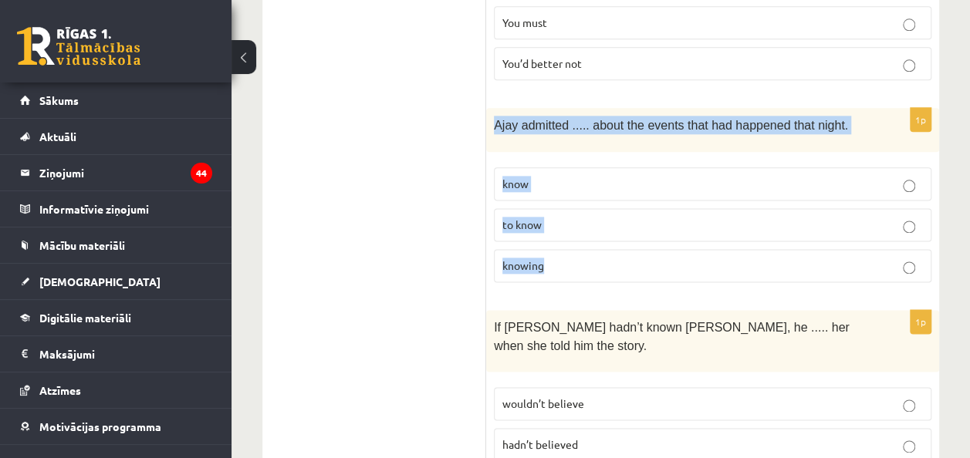
drag, startPoint x: 489, startPoint y: 116, endPoint x: 614, endPoint y: 256, distance: 188.6
click at [614, 256] on div "1p Ajay admitted ..... about the events that had happened that night. know to k…" at bounding box center [712, 201] width 453 height 186
copy div "Ajay admitted ..... about the events that had happened that night. know to know…"
click at [590, 218] on p "to know" at bounding box center [712, 225] width 421 height 16
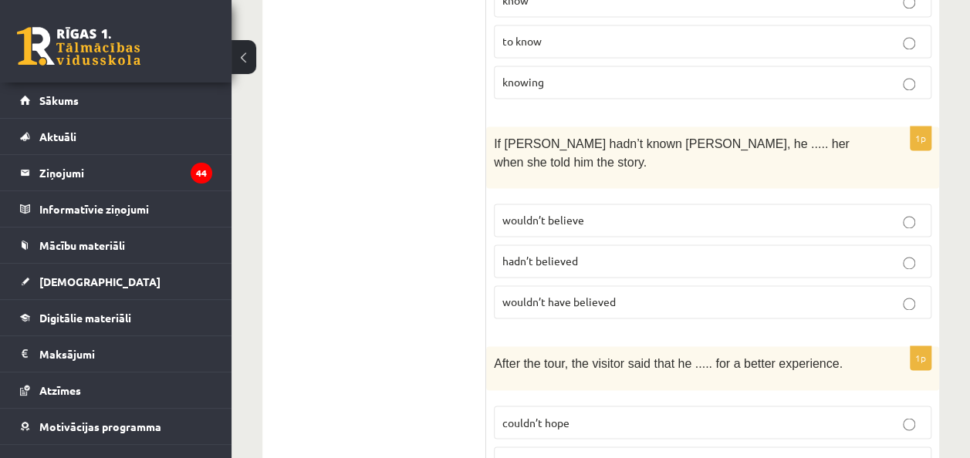
scroll to position [1117, 0]
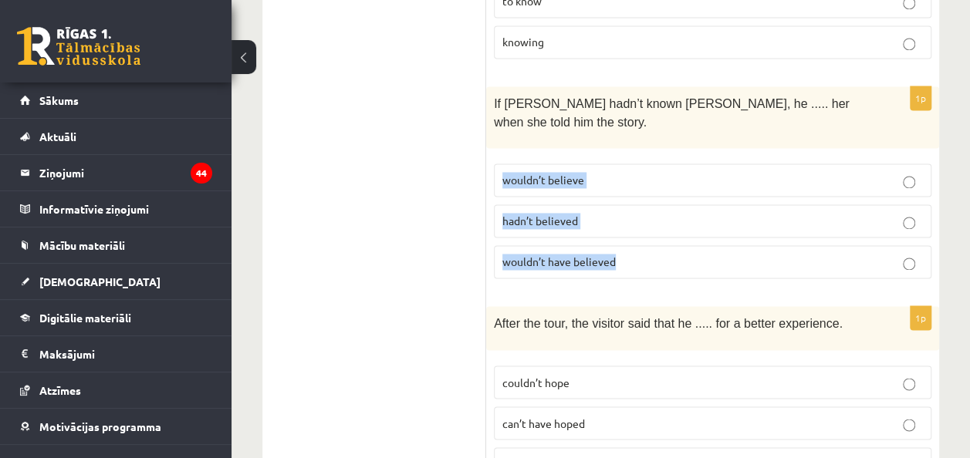
drag, startPoint x: 500, startPoint y: 144, endPoint x: 624, endPoint y: 230, distance: 150.7
click at [624, 230] on fieldset "wouldn’t believe hadn’t believed wouldn’t have believed" at bounding box center [713, 219] width 438 height 127
copy fieldset "wouldn’t believe hadn’t believed wouldn’t have believed"
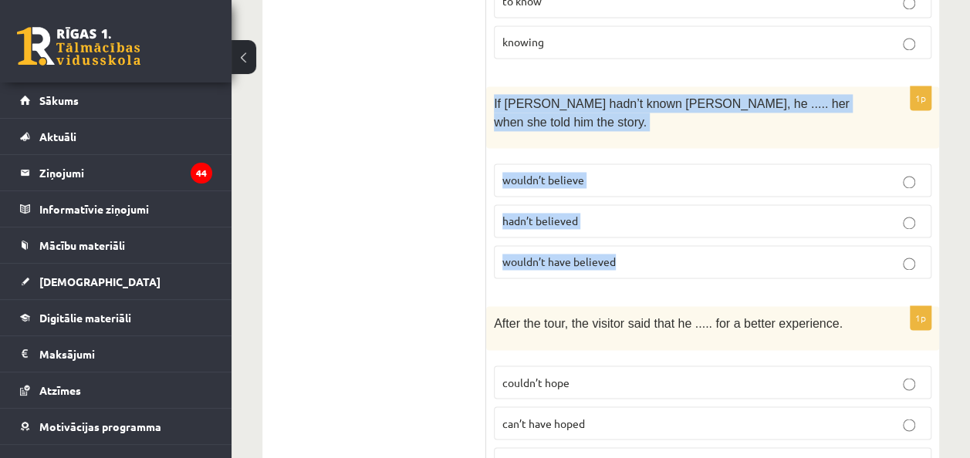
drag, startPoint x: 492, startPoint y: 91, endPoint x: 630, endPoint y: 218, distance: 186.8
click at [630, 218] on div "1p If Tom hadn’t known Mariam, he ..... her when she told him the story. wouldn…" at bounding box center [712, 188] width 453 height 205
copy div "If Tom hadn’t known Mariam, he ..... her when she told him the story. wouldn’t …"
click at [654, 245] on label "wouldn’t have believed" at bounding box center [713, 261] width 438 height 33
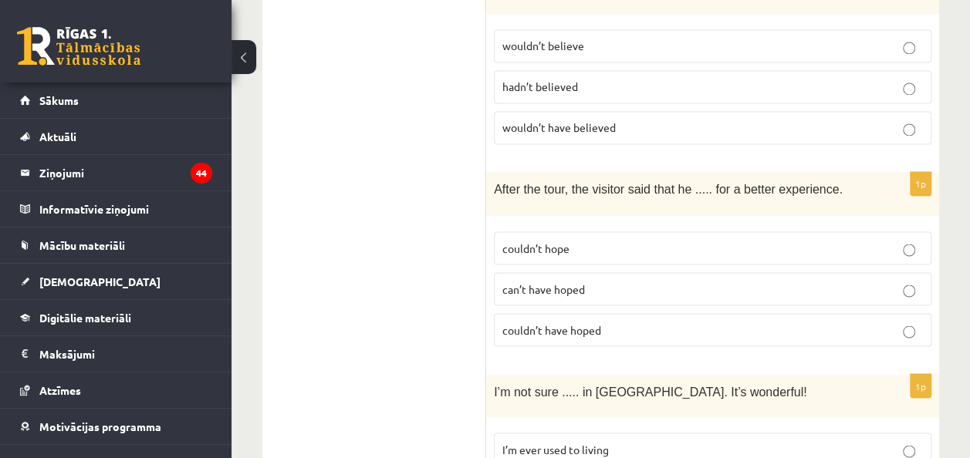
scroll to position [1252, 0]
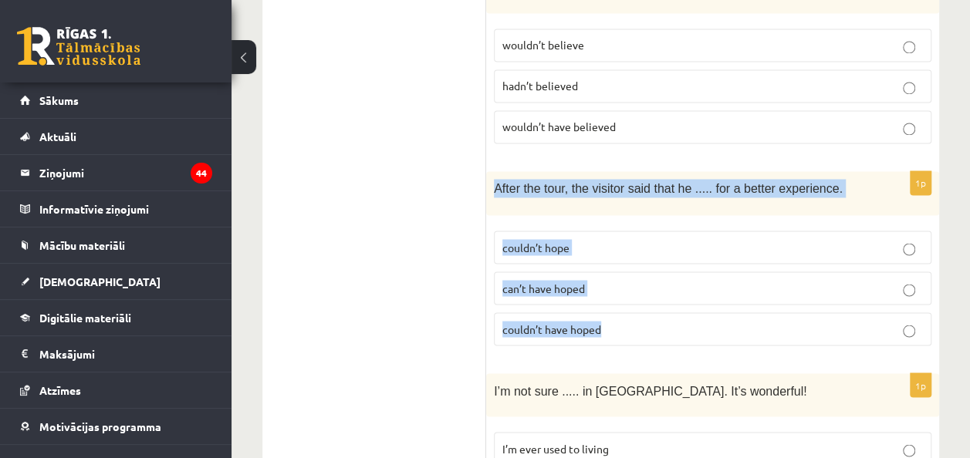
drag, startPoint x: 491, startPoint y: 153, endPoint x: 642, endPoint y: 289, distance: 203.3
click at [642, 289] on div "1p After the tour, the visitor said that he ..... for a better experience. coul…" at bounding box center [712, 264] width 453 height 186
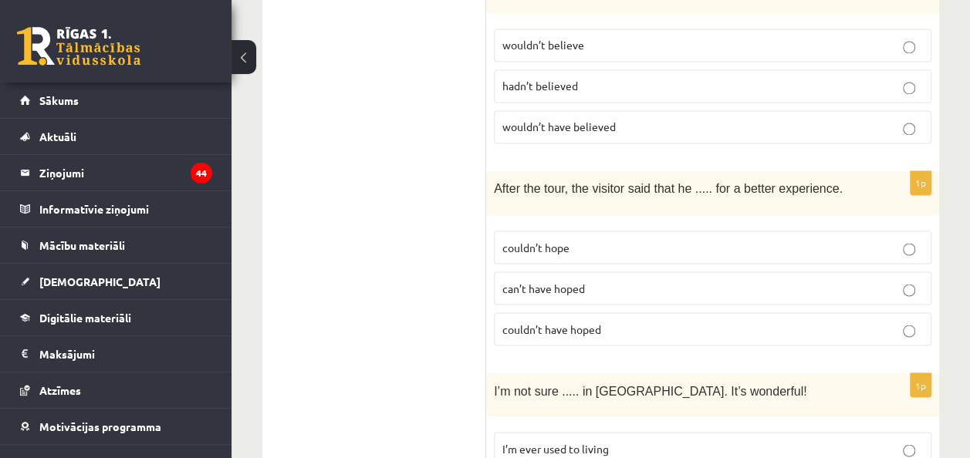
drag, startPoint x: 642, startPoint y: 289, endPoint x: 602, endPoint y: 114, distance: 179.0
click at [602, 114] on fieldset "wouldn’t believe hadn’t believed wouldn’t have believed" at bounding box center [713, 84] width 438 height 127
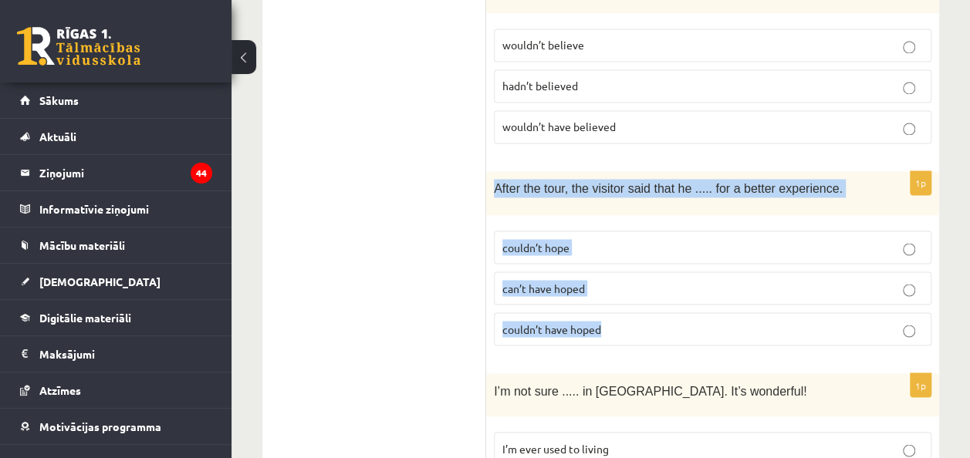
drag, startPoint x: 492, startPoint y: 150, endPoint x: 656, endPoint y: 300, distance: 222.3
click at [656, 300] on div "1p After the tour, the visitor said that he ..... for a better experience. coul…" at bounding box center [712, 264] width 453 height 186
copy div "After the tour, the visitor said that he ..... for a better experience. couldn’…"
click at [653, 313] on label "couldn’t have hoped" at bounding box center [713, 329] width 438 height 33
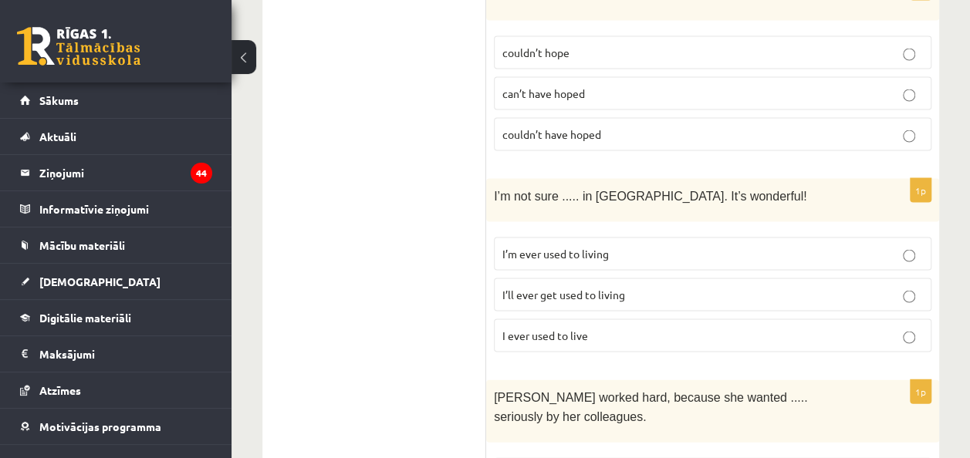
scroll to position [1448, 0]
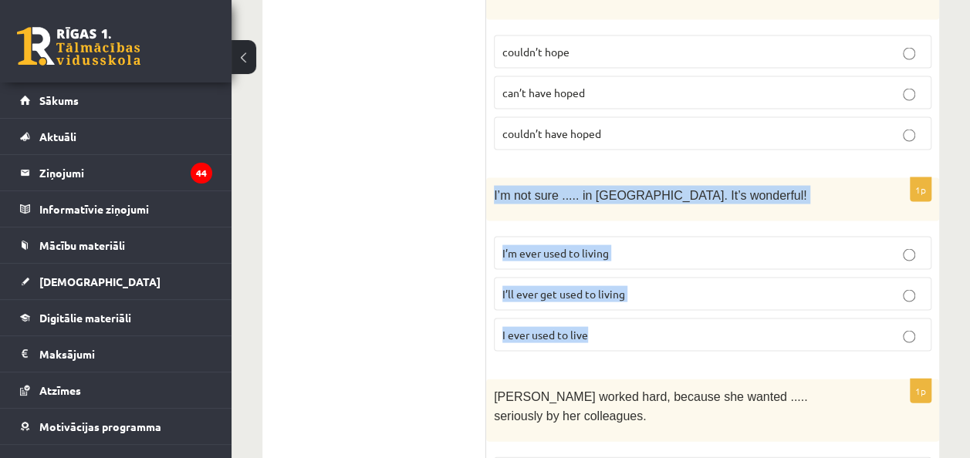
drag, startPoint x: 490, startPoint y: 151, endPoint x: 620, endPoint y: 309, distance: 204.4
click at [620, 309] on div "1p I’m not sure ..... in Paris. It’s wonderful! I’m ever used to living I’ll ev…" at bounding box center [712, 270] width 453 height 186
copy div "I’m not sure ..... in Paris. It’s wonderful! I’m ever used to living I’ll ever …"
click at [658, 286] on p "I’ll ever get used to living" at bounding box center [712, 294] width 421 height 16
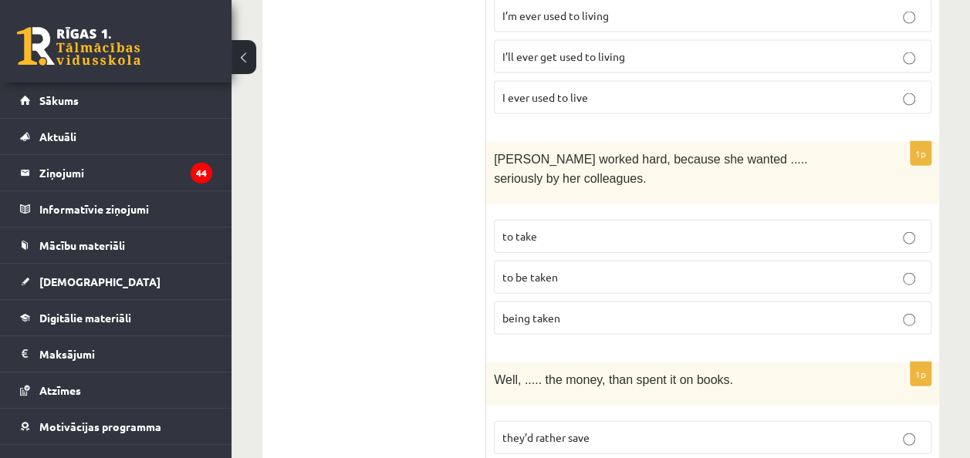
scroll to position [1686, 0]
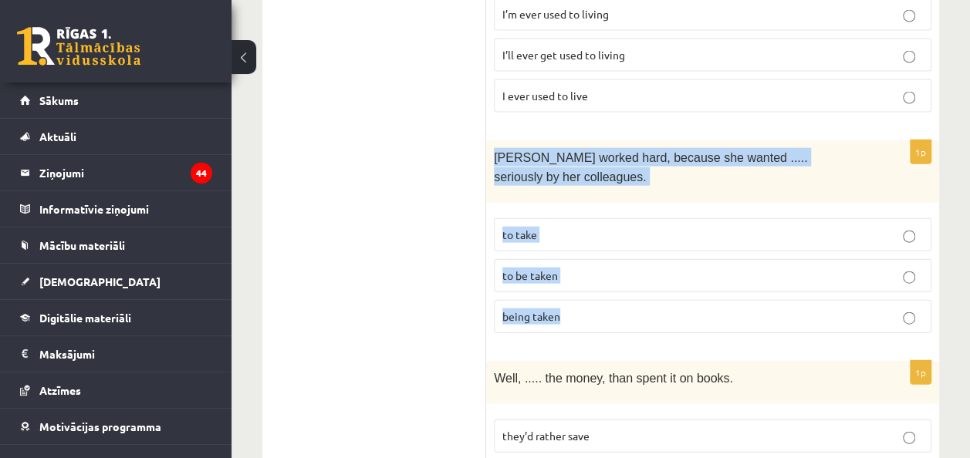
drag, startPoint x: 492, startPoint y: 107, endPoint x: 617, endPoint y: 253, distance: 191.6
click at [617, 253] on div "1p Emma worked hard, because she wanted ..... seriously by her colleagues. to t…" at bounding box center [712, 242] width 453 height 205
copy div "Emma worked hard, because she wanted ..... seriously by her colleagues. to take…"
click at [645, 268] on p "to be taken" at bounding box center [712, 276] width 421 height 16
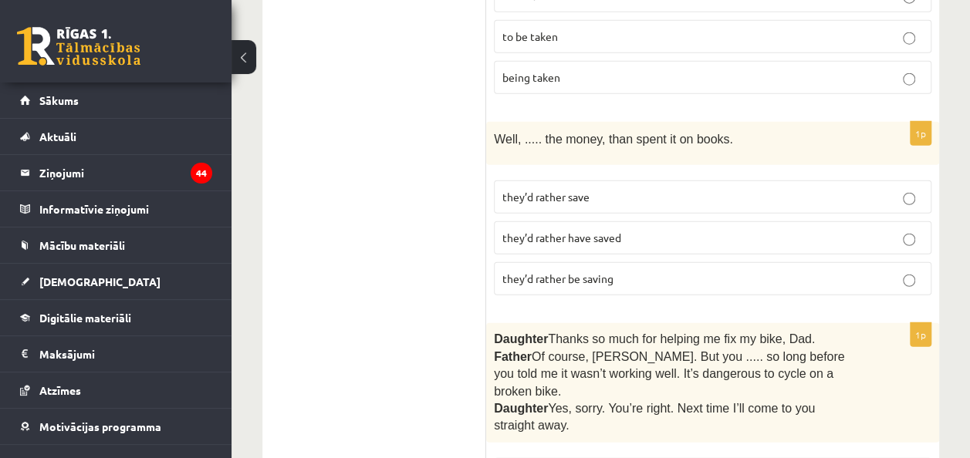
scroll to position [1928, 0]
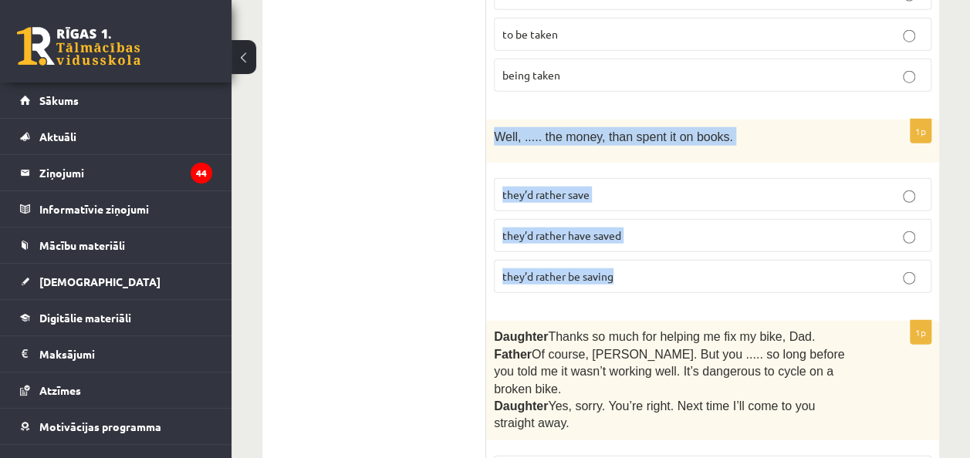
drag, startPoint x: 489, startPoint y: 89, endPoint x: 681, endPoint y: 252, distance: 252.4
click at [681, 252] on div "1p Well, ..... the money, than spent it on books. they’d rather save they’d rat…" at bounding box center [712, 213] width 453 height 186
copy div "Well, ..... the money, than spent it on books. they’d rather save they’d rather…"
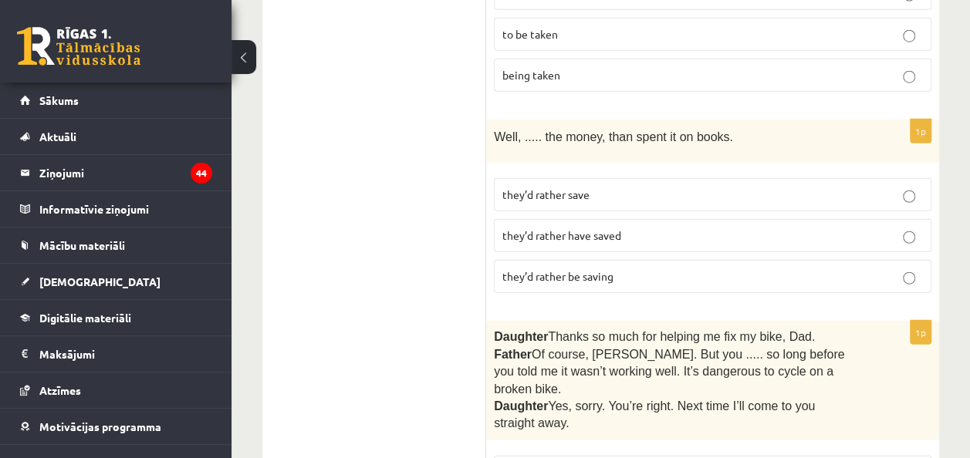
click at [639, 228] on p "they’d rather have saved" at bounding box center [712, 236] width 421 height 16
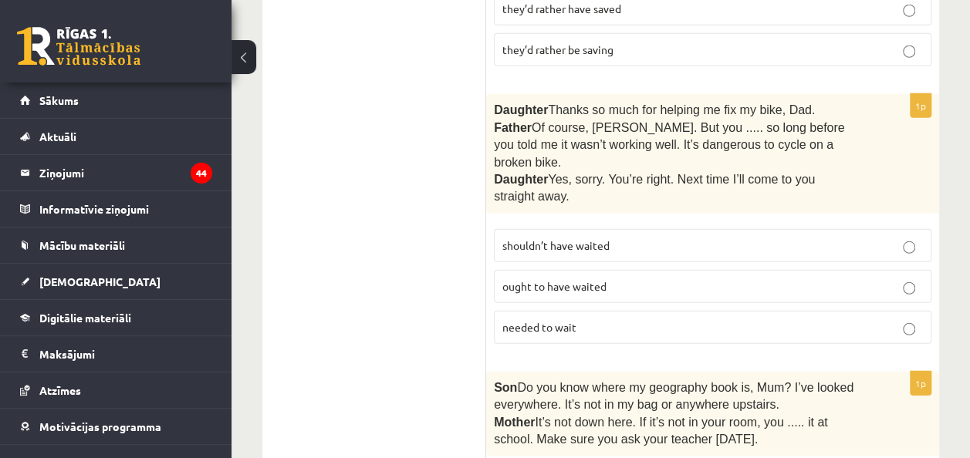
scroll to position [2156, 0]
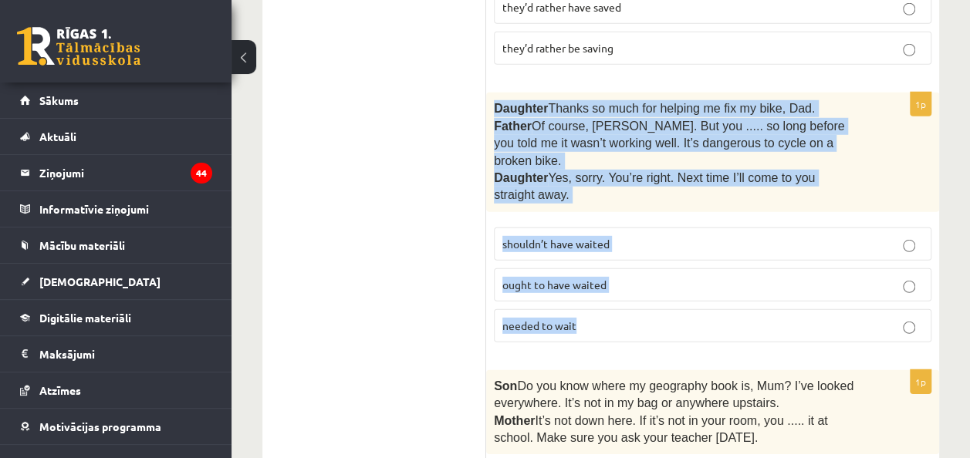
drag, startPoint x: 489, startPoint y: 57, endPoint x: 623, endPoint y: 258, distance: 241.4
click at [623, 258] on div "1p Daughter  Thanks so much for helping me fix my bike, Dad. Father  Of course,…" at bounding box center [712, 224] width 453 height 262
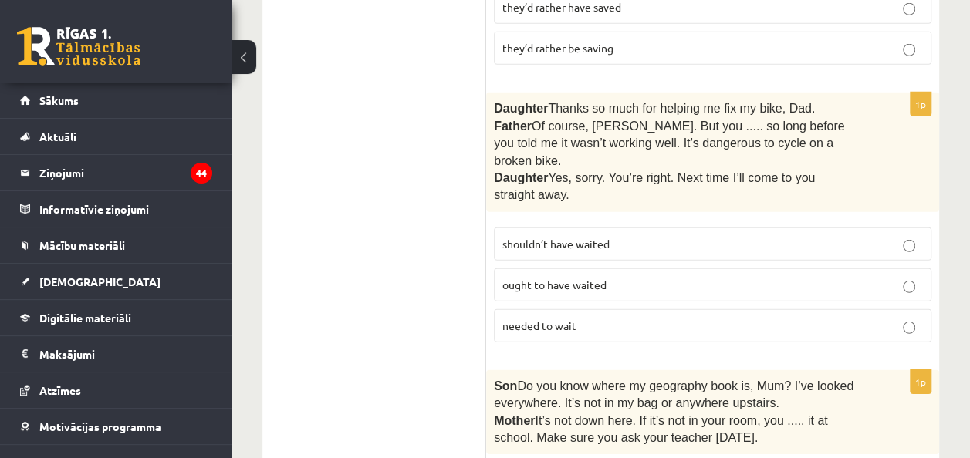
click at [446, 212] on ul "A Grammar B Reading C Reading D Listening Answer the question" at bounding box center [382, 286] width 208 height 4330
click at [645, 236] on p "shouldn’t have waited" at bounding box center [712, 244] width 421 height 16
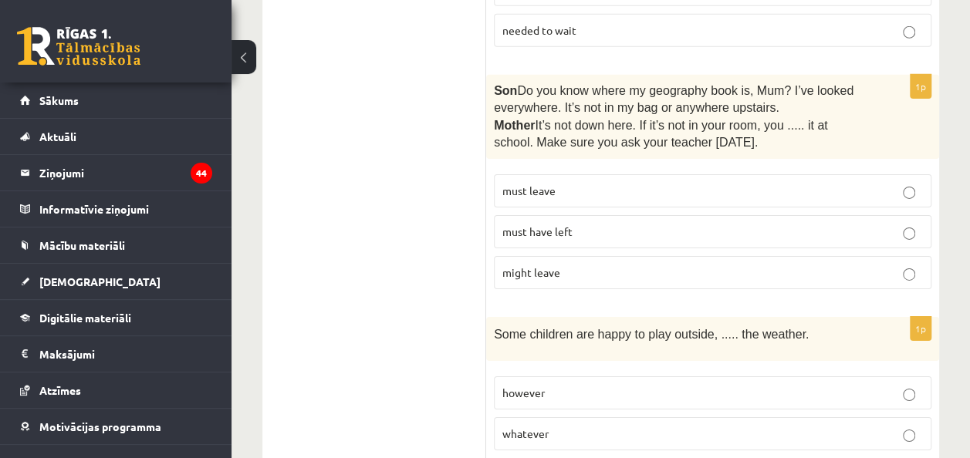
scroll to position [2399, 0]
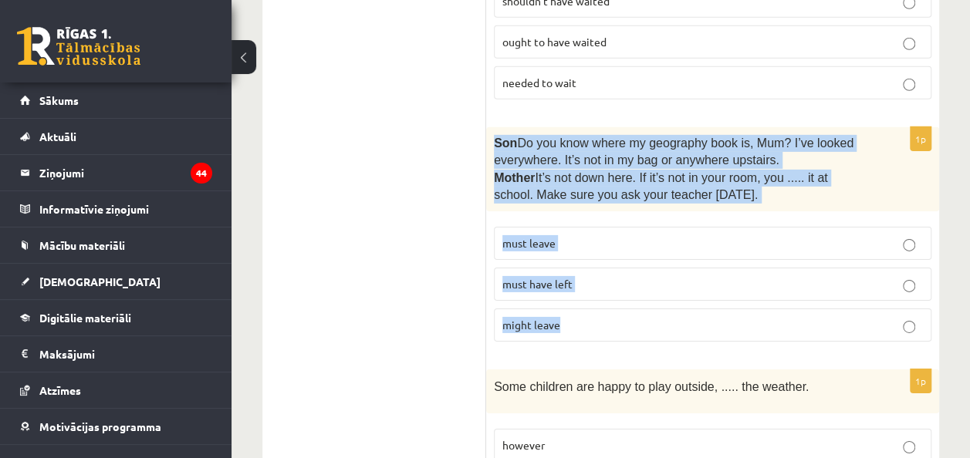
drag, startPoint x: 492, startPoint y: 72, endPoint x: 614, endPoint y: 262, distance: 226.7
click at [614, 262] on div "1p Son  Do you know where my geography book is, Mum? I’ve looked everywhere. It…" at bounding box center [712, 241] width 453 height 228
click at [631, 235] on fieldset "must leave must have left might leave" at bounding box center [713, 282] width 438 height 127
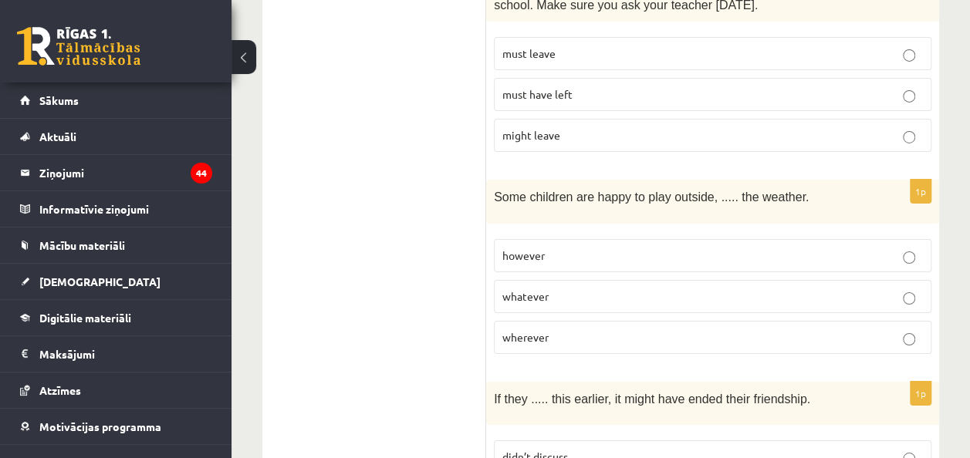
scroll to position [2590, 0]
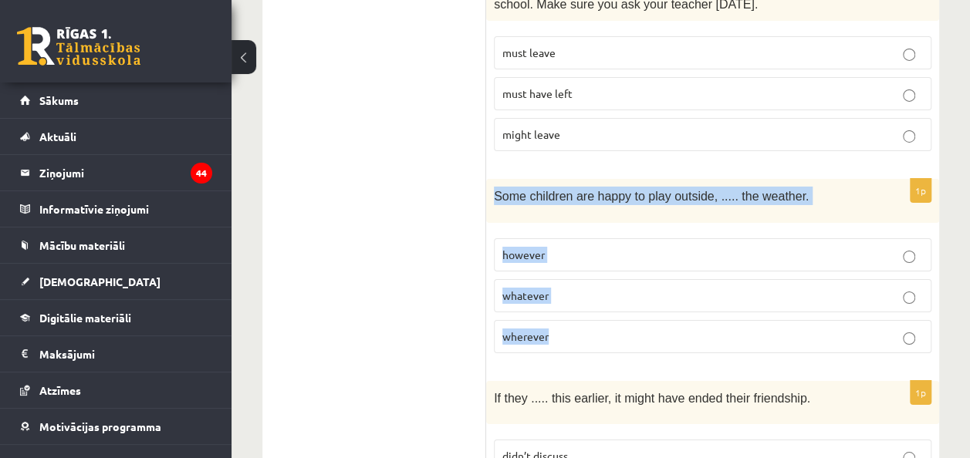
drag, startPoint x: 492, startPoint y: 123, endPoint x: 593, endPoint y: 278, distance: 184.5
click at [593, 278] on div "1p Some children are happy to play outside, ..... the weather. however whatever…" at bounding box center [712, 272] width 453 height 186
click at [580, 279] on label "whatever" at bounding box center [713, 295] width 438 height 33
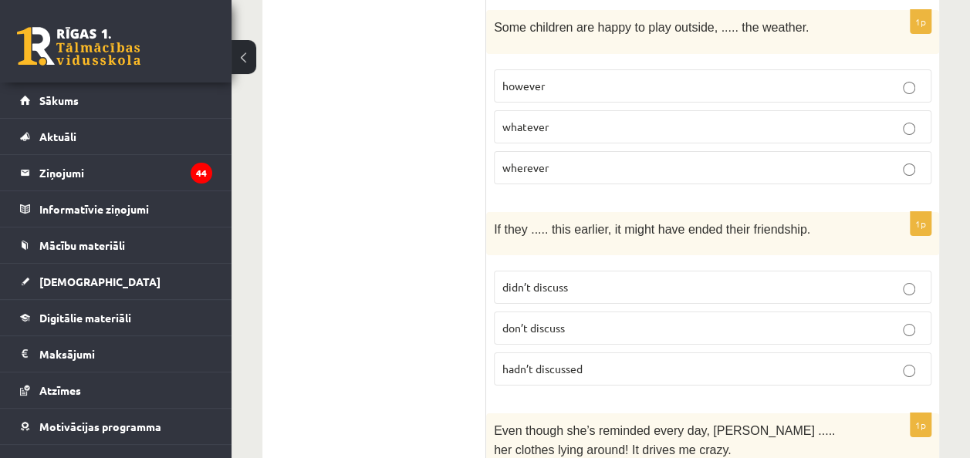
scroll to position [2760, 0]
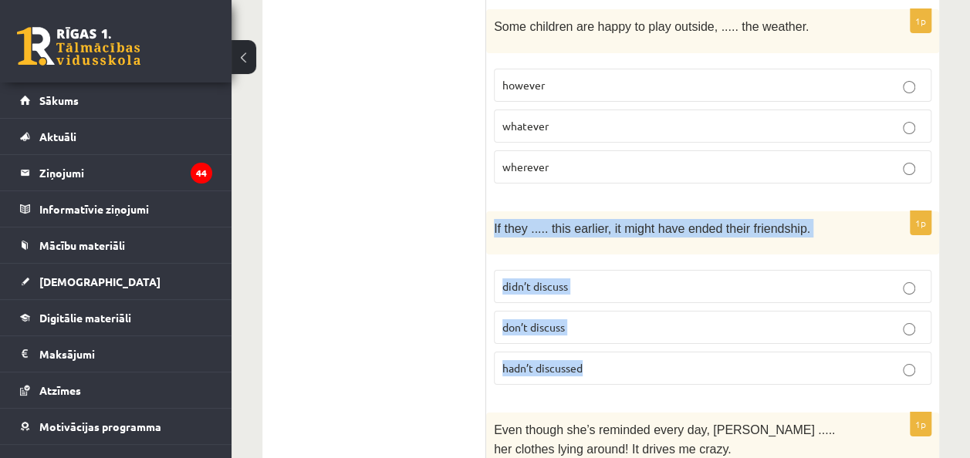
drag, startPoint x: 491, startPoint y: 150, endPoint x: 614, endPoint y: 297, distance: 191.7
click at [614, 297] on div "1p If they ..... this earlier, it might have ended their friendship. didn’t dis…" at bounding box center [712, 304] width 453 height 186
click at [641, 360] on p "hadn’t discussed" at bounding box center [712, 368] width 421 height 16
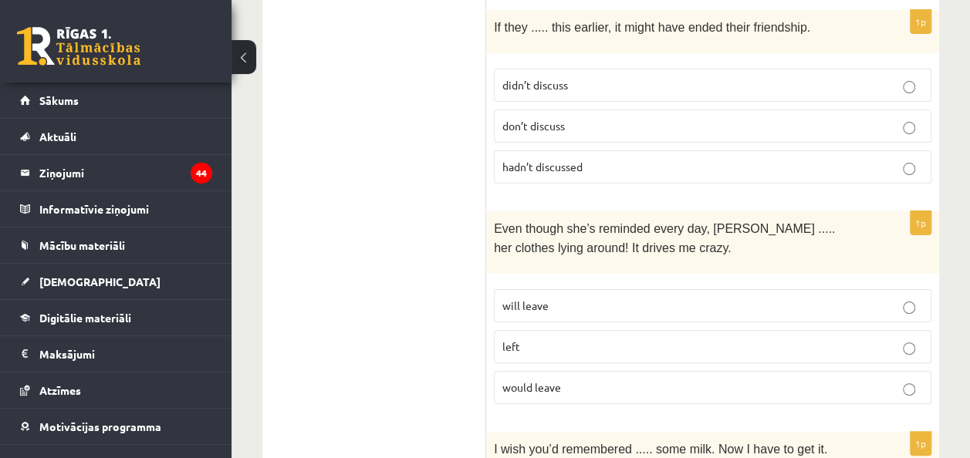
scroll to position [2981, 0]
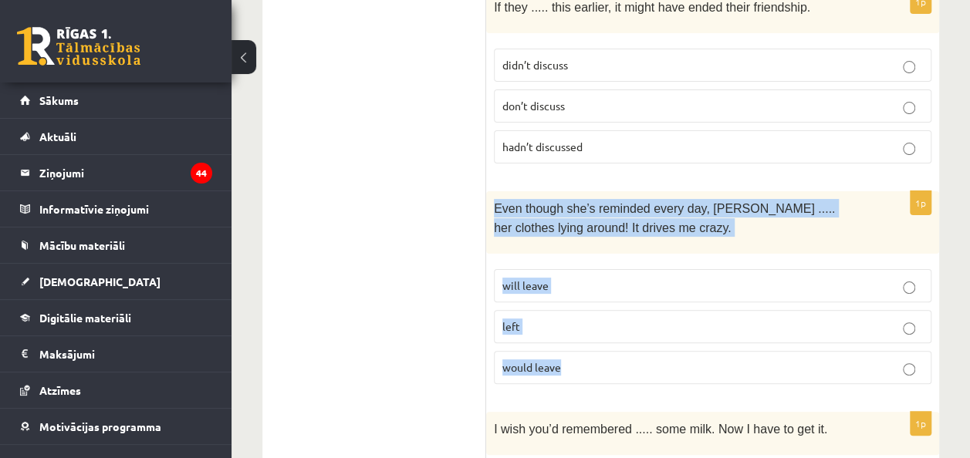
drag, startPoint x: 496, startPoint y: 132, endPoint x: 593, endPoint y: 279, distance: 176.2
click at [593, 279] on div "1p Even though she’s reminded every day, Cathy ..... her clothes lying around! …" at bounding box center [712, 293] width 453 height 205
click at [616, 278] on p "will leave" at bounding box center [712, 286] width 421 height 16
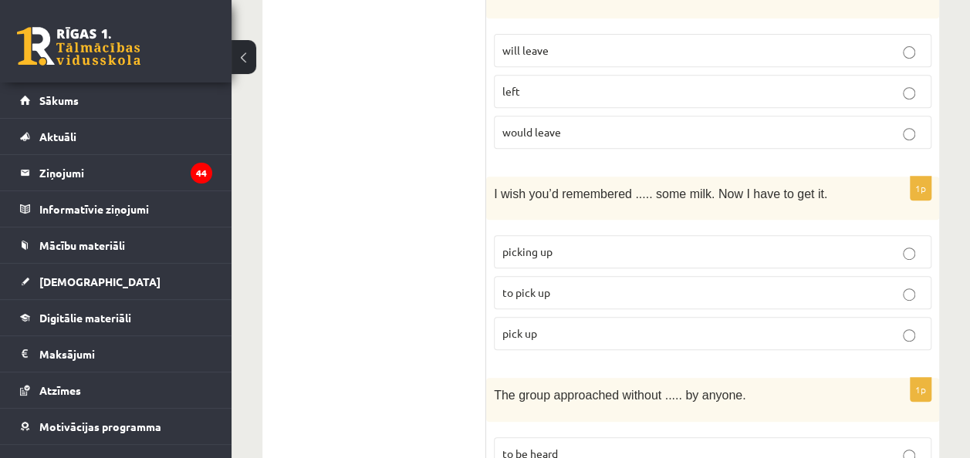
scroll to position [3229, 0]
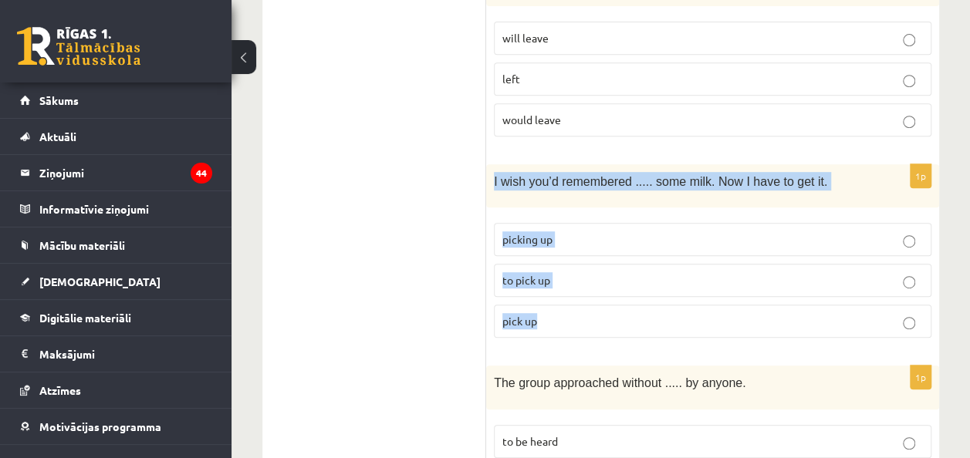
drag, startPoint x: 491, startPoint y: 98, endPoint x: 600, endPoint y: 224, distance: 166.8
click at [600, 224] on div "1p I wish you’d remembered ..... some milk. Now I have to get it. picking up to…" at bounding box center [712, 257] width 453 height 186
click at [577, 272] on p "to pick up" at bounding box center [712, 280] width 421 height 16
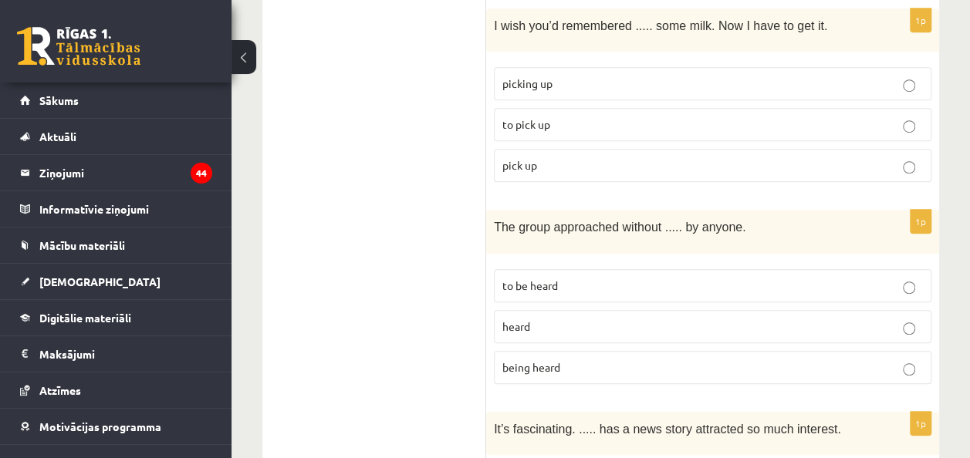
scroll to position [3390, 0]
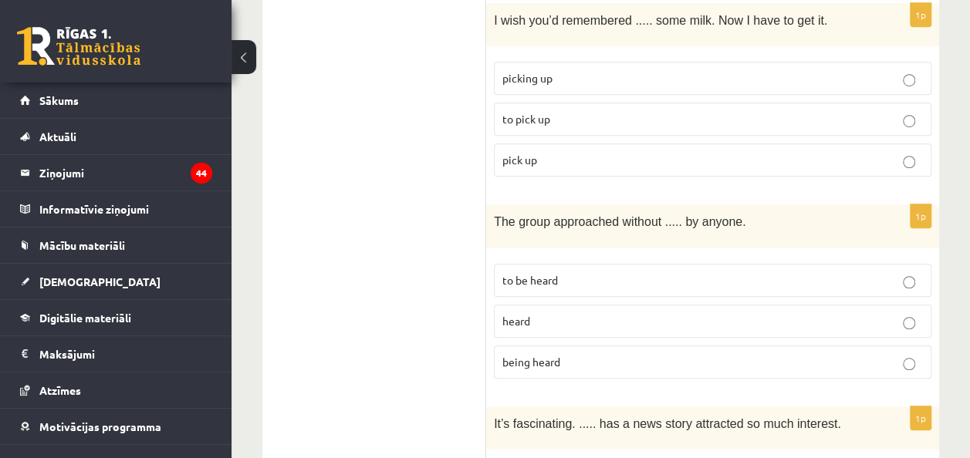
click at [539, 273] on span "to be heard" at bounding box center [530, 280] width 56 height 14
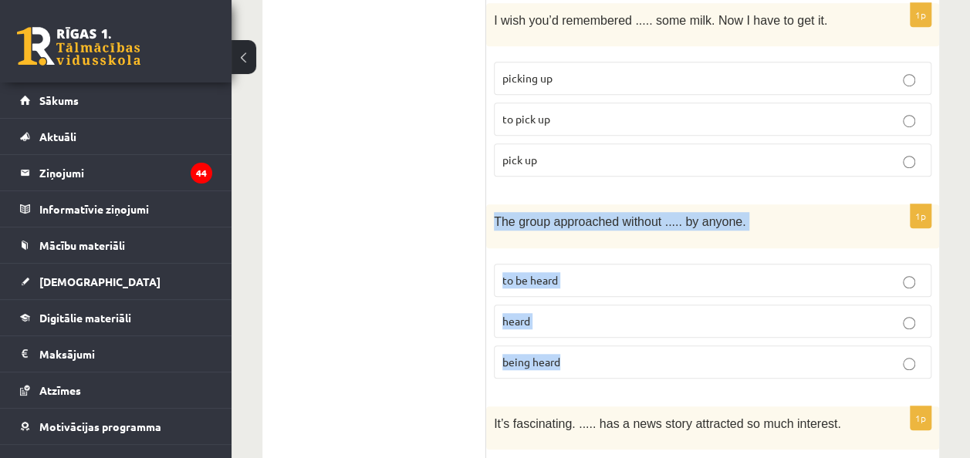
drag, startPoint x: 496, startPoint y: 136, endPoint x: 598, endPoint y: 279, distance: 176.0
click at [598, 279] on div "1p The group approached without ..... by anyone. to be heard heard being heard" at bounding box center [712, 298] width 453 height 186
click at [608, 346] on label "being heard" at bounding box center [713, 362] width 438 height 33
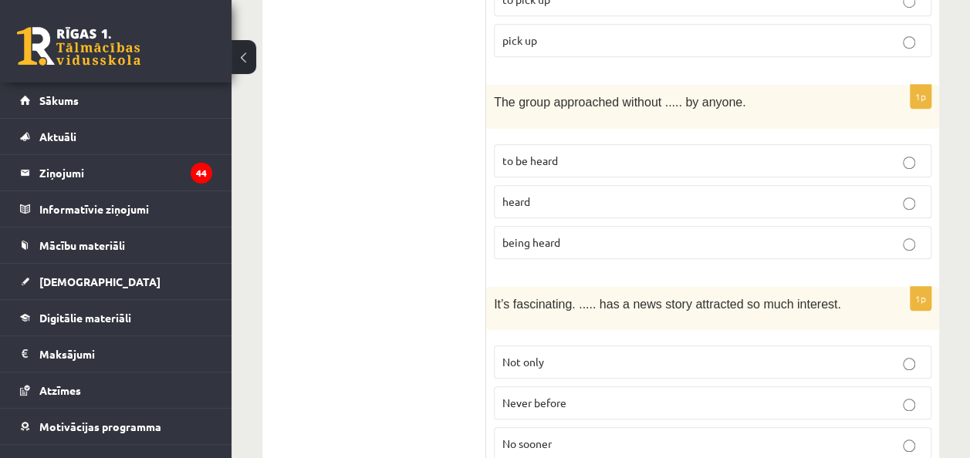
scroll to position [3557, 0]
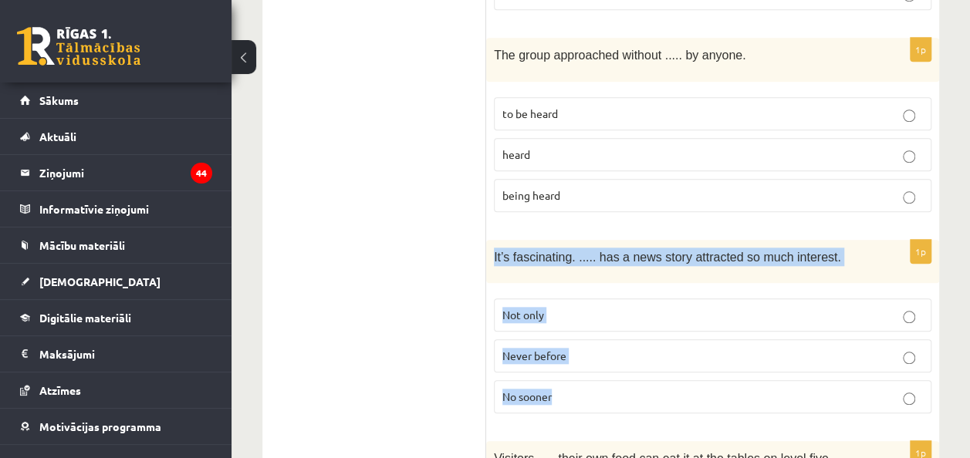
drag, startPoint x: 488, startPoint y: 171, endPoint x: 596, endPoint y: 316, distance: 180.9
click at [596, 316] on div "1p It’s fascinating. ..... has a news story attracted so much interest. Not onl…" at bounding box center [712, 333] width 453 height 186
click at [600, 340] on label "Never before" at bounding box center [713, 356] width 438 height 33
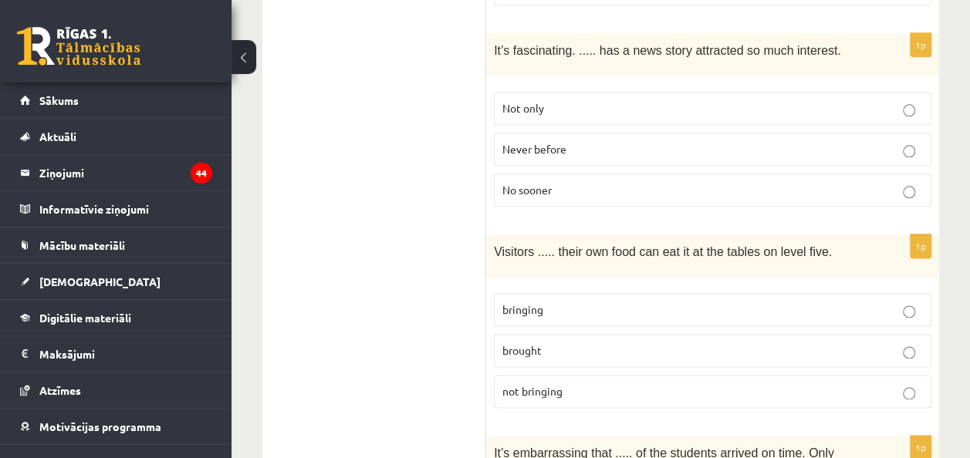
scroll to position [3763, 0]
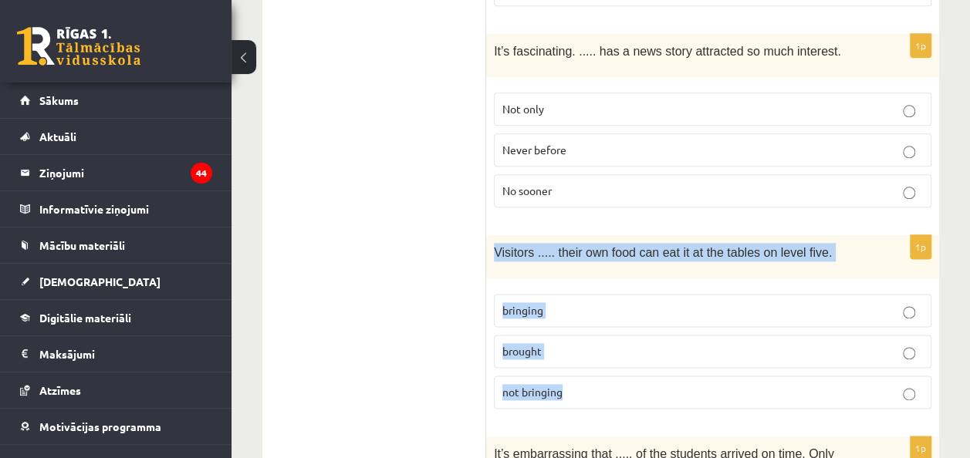
drag, startPoint x: 489, startPoint y: 160, endPoint x: 603, endPoint y: 312, distance: 189.7
click at [603, 312] on div "1p Visitors ..... their own food can eat it at the tables on level five. bringi…" at bounding box center [712, 328] width 453 height 186
click at [583, 294] on label "bringing" at bounding box center [713, 310] width 438 height 33
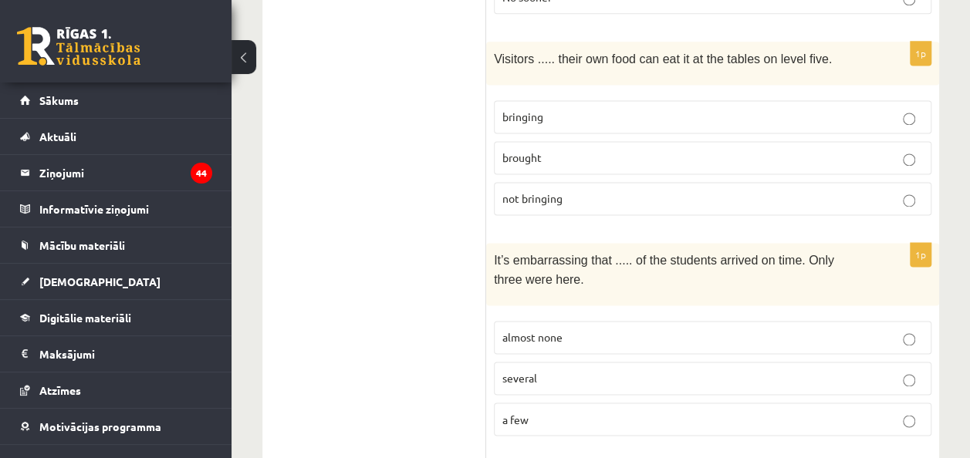
scroll to position [3957, 0]
click at [520, 411] on span "a few" at bounding box center [515, 418] width 26 height 14
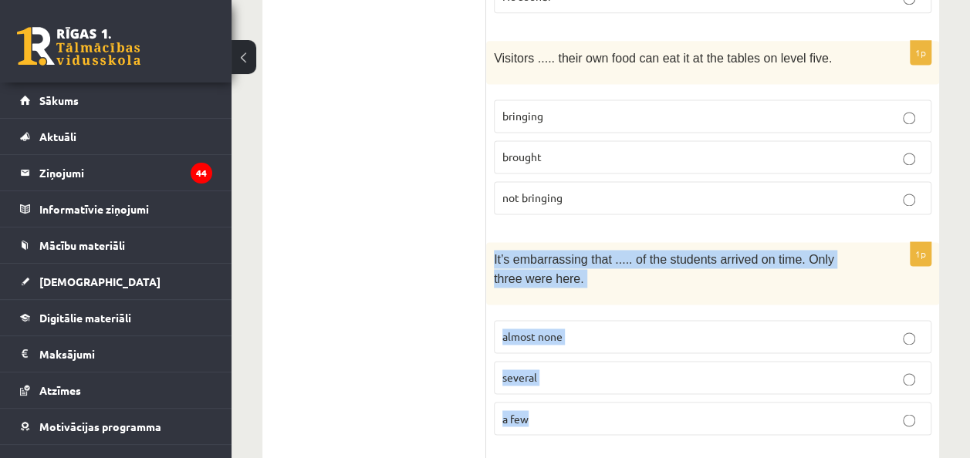
drag, startPoint x: 493, startPoint y: 165, endPoint x: 601, endPoint y: 333, distance: 199.9
click at [601, 333] on div "1p It’s embarrassing that ..... of the students arrived on time. Only three wer…" at bounding box center [712, 344] width 453 height 205
click at [622, 329] on p "almost none" at bounding box center [712, 337] width 421 height 16
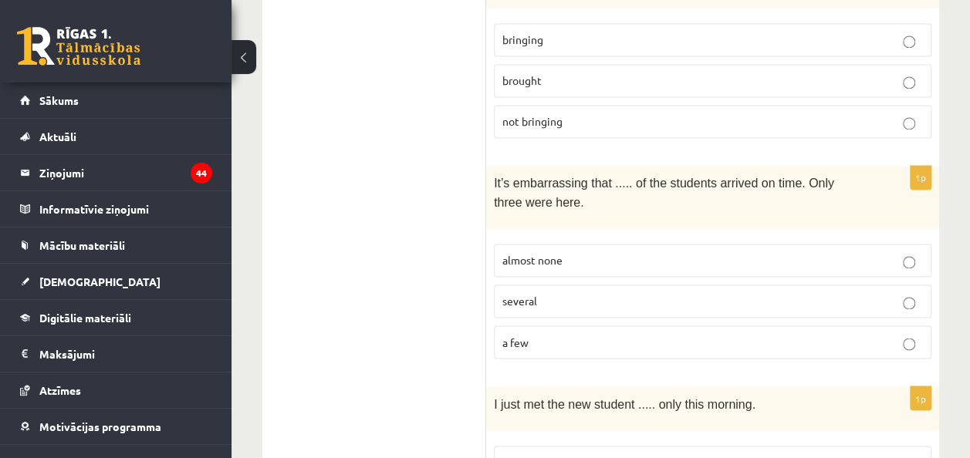
scroll to position [4096, 0]
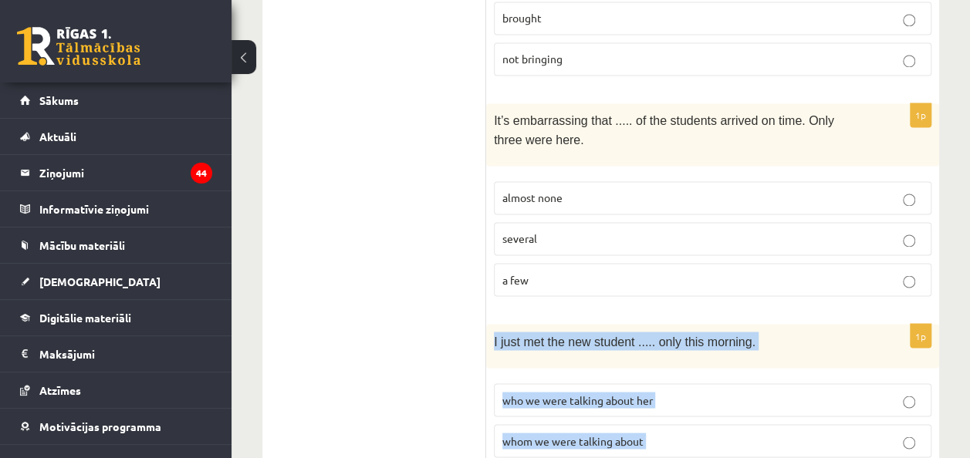
drag, startPoint x: 489, startPoint y: 242, endPoint x: 655, endPoint y: 390, distance: 223.5
click at [655, 390] on div "1p I just met the new student ..... only this morning. who we were talking abou…" at bounding box center [712, 417] width 453 height 186
click at [685, 433] on p "whom we were talking about" at bounding box center [712, 441] width 421 height 16
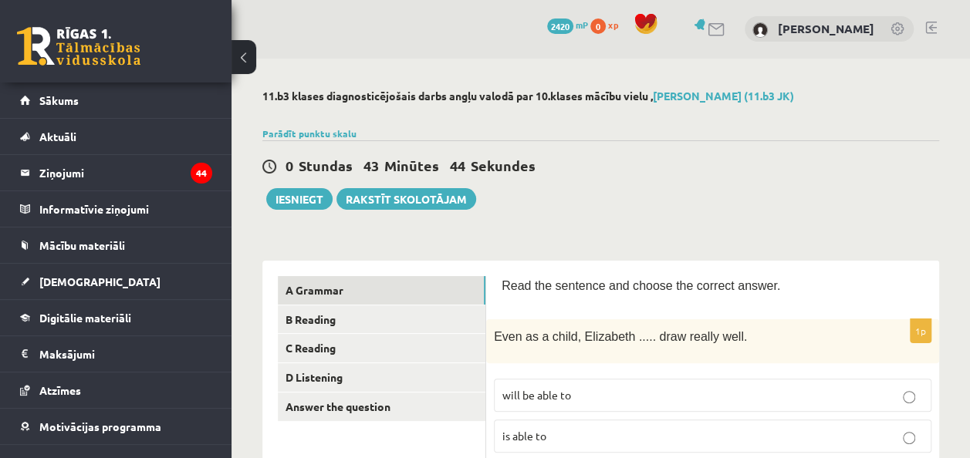
scroll to position [0, 0]
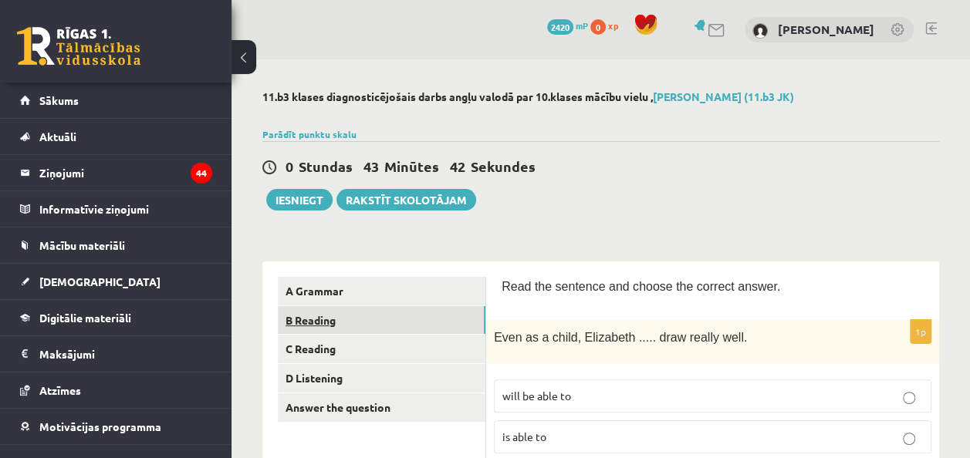
click at [338, 309] on link "B Reading" at bounding box center [382, 320] width 208 height 29
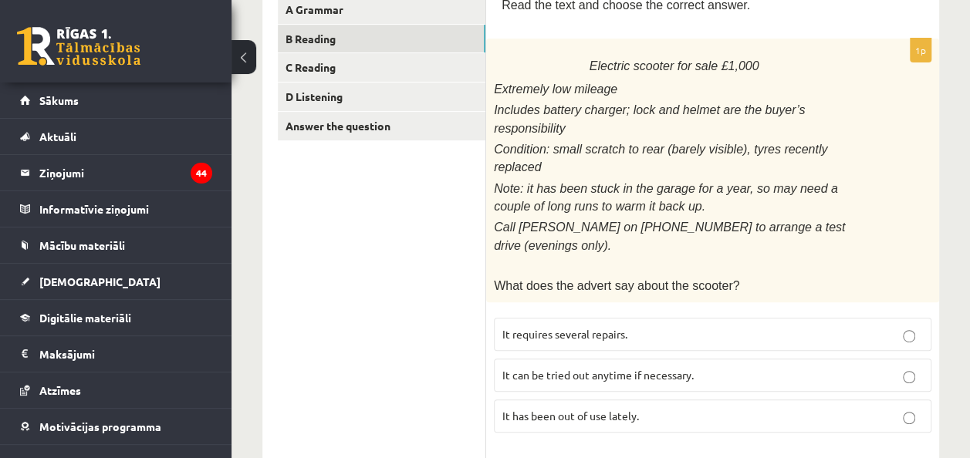
scroll to position [283, 0]
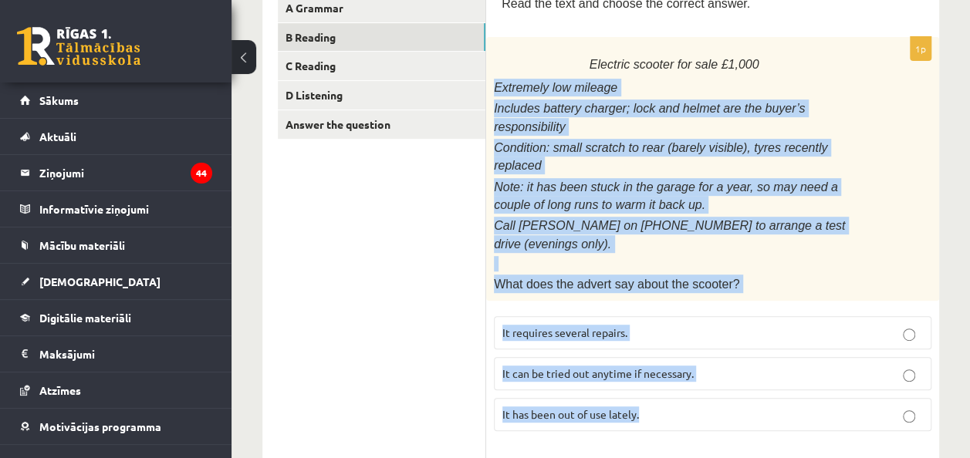
drag, startPoint x: 491, startPoint y: 80, endPoint x: 737, endPoint y: 367, distance: 378.2
click at [737, 367] on div "1p Electric scooter for sale £1,000 Extremely low mileage Includes battery char…" at bounding box center [712, 240] width 453 height 407
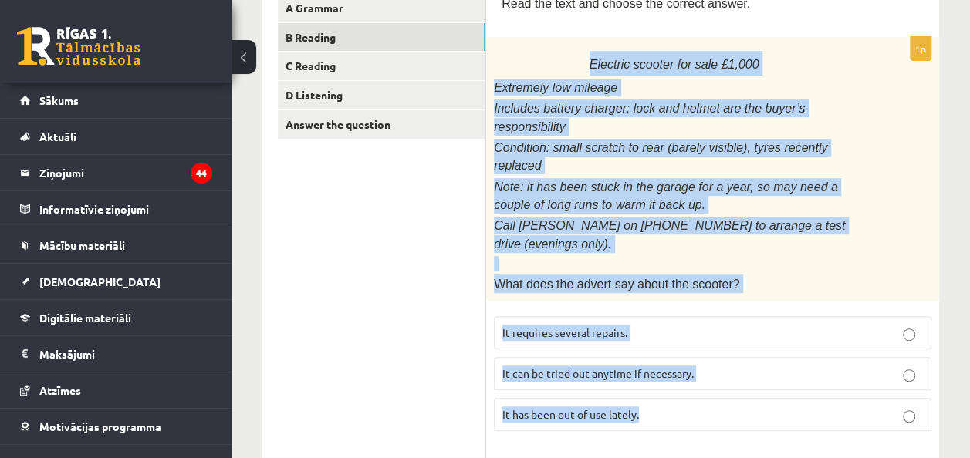
drag, startPoint x: 573, startPoint y: 52, endPoint x: 762, endPoint y: 353, distance: 355.9
click at [762, 353] on div "1p Electric scooter for sale £1,000 Extremely low mileage Includes battery char…" at bounding box center [712, 240] width 453 height 407
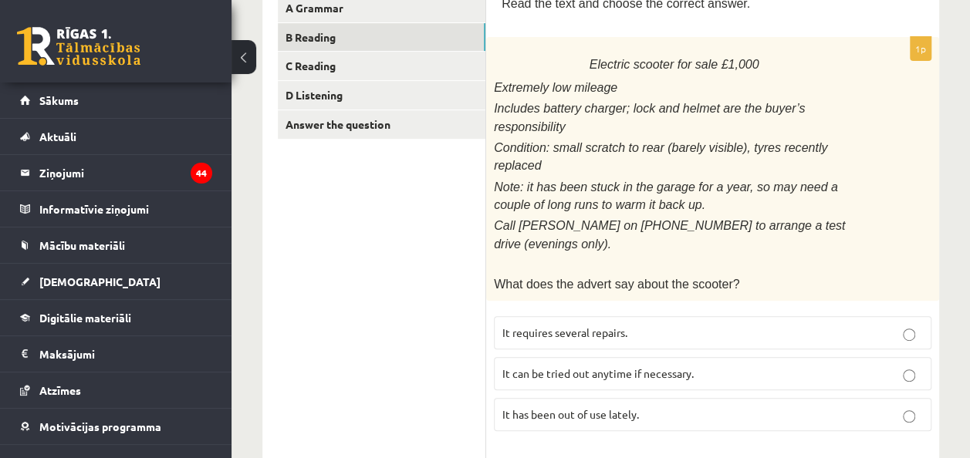
click at [599, 407] on span "It has been out of use lately." at bounding box center [570, 414] width 137 height 14
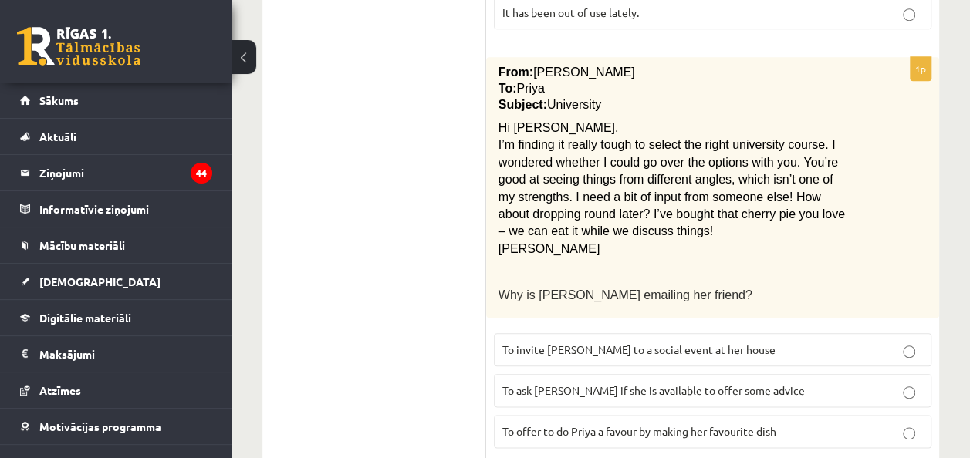
scroll to position [661, 0]
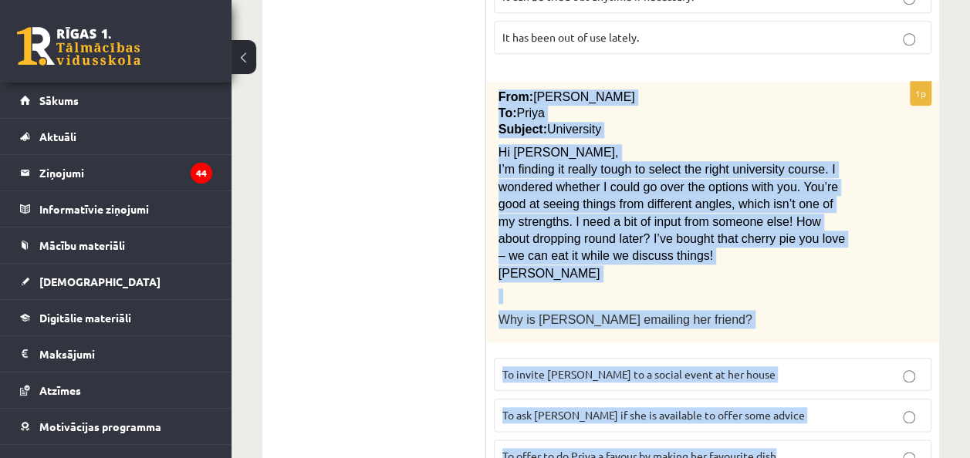
drag, startPoint x: 497, startPoint y: 25, endPoint x: 792, endPoint y: 382, distance: 463.2
click at [792, 382] on div "1p From: Emily To: Priya Subject: University Hi Priya, I’m finding it really to…" at bounding box center [712, 284] width 453 height 404
click at [795, 407] on p "To ask Priya if she is available to offer some advice" at bounding box center [712, 415] width 421 height 16
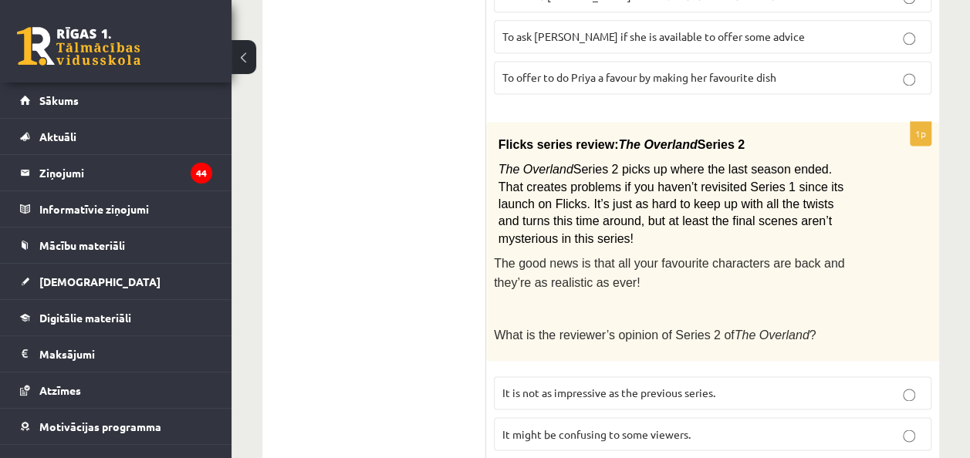
scroll to position [1040, 0]
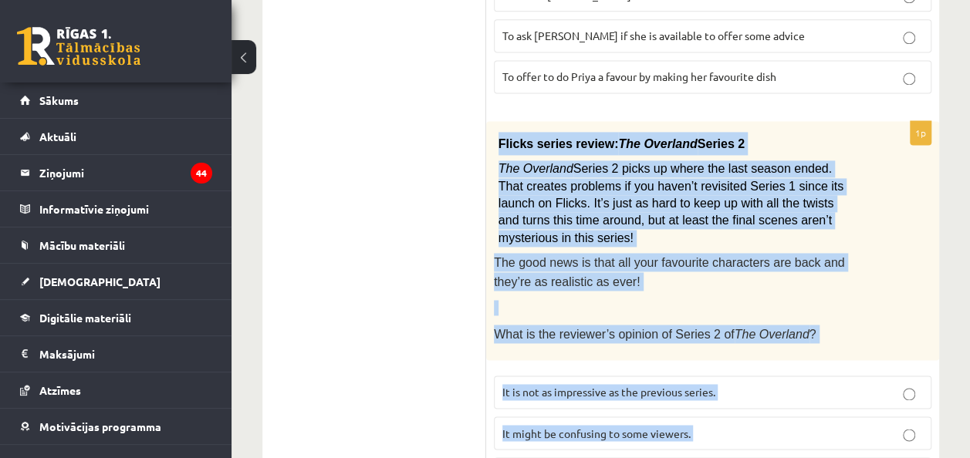
drag, startPoint x: 496, startPoint y: 66, endPoint x: 730, endPoint y: 412, distance: 418.0
click at [730, 412] on div "1p Flicks series review: The Overland Series 2 The Overland Series 2 picks up w…" at bounding box center [712, 312] width 453 height 382
click at [738, 425] on p "It might be confusing to some viewers." at bounding box center [712, 433] width 421 height 16
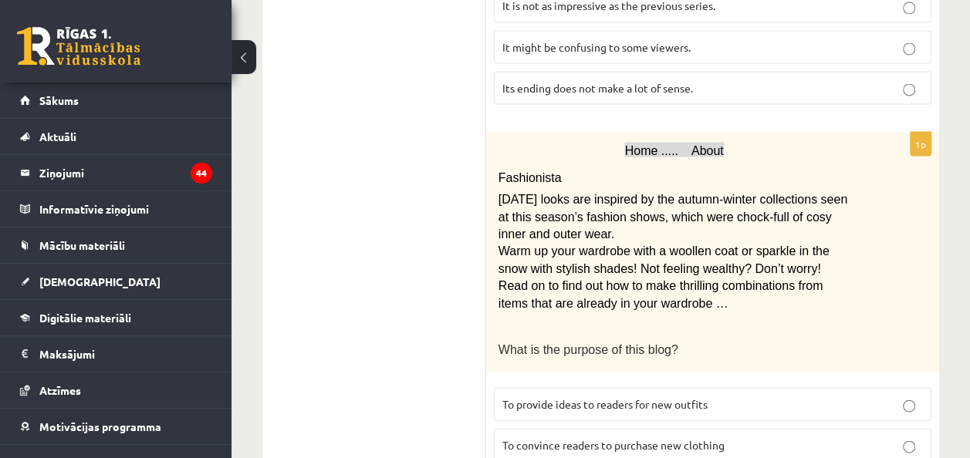
scroll to position [1428, 0]
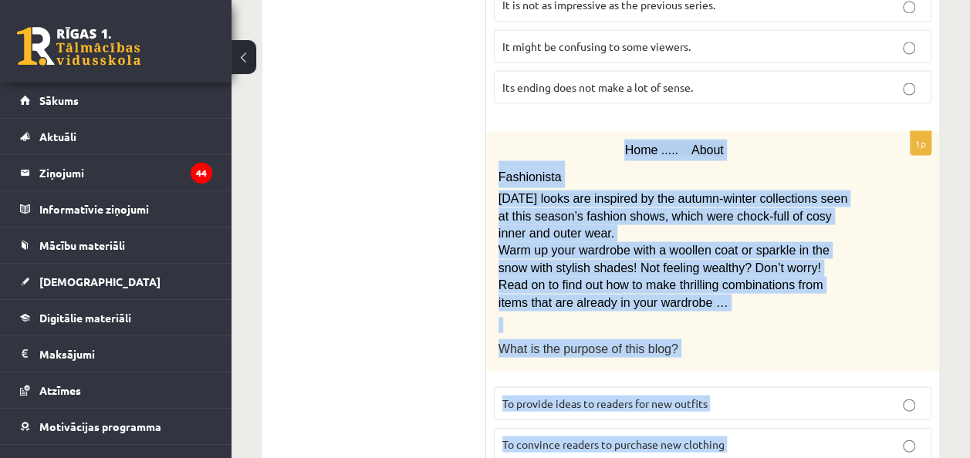
drag, startPoint x: 581, startPoint y: 74, endPoint x: 776, endPoint y: 440, distance: 414.6
click at [776, 440] on form "Read the text and choose the correct answer. 1p Electric scooter for sale £1,00…" at bounding box center [713, 38] width 422 height 2378
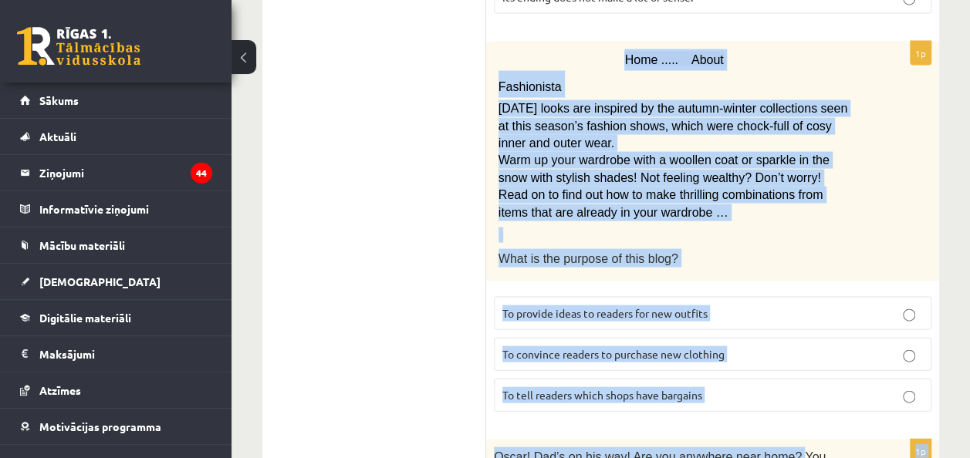
scroll to position [1537, 0]
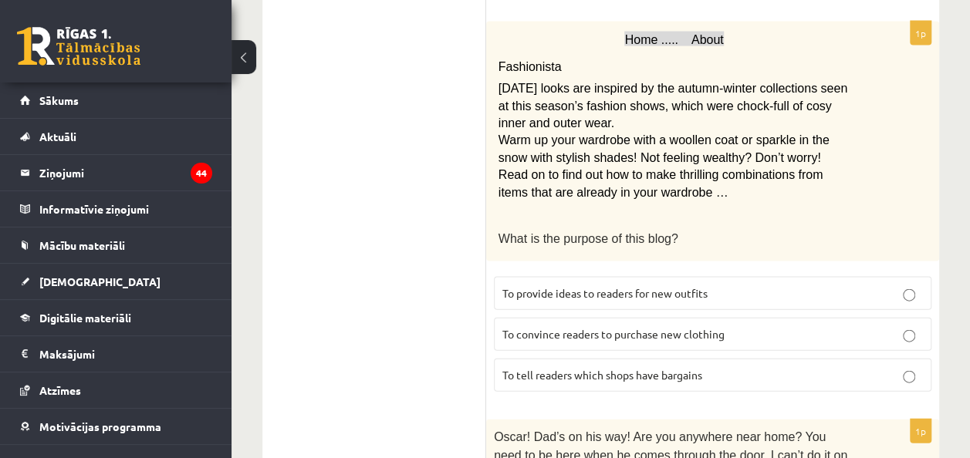
scroll to position [1426, 0]
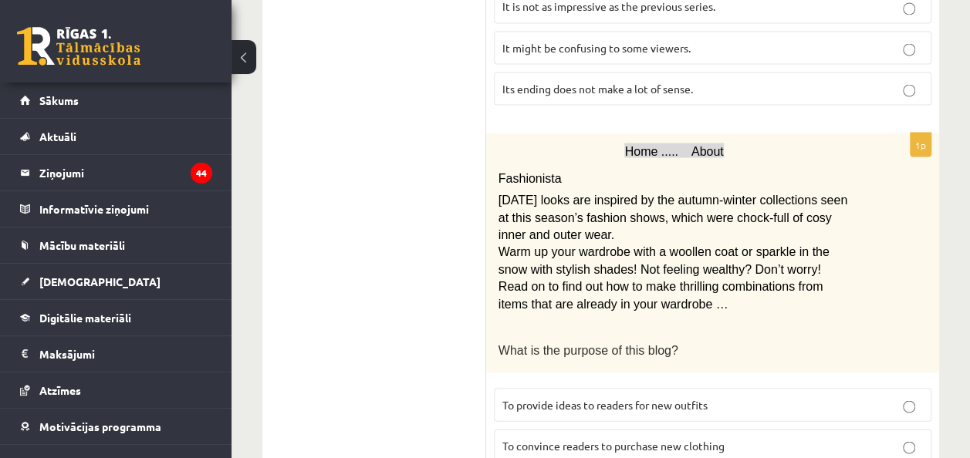
drag, startPoint x: 485, startPoint y: 75, endPoint x: 661, endPoint y: 278, distance: 269.1
click at [661, 278] on div "**********" at bounding box center [600, 39] width 677 height 2409
click at [424, 106] on ul "A Grammar B Reading C Reading D Listening Answer the question" at bounding box center [382, 40] width 208 height 2378
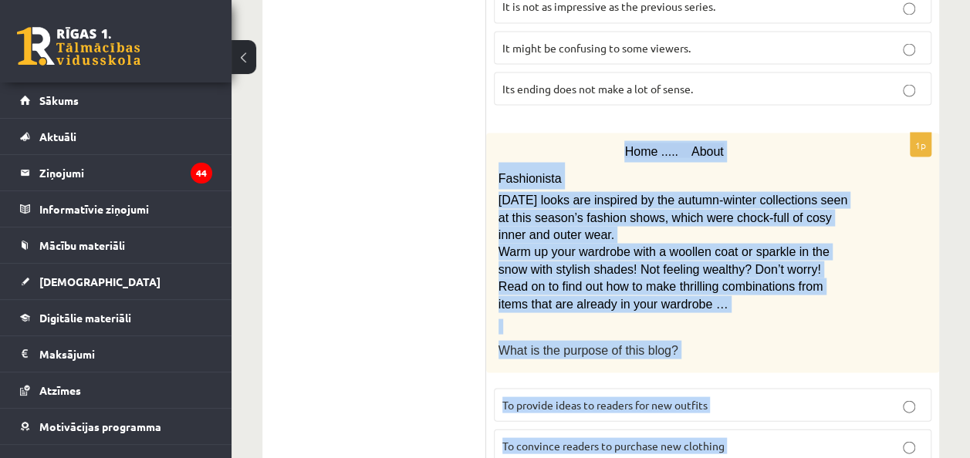
drag, startPoint x: 495, startPoint y: 73, endPoint x: 755, endPoint y: 387, distance: 407.8
click at [755, 387] on div "1p Home ..... About Fashionista Today’s looks are inspired by the autumn-winter…" at bounding box center [712, 324] width 453 height 383
click at [745, 388] on label "To provide ideas to readers for new outfits" at bounding box center [713, 404] width 438 height 33
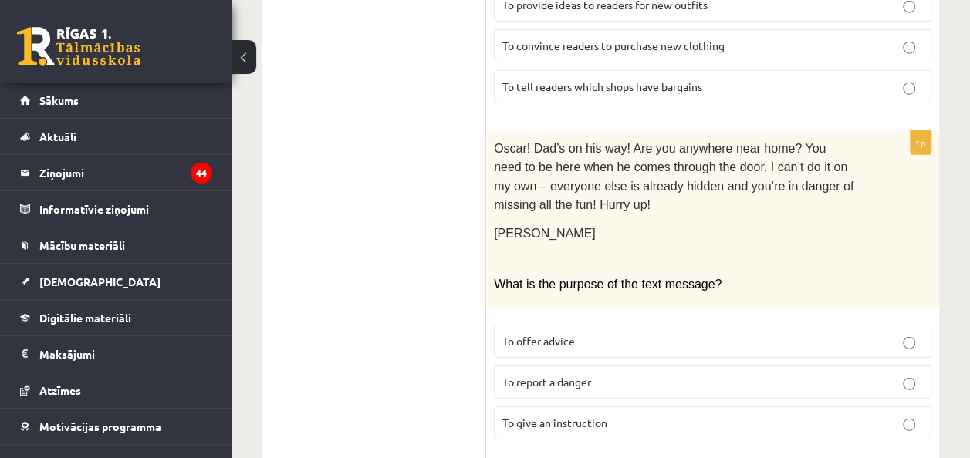
scroll to position [1827, 0]
drag, startPoint x: 483, startPoint y: 59, endPoint x: 670, endPoint y: 326, distance: 326.5
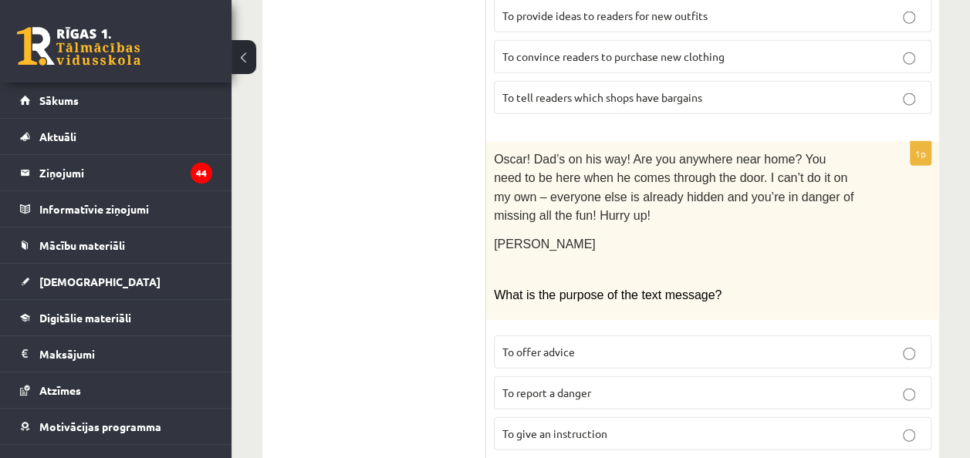
scroll to position [1826, 0]
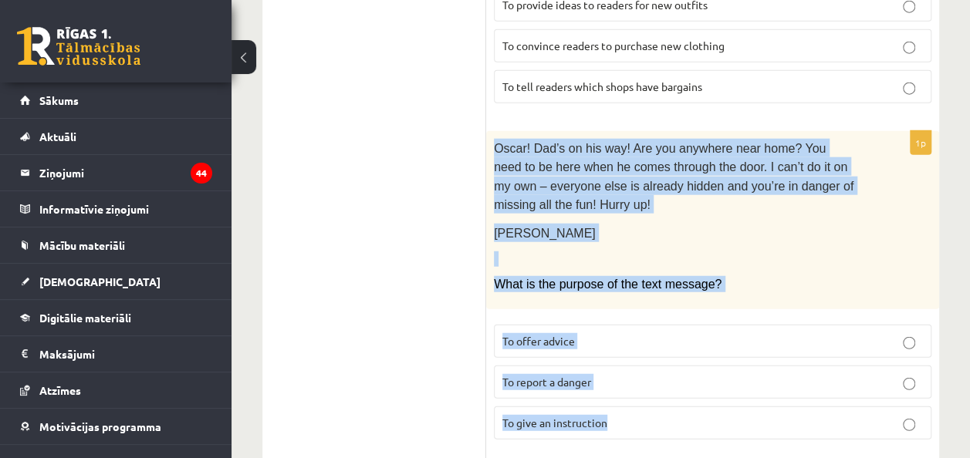
drag, startPoint x: 492, startPoint y: 68, endPoint x: 677, endPoint y: 338, distance: 327.5
click at [677, 338] on div "1p Oscar! Dad’s on his way! Are you anywhere near home? You need to be here whe…" at bounding box center [712, 291] width 453 height 321
click at [644, 415] on p "To give an instruction" at bounding box center [712, 423] width 421 height 16
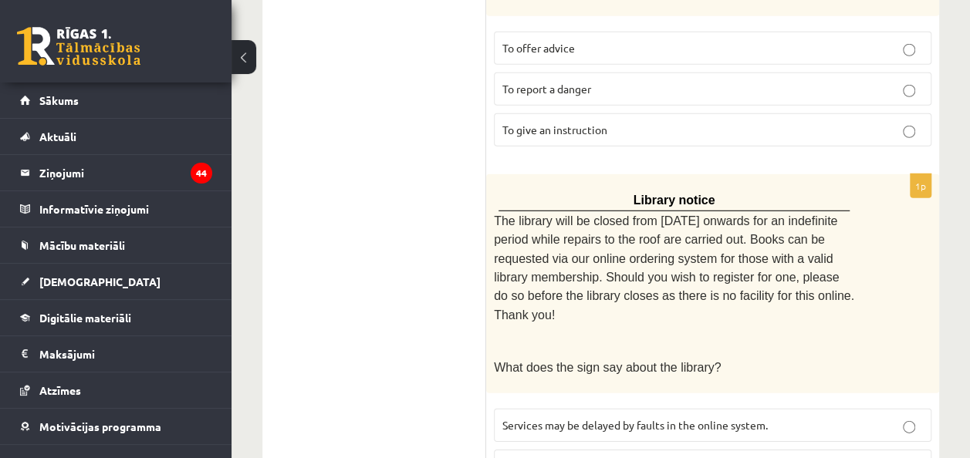
scroll to position [2123, 0]
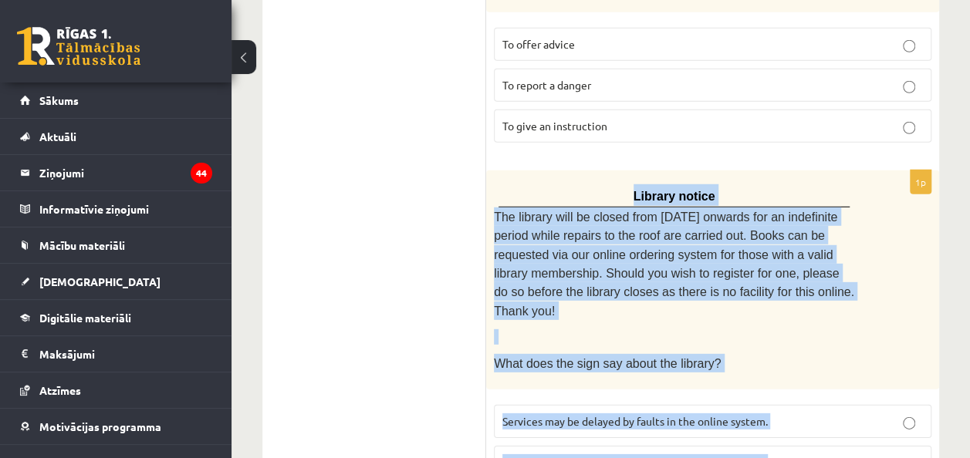
drag, startPoint x: 494, startPoint y: 102, endPoint x: 773, endPoint y: 387, distance: 399.5
click at [773, 387] on div "1p Library notice The library will be closed from Monday onwards for an indefin…" at bounding box center [712, 352] width 453 height 363
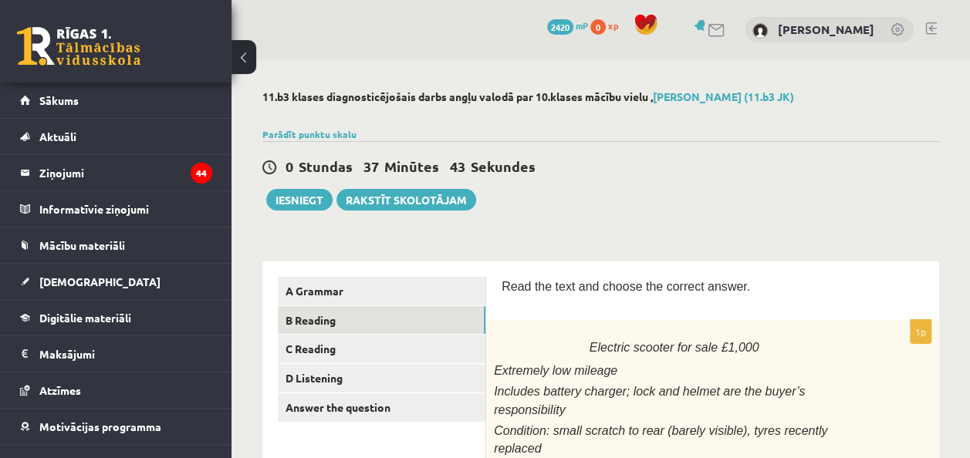
scroll to position [174, 0]
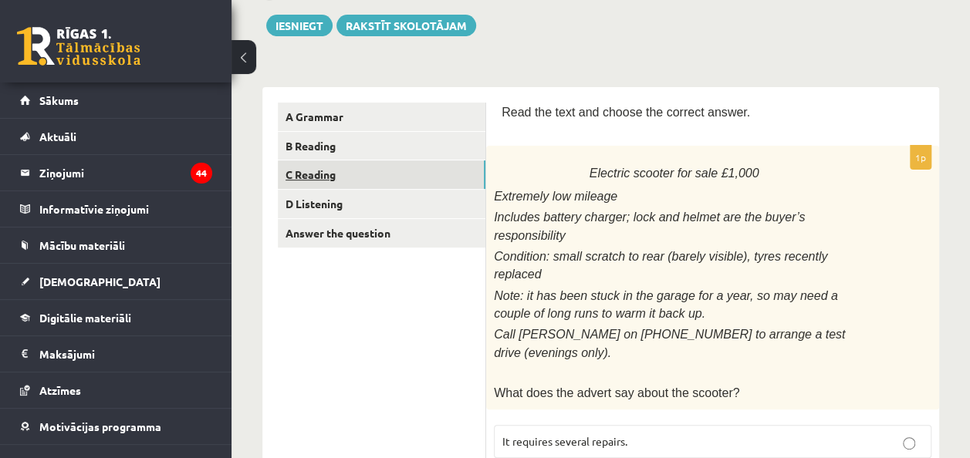
click at [309, 179] on link "C Reading" at bounding box center [382, 175] width 208 height 29
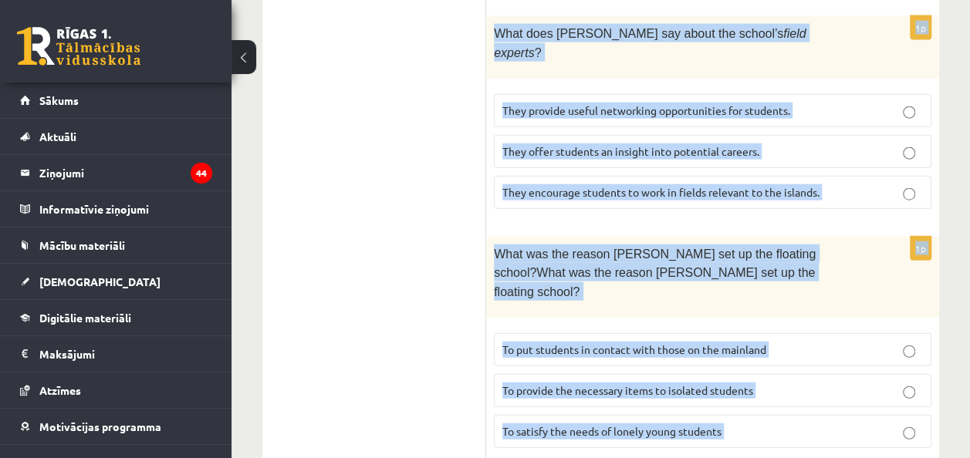
scroll to position [1854, 0]
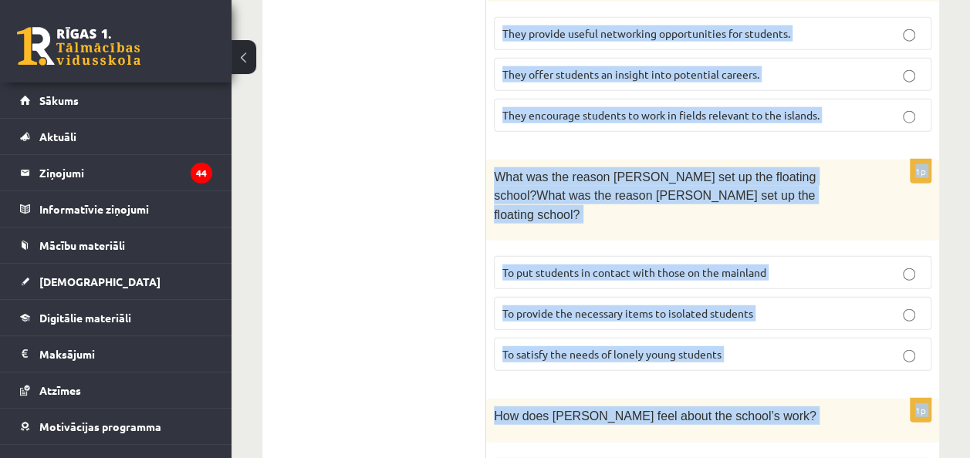
drag, startPoint x: 501, startPoint y: 282, endPoint x: 747, endPoint y: 396, distance: 271.1
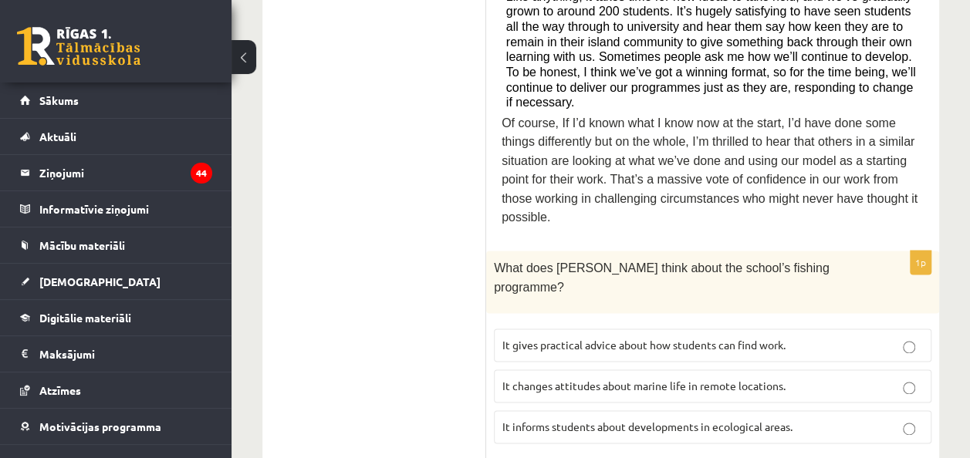
scroll to position [858, 0]
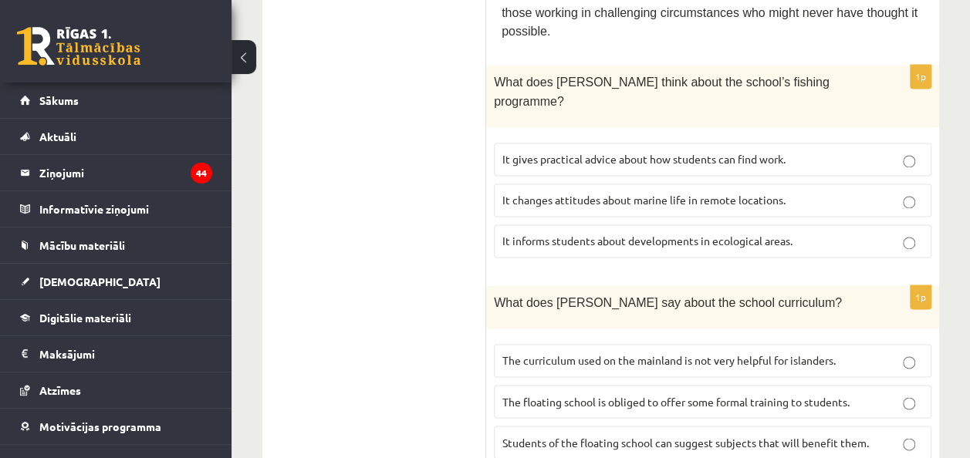
scroll to position [1090, 0]
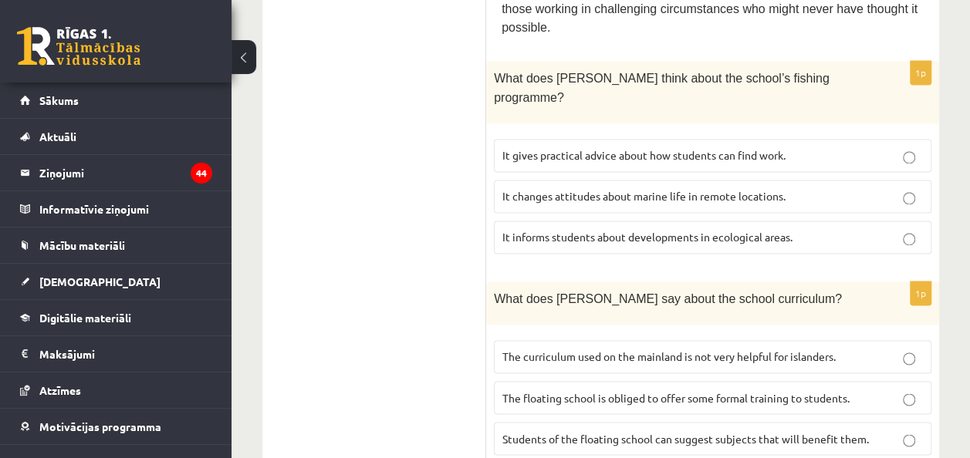
click at [770, 350] on span "The curriculum used on the mainland is not very helpful for islanders." at bounding box center [668, 357] width 333 height 14
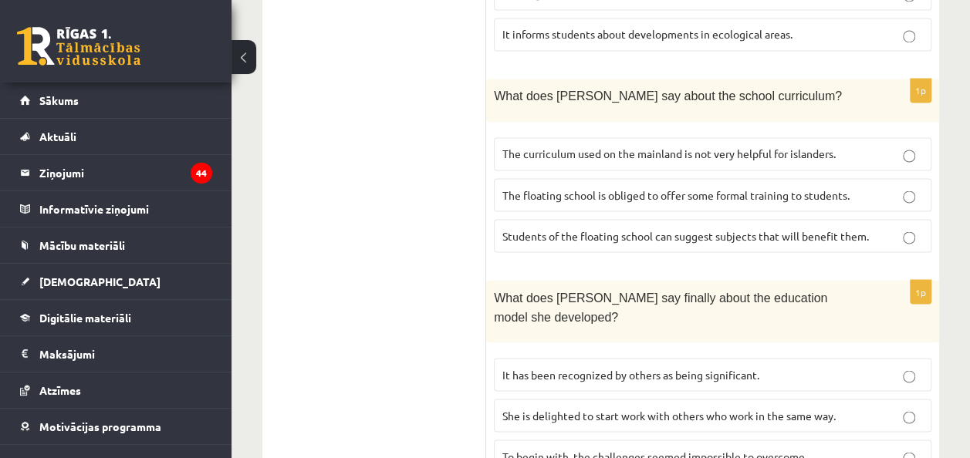
scroll to position [1293, 0]
click at [721, 367] on span "It has been recognized by others as being significant." at bounding box center [630, 374] width 257 height 14
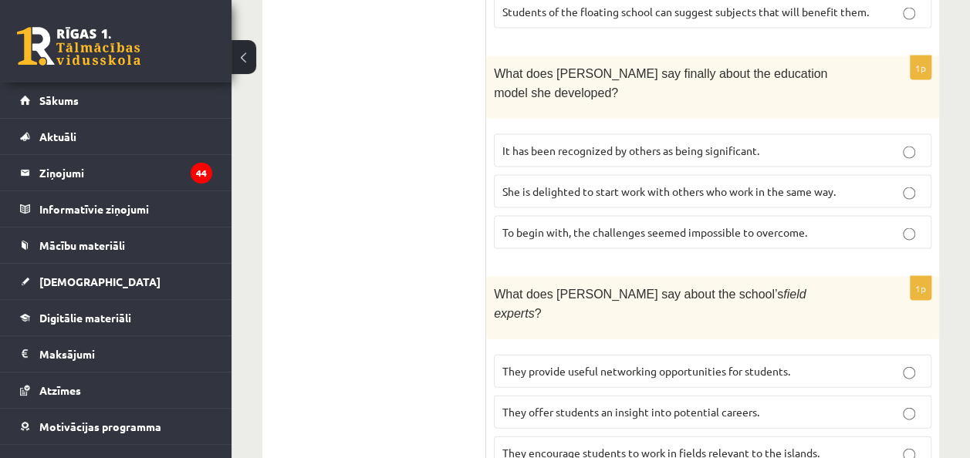
scroll to position [1520, 0]
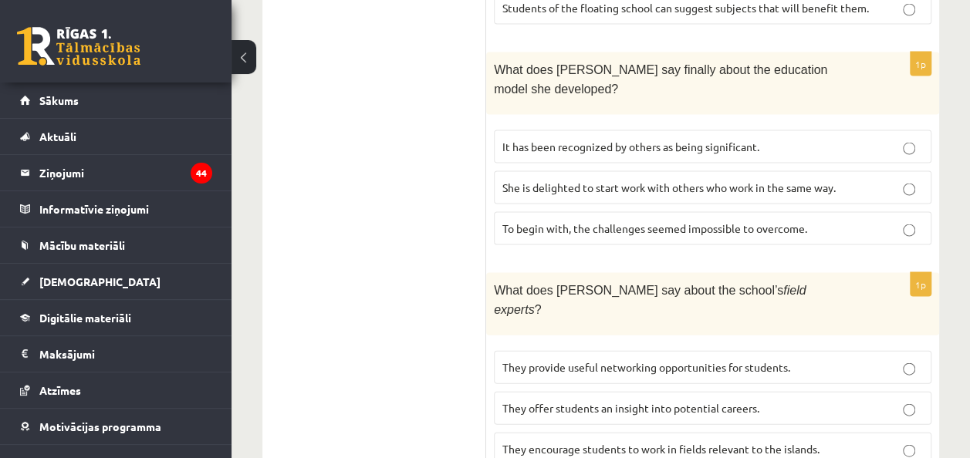
click at [755, 392] on label "They offer students an insight into potential careers." at bounding box center [713, 408] width 438 height 33
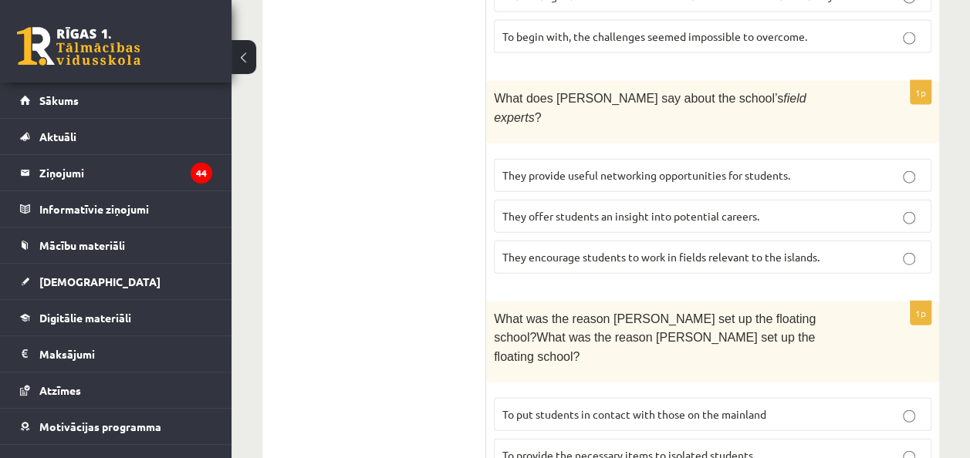
scroll to position [1713, 0]
click at [693, 448] on span "To provide the necessary items to isolated students" at bounding box center [627, 455] width 251 height 14
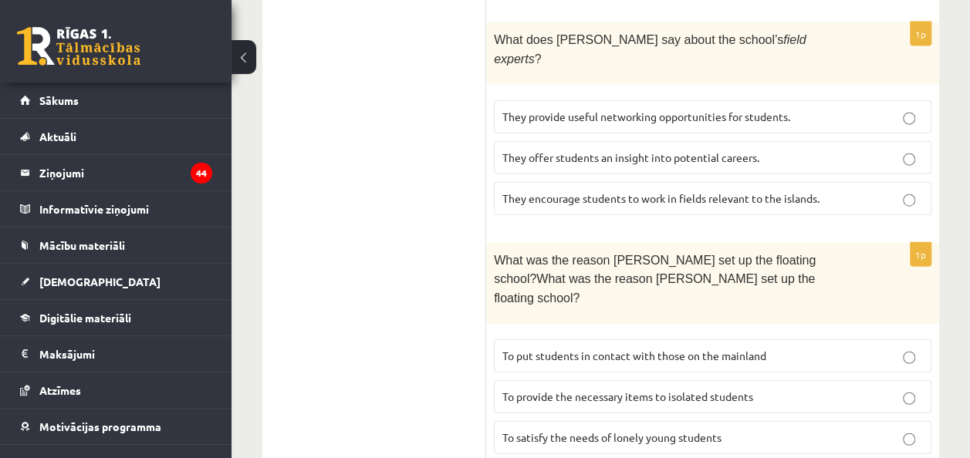
scroll to position [1854, 0]
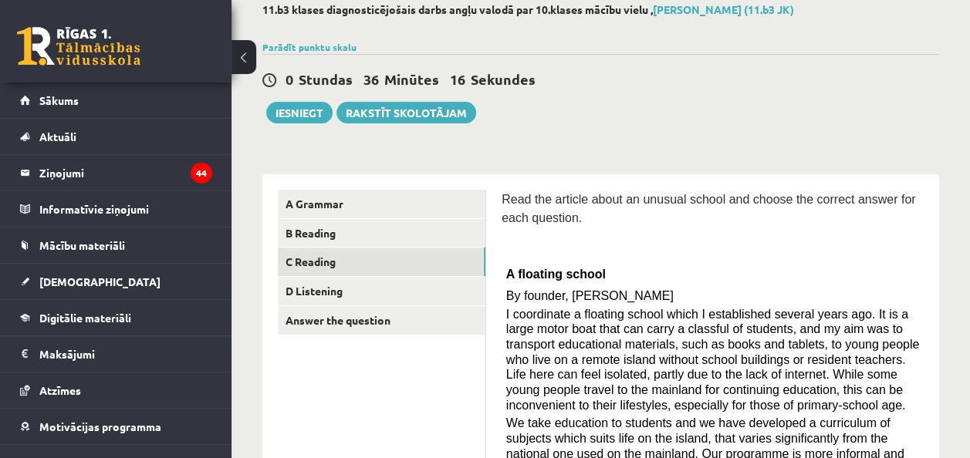
scroll to position [50, 0]
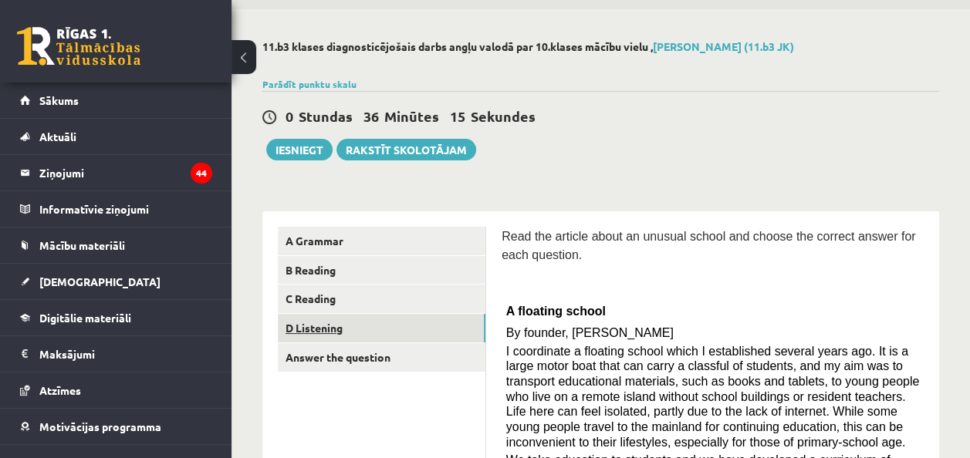
click at [349, 321] on link "D Listening" at bounding box center [382, 328] width 208 height 29
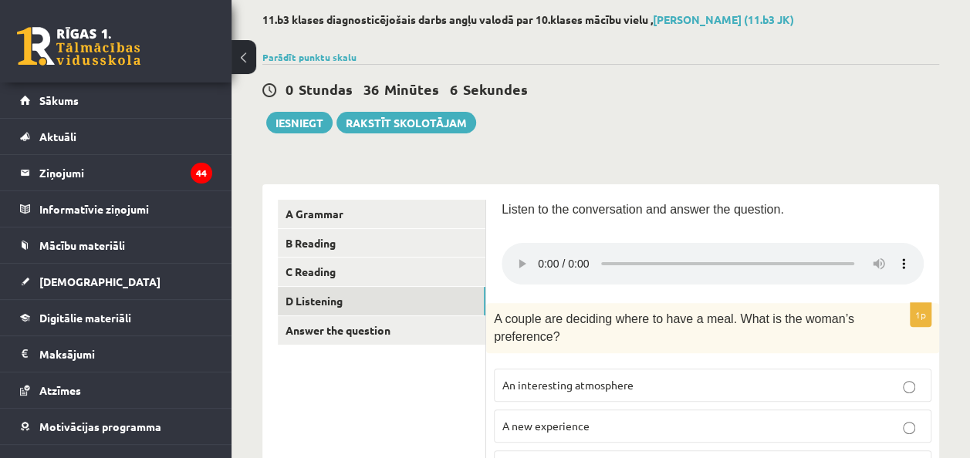
scroll to position [78, 0]
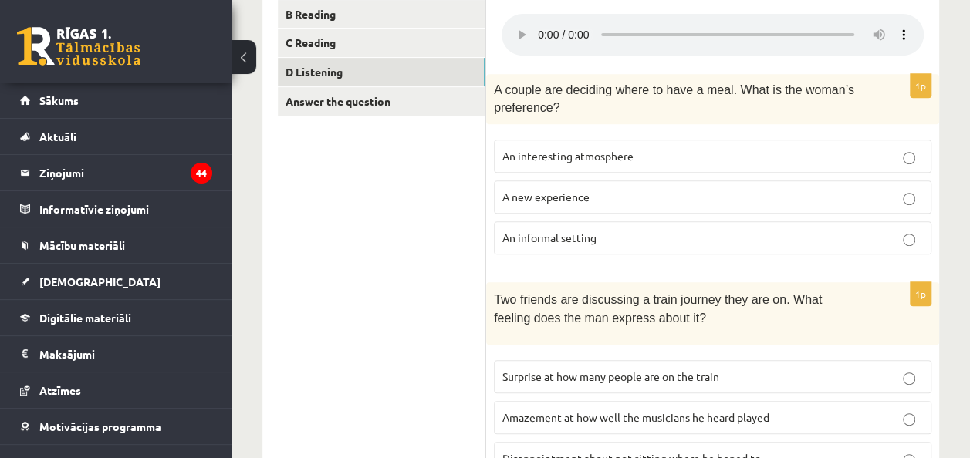
scroll to position [306, 0]
click at [540, 201] on span "A new experience" at bounding box center [545, 198] width 87 height 14
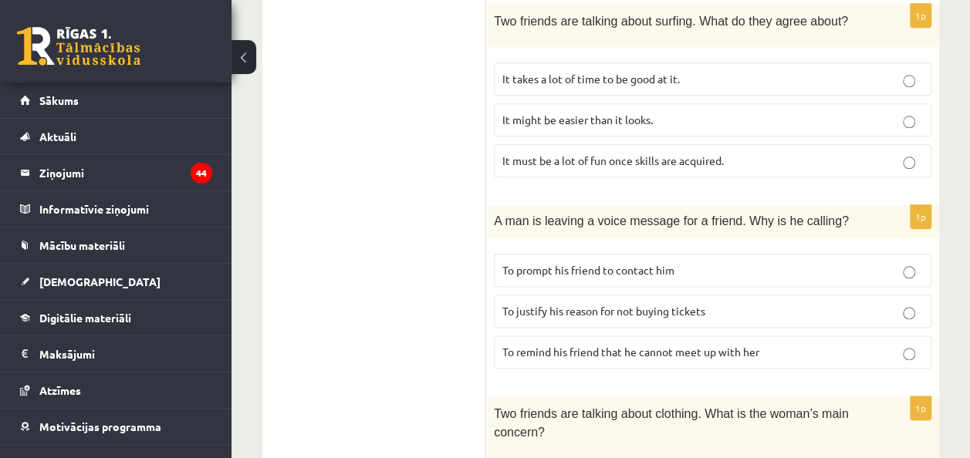
scroll to position [806, 0]
click at [632, 263] on span "To prompt his friend to contact him" at bounding box center [588, 270] width 172 height 14
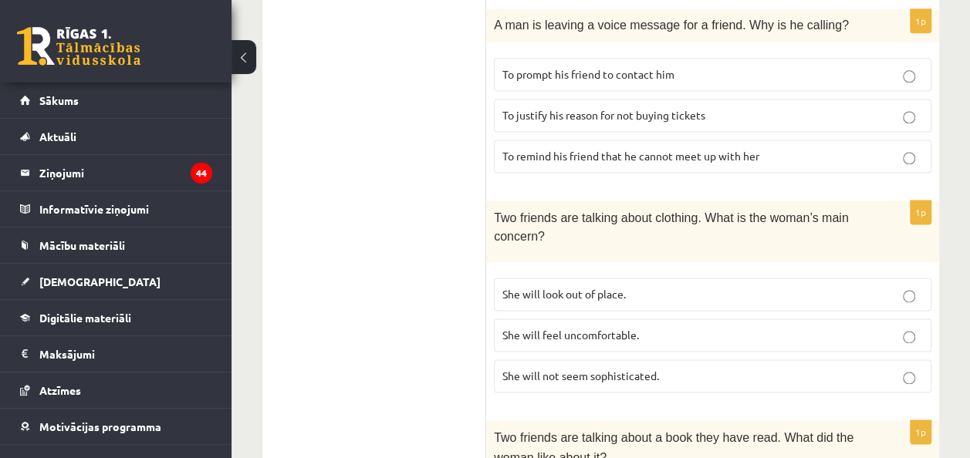
scroll to position [1001, 0]
click at [698, 328] on p "She will feel uncomfortable." at bounding box center [712, 336] width 421 height 16
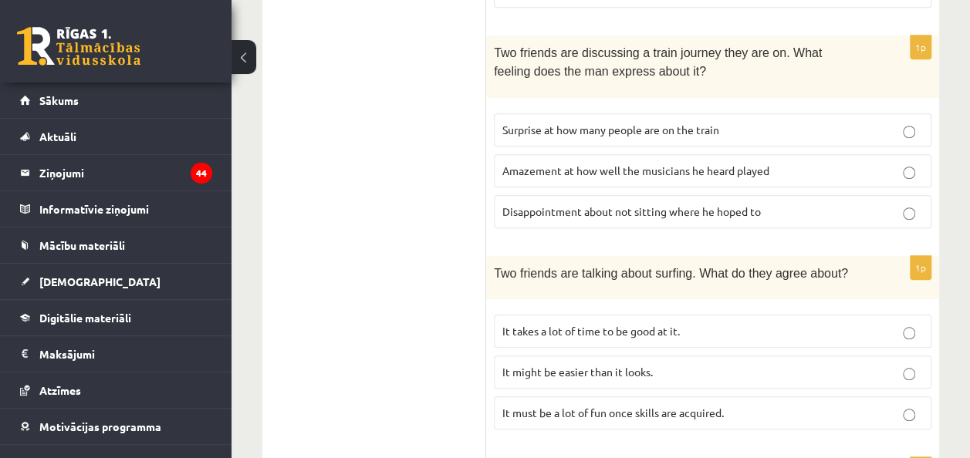
scroll to position [555, 0]
click at [535, 194] on label "Disappointment about not sitting where he hoped to" at bounding box center [713, 210] width 438 height 33
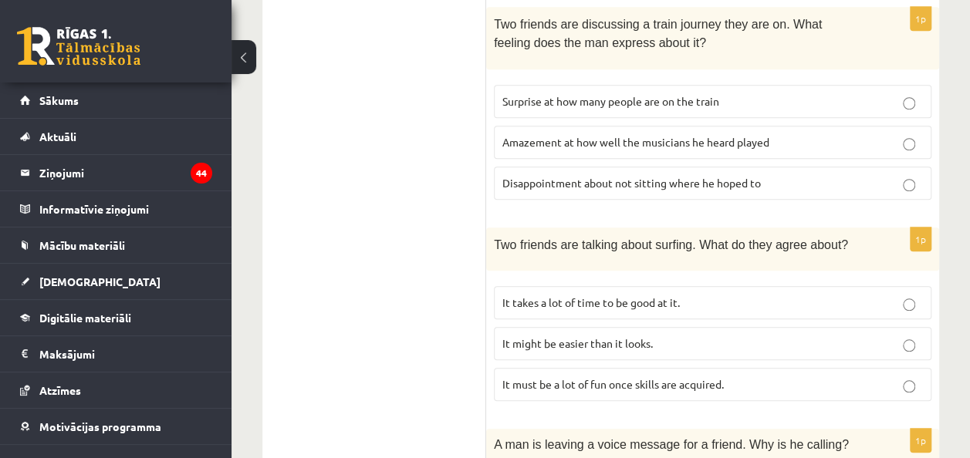
scroll to position [641, 0]
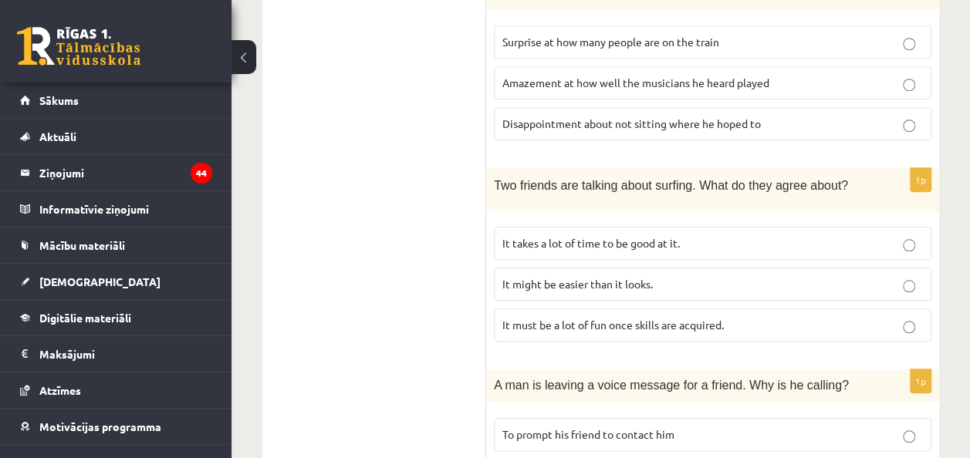
click at [687, 235] on p "It takes a lot of time to be good at it." at bounding box center [712, 243] width 421 height 16
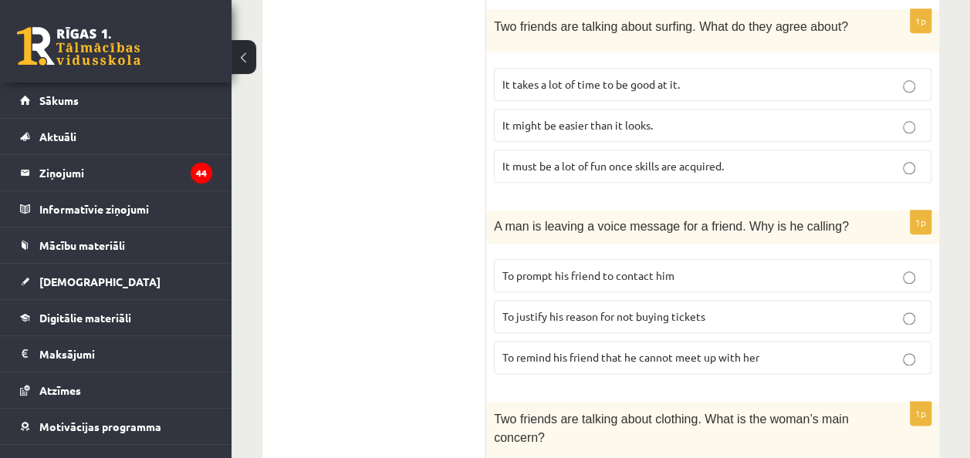
scroll to position [806, 0]
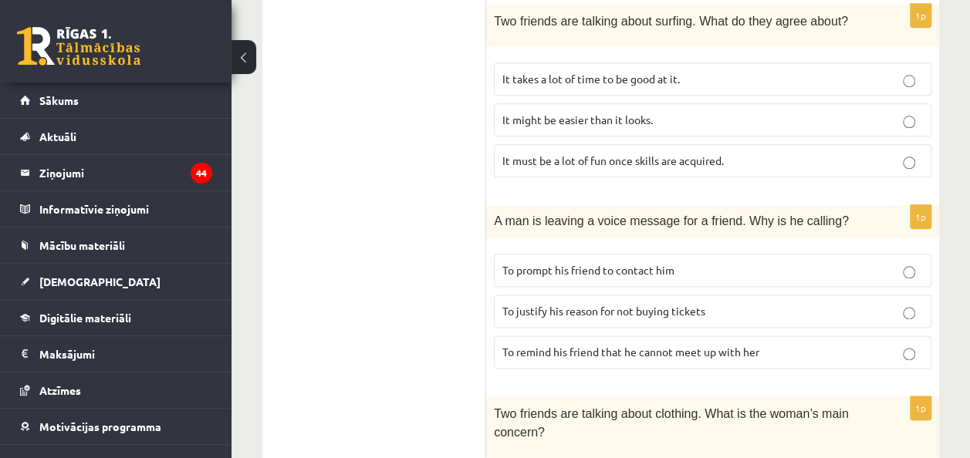
click at [750, 345] on span "To remind his friend that he cannot meet up with her" at bounding box center [630, 352] width 257 height 14
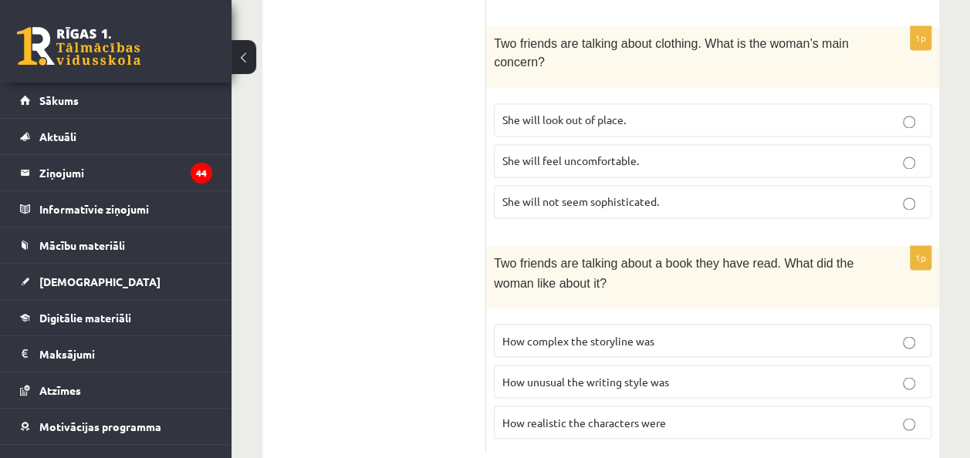
scroll to position [1195, 0]
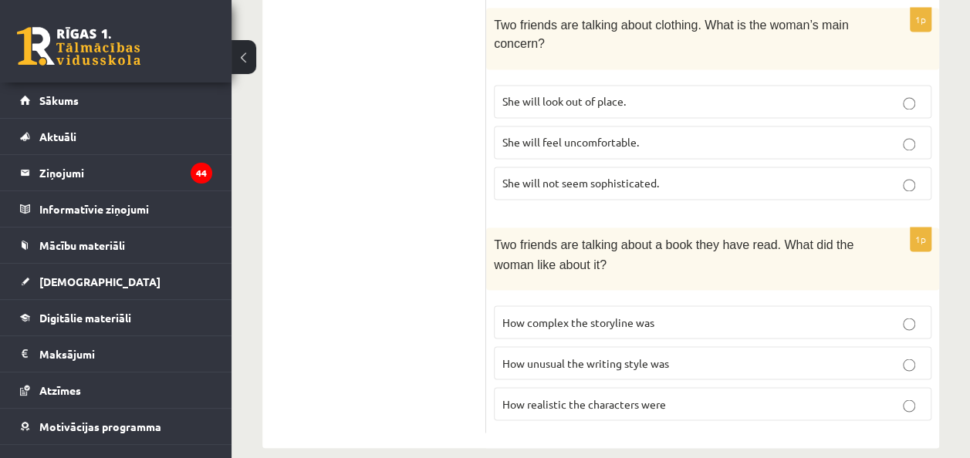
click at [650, 315] on span "How complex the storyline was" at bounding box center [578, 322] width 152 height 14
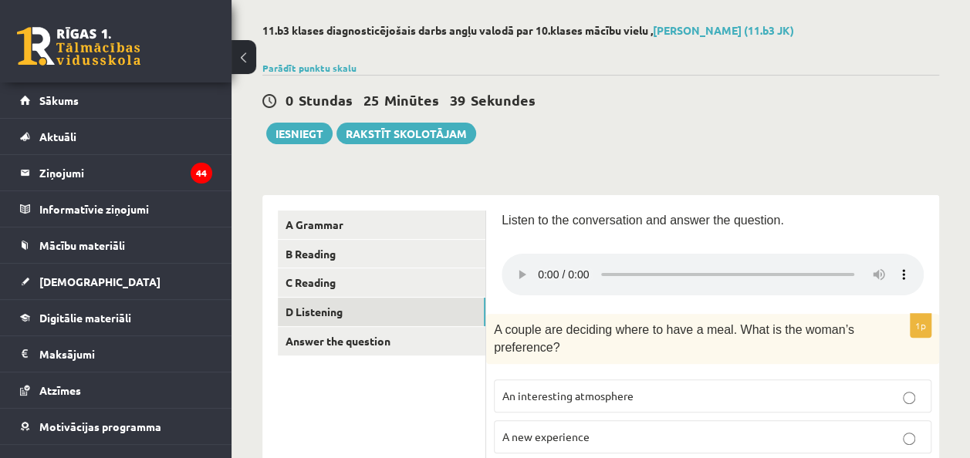
scroll to position [0, 0]
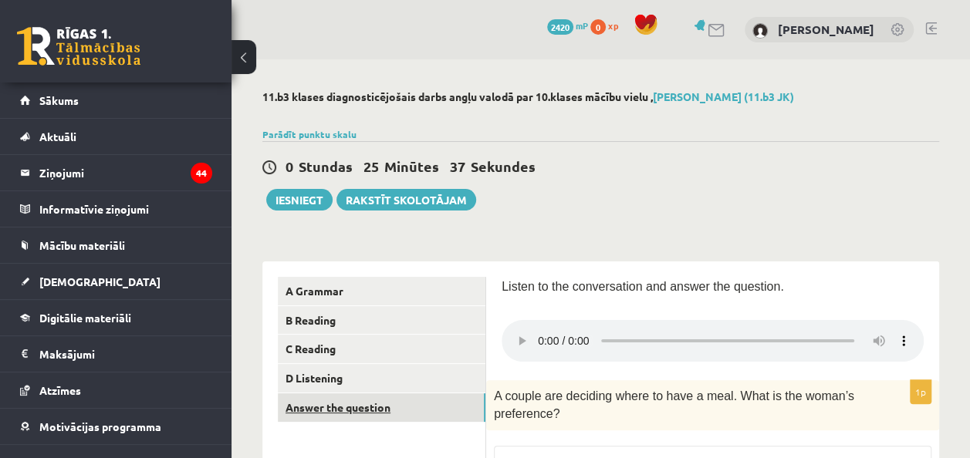
click at [371, 417] on link "Answer the question" at bounding box center [382, 408] width 208 height 29
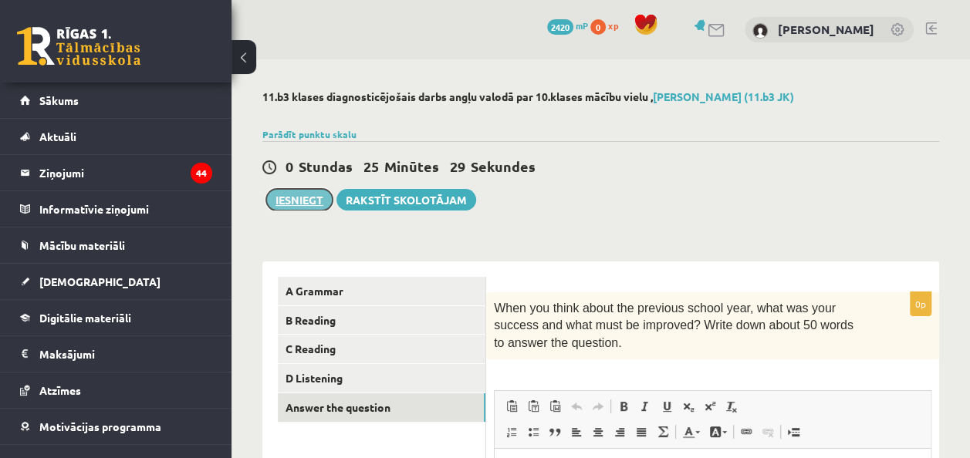
click at [315, 192] on button "Iesniegt" at bounding box center [299, 200] width 66 height 22
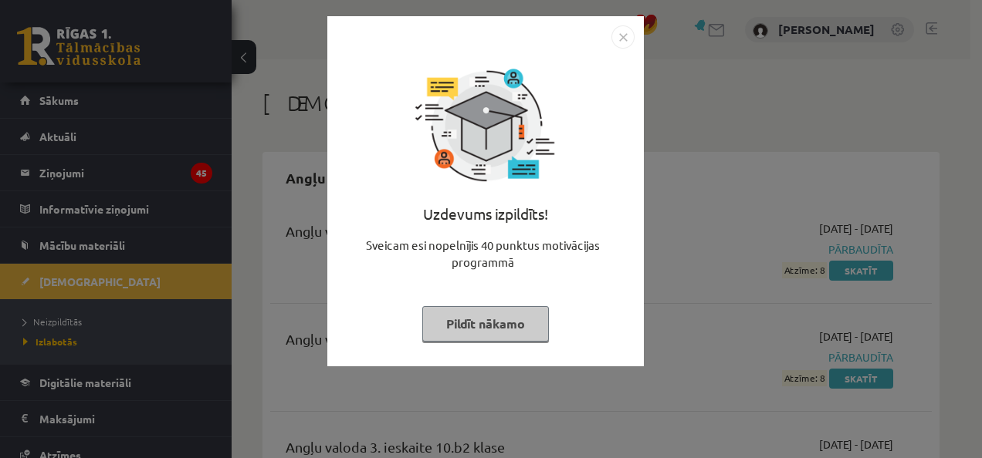
click at [677, 215] on div "Uzdevums izpildīts! Sveicam esi nopelnījis 40 punktus motivācijas programmā Pil…" at bounding box center [491, 229] width 982 height 458
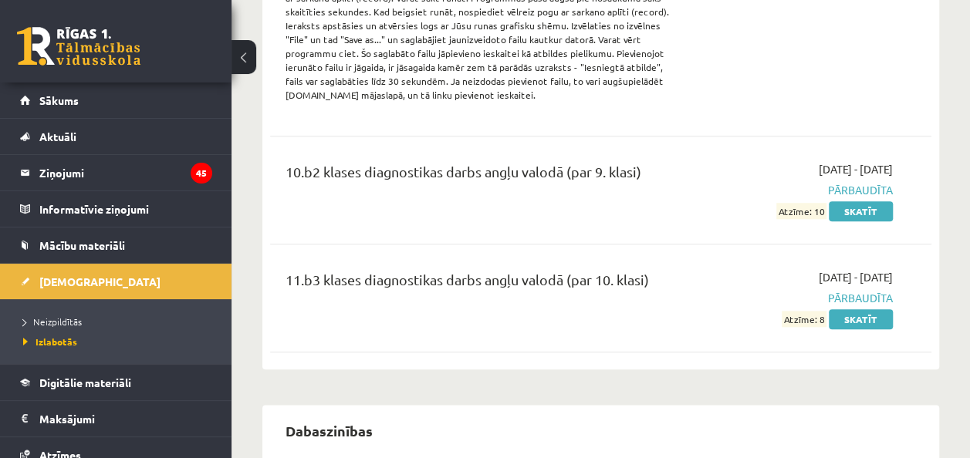
scroll to position [708, 0]
click at [857, 319] on link "Skatīt" at bounding box center [861, 319] width 64 height 20
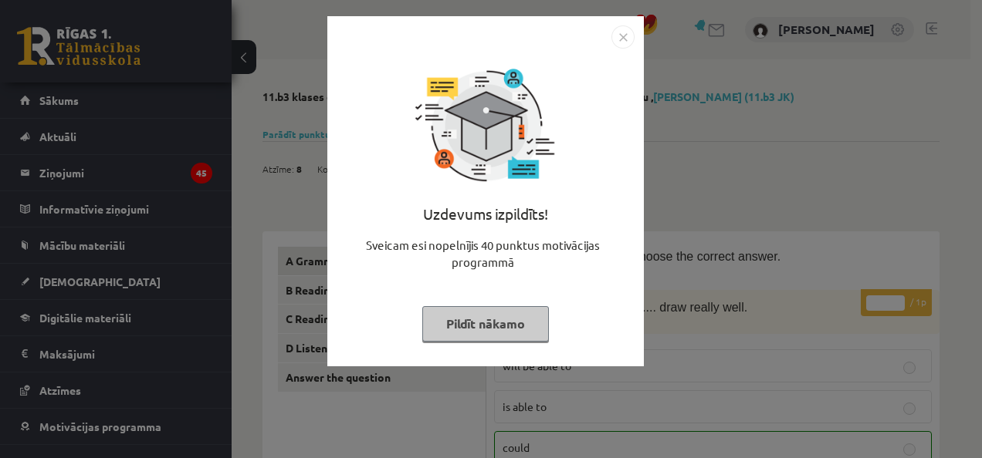
click at [531, 329] on button "Pildīt nākamo" at bounding box center [485, 323] width 127 height 35
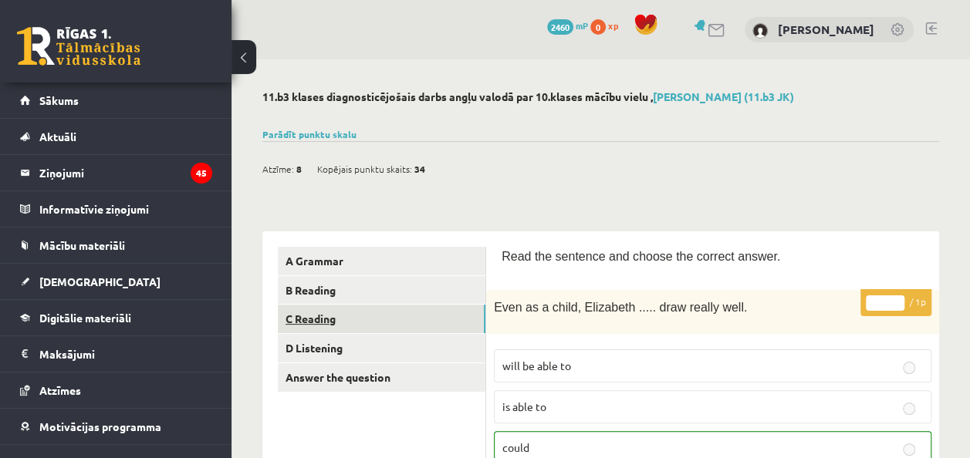
click at [326, 330] on link "C Reading" at bounding box center [382, 319] width 208 height 29
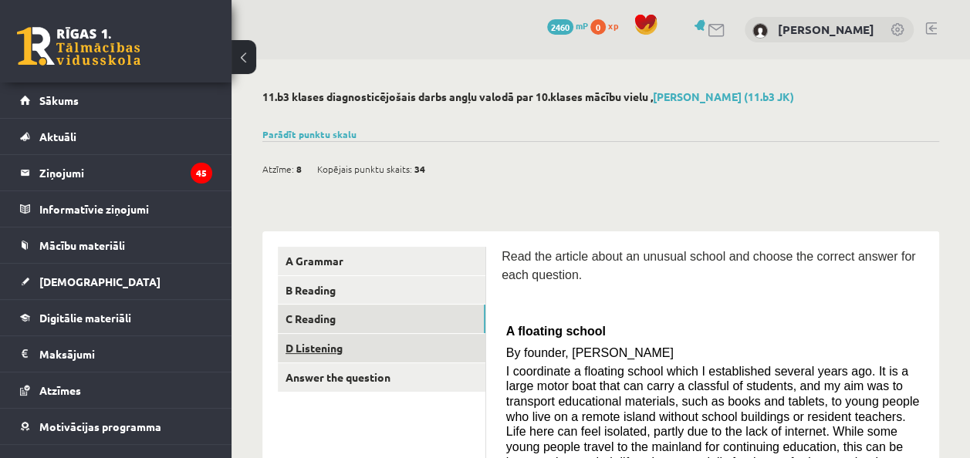
click at [338, 348] on link "D Listening" at bounding box center [382, 348] width 208 height 29
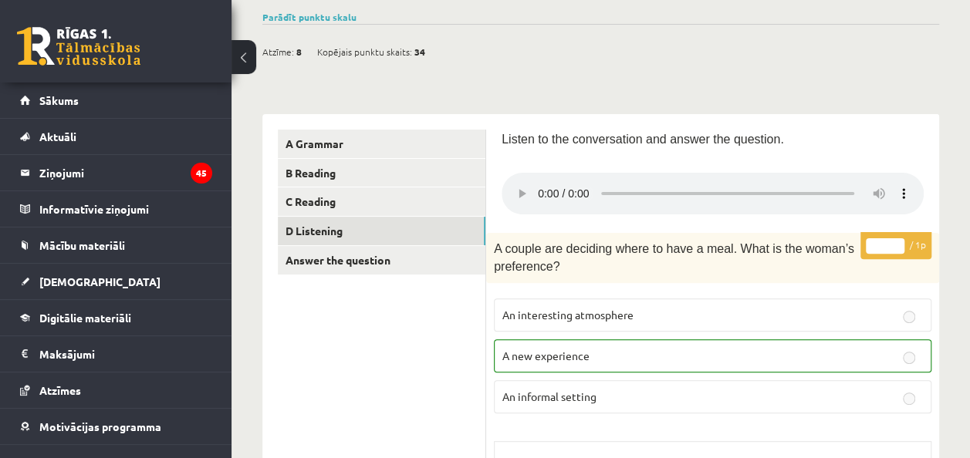
scroll to position [118, 0]
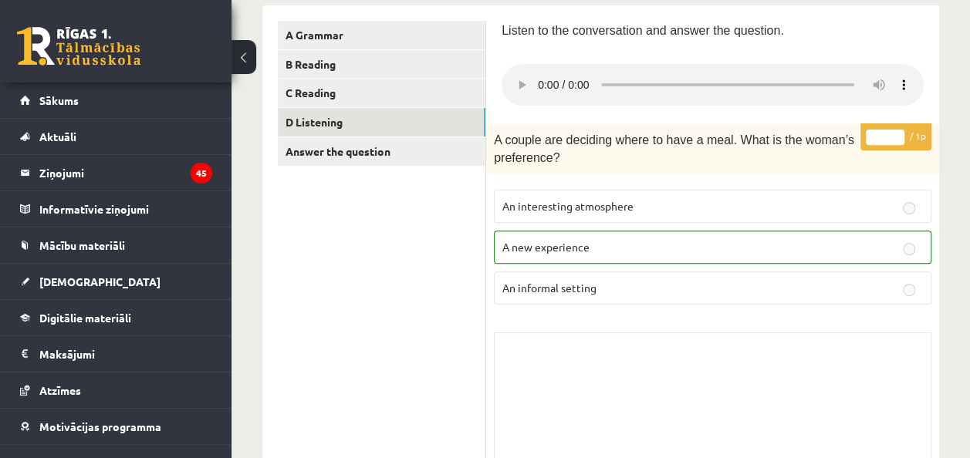
scroll to position [0, 0]
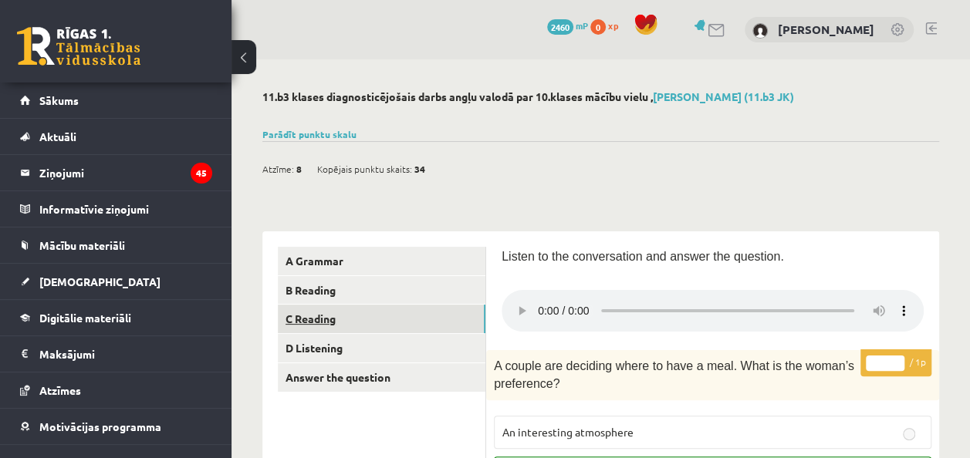
click at [328, 326] on link "C Reading" at bounding box center [382, 319] width 208 height 29
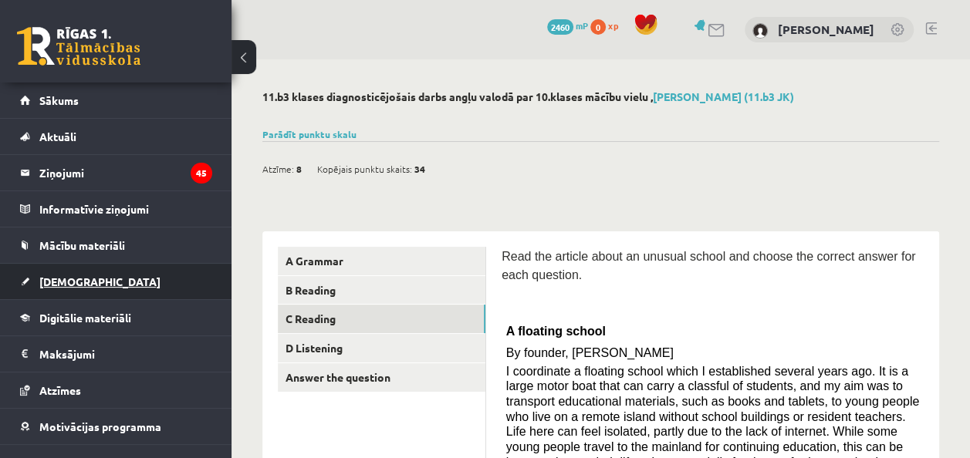
click at [70, 273] on link "[DEMOGRAPHIC_DATA]" at bounding box center [116, 281] width 192 height 35
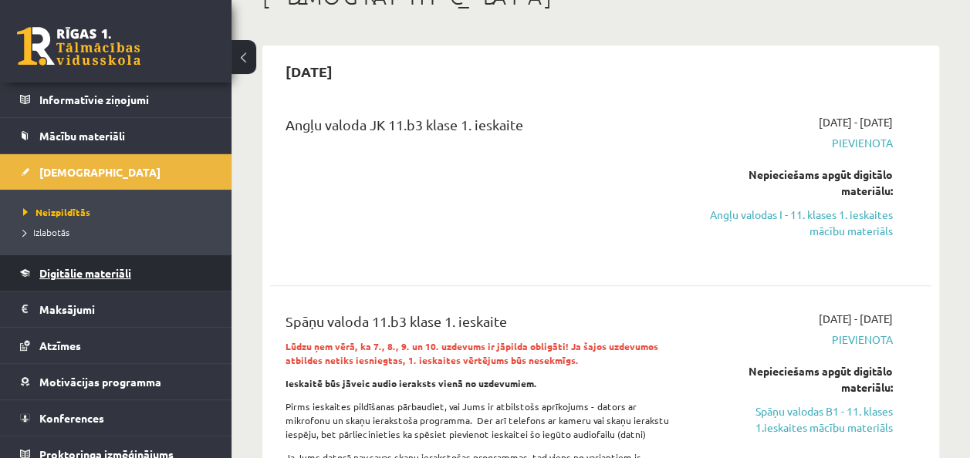
scroll to position [120, 0]
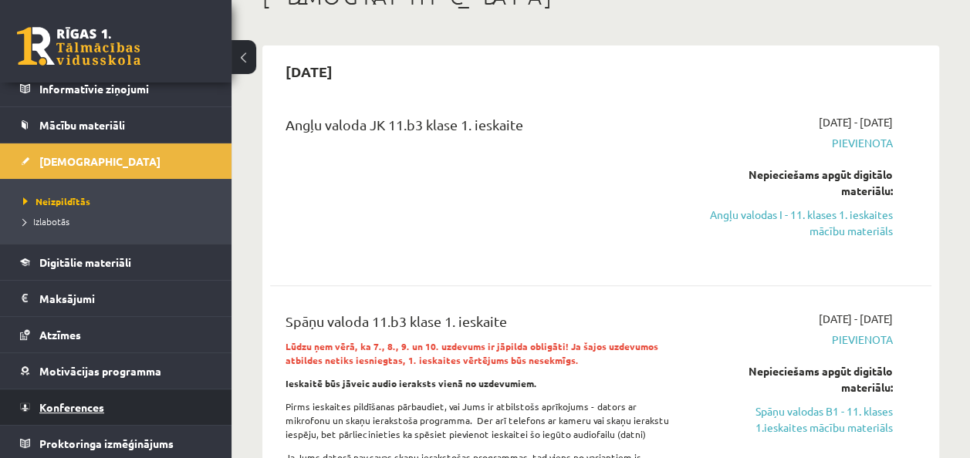
click at [88, 401] on span "Konferences" at bounding box center [71, 408] width 65 height 14
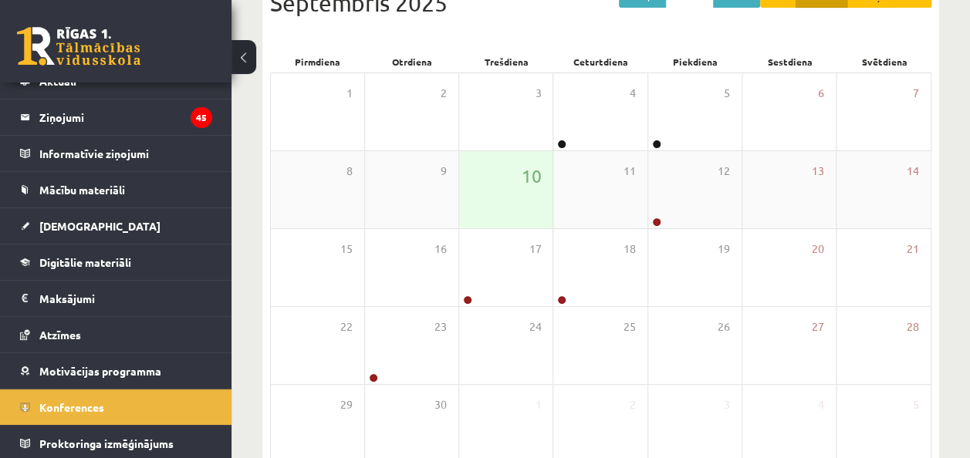
scroll to position [197, 0]
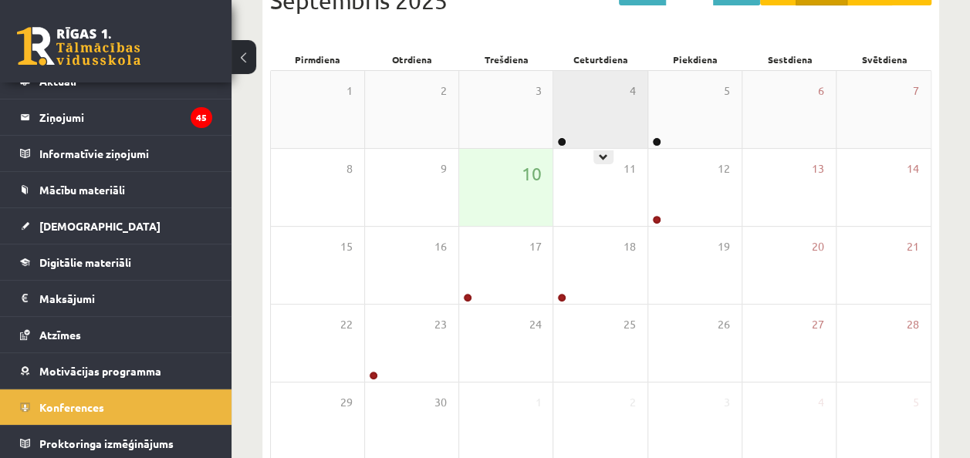
click at [571, 139] on div "4" at bounding box center [599, 109] width 93 height 77
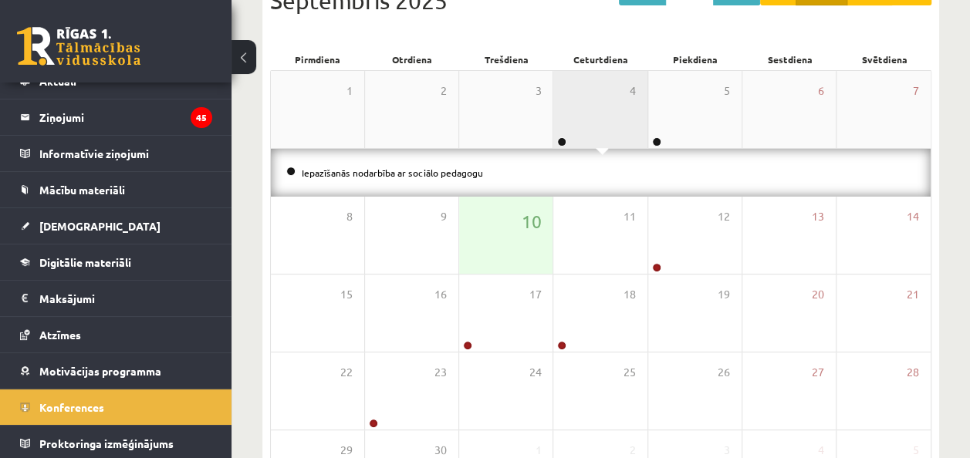
click at [571, 139] on div "4" at bounding box center [599, 109] width 93 height 77
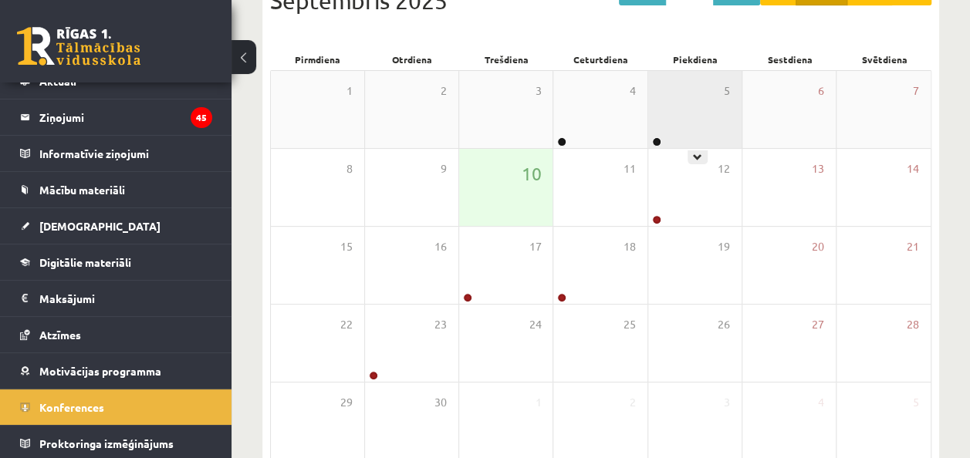
click at [682, 127] on div "5" at bounding box center [694, 109] width 93 height 77
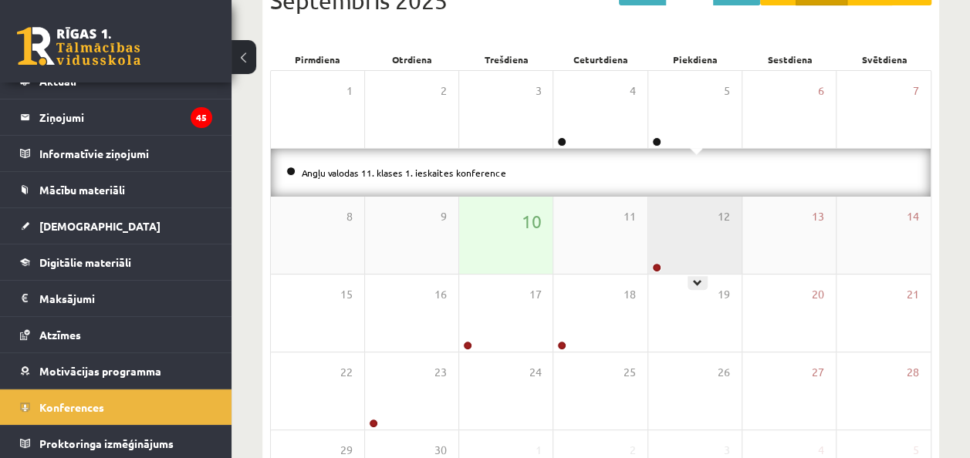
click at [690, 246] on div "12" at bounding box center [694, 235] width 93 height 77
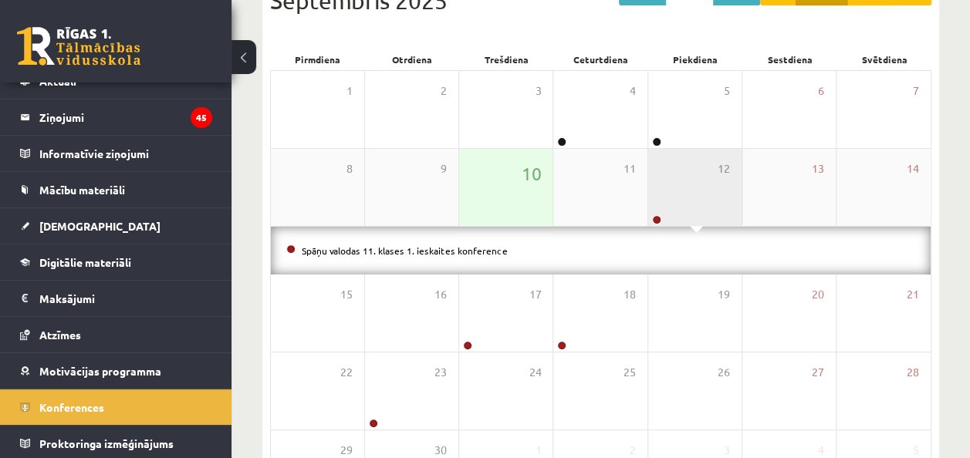
click at [683, 200] on div "12" at bounding box center [694, 187] width 93 height 77
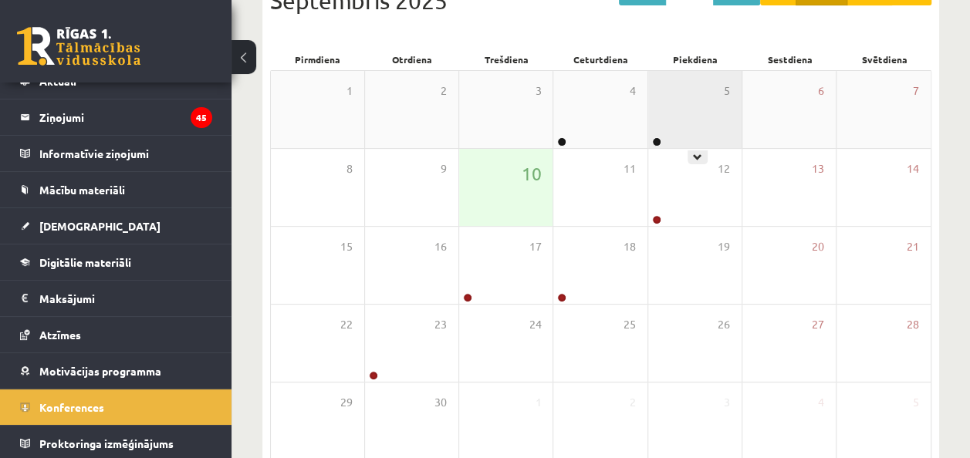
click at [702, 131] on div "5" at bounding box center [694, 109] width 93 height 77
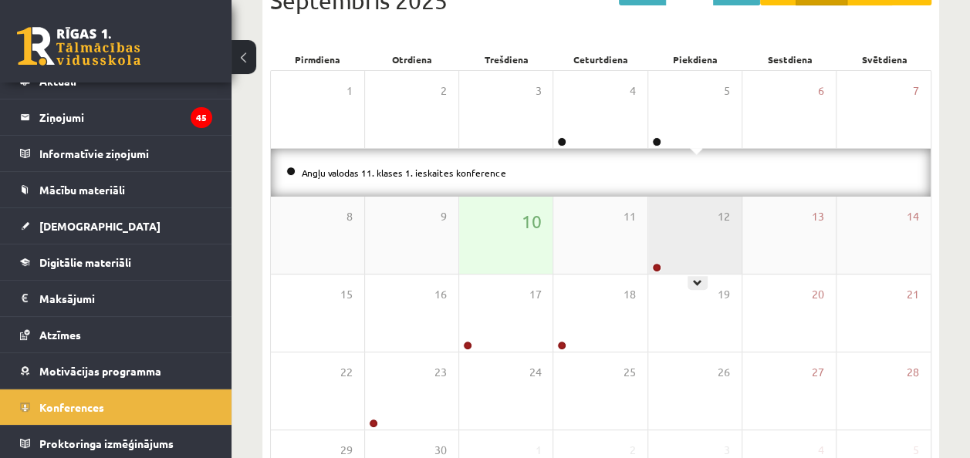
click at [702, 230] on div "12" at bounding box center [694, 235] width 93 height 77
